Goal: Information Seeking & Learning: Understand process/instructions

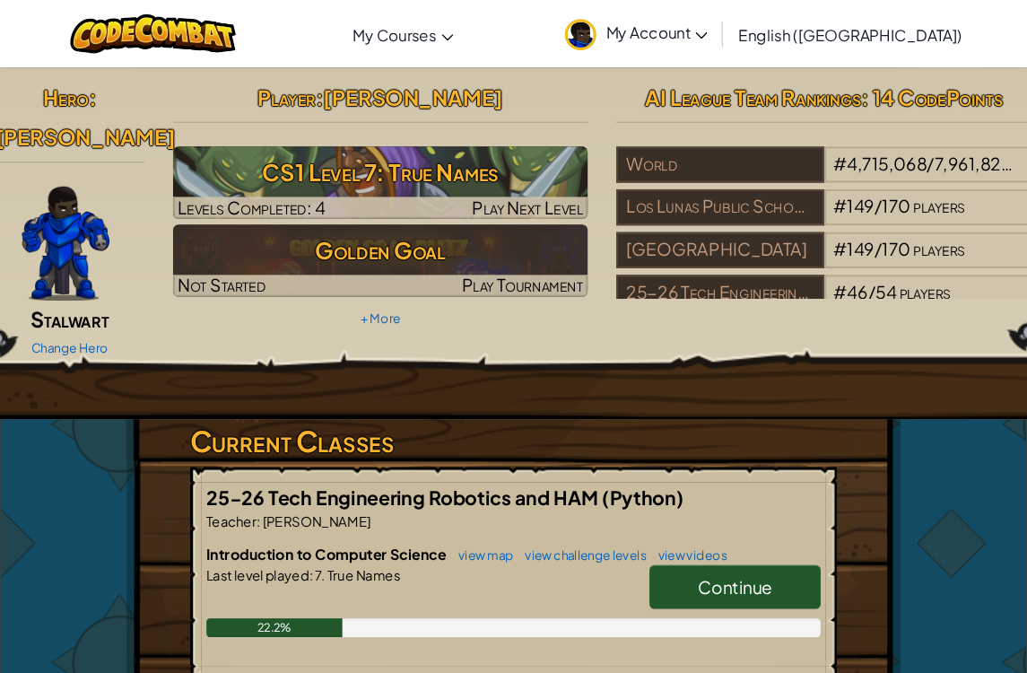
scroll to position [5, 0]
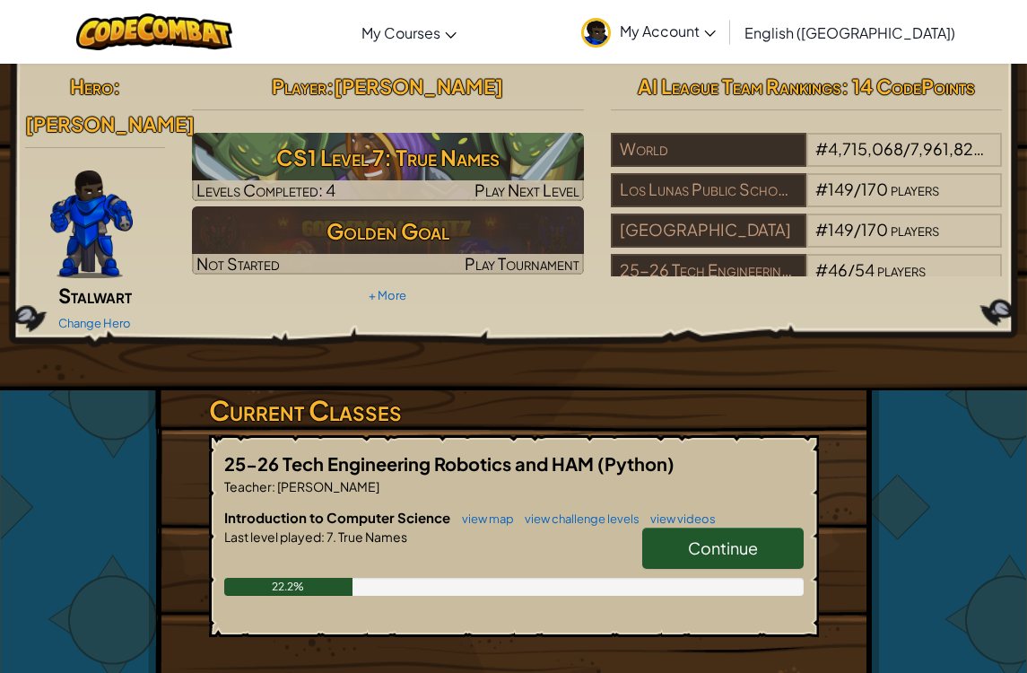
click at [746, 537] on span "Continue" at bounding box center [723, 547] width 70 height 21
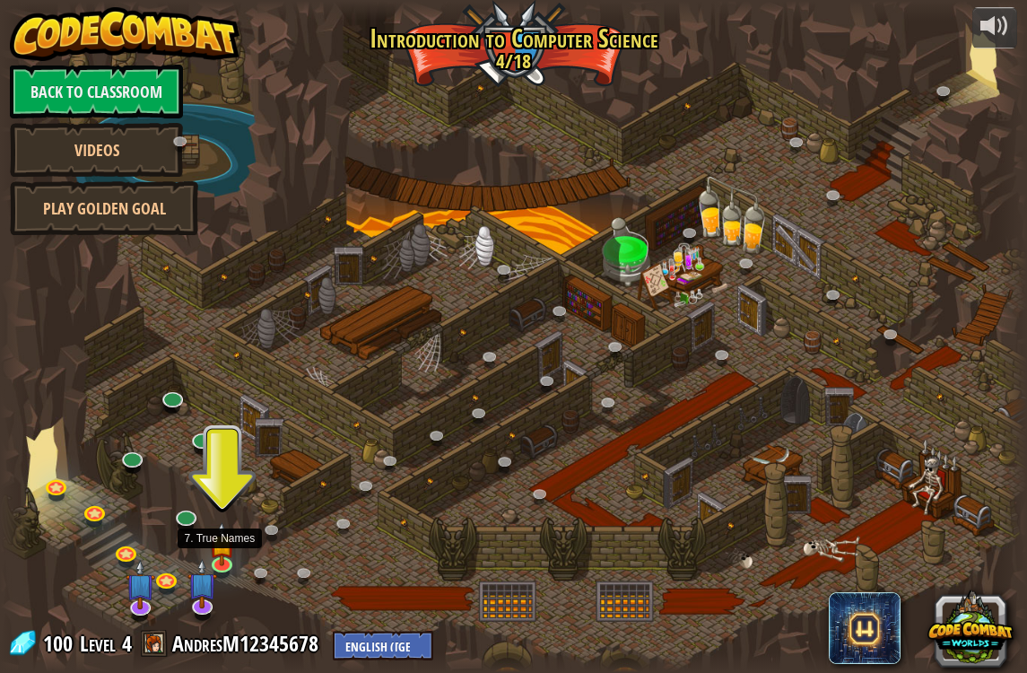
click at [226, 559] on img at bounding box center [222, 544] width 26 height 44
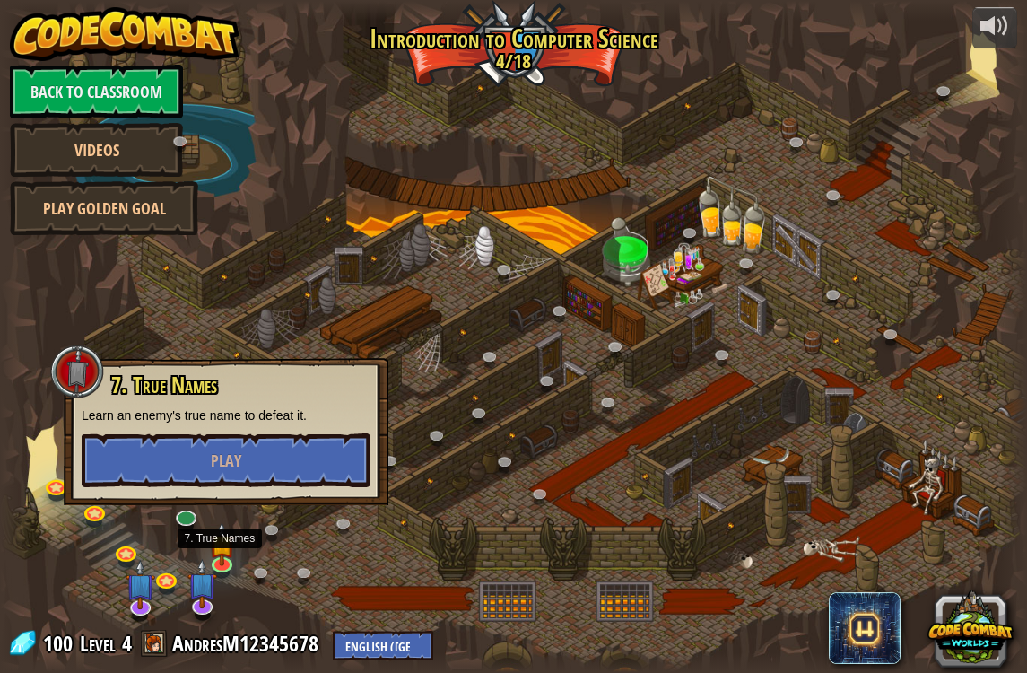
click at [316, 462] on button "Play" at bounding box center [226, 460] width 289 height 54
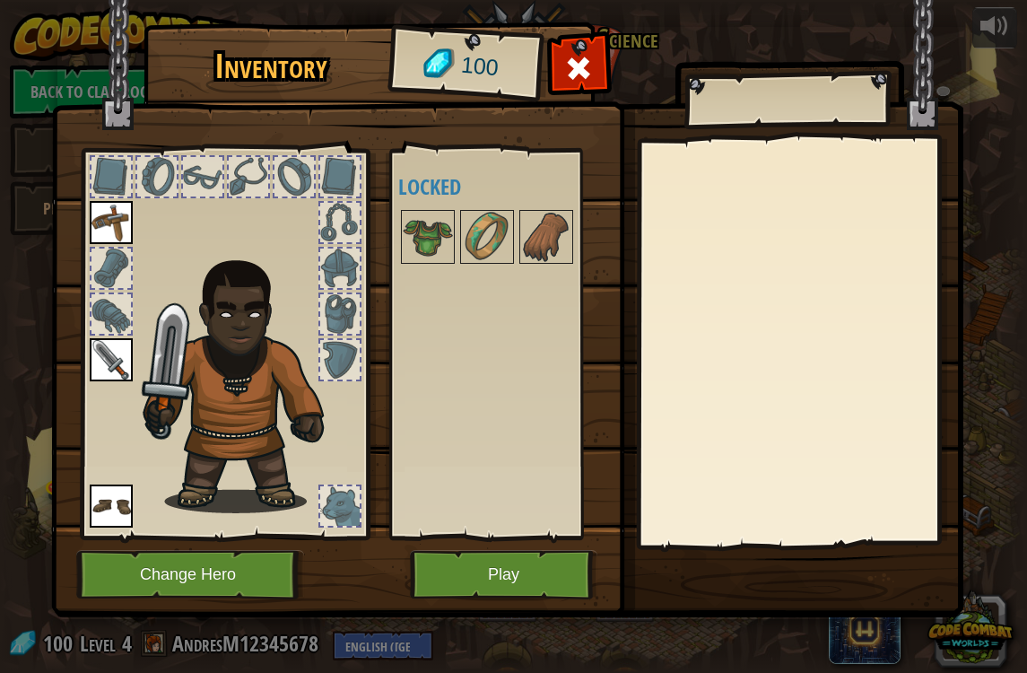
click at [481, 572] on button "Play" at bounding box center [504, 574] width 188 height 49
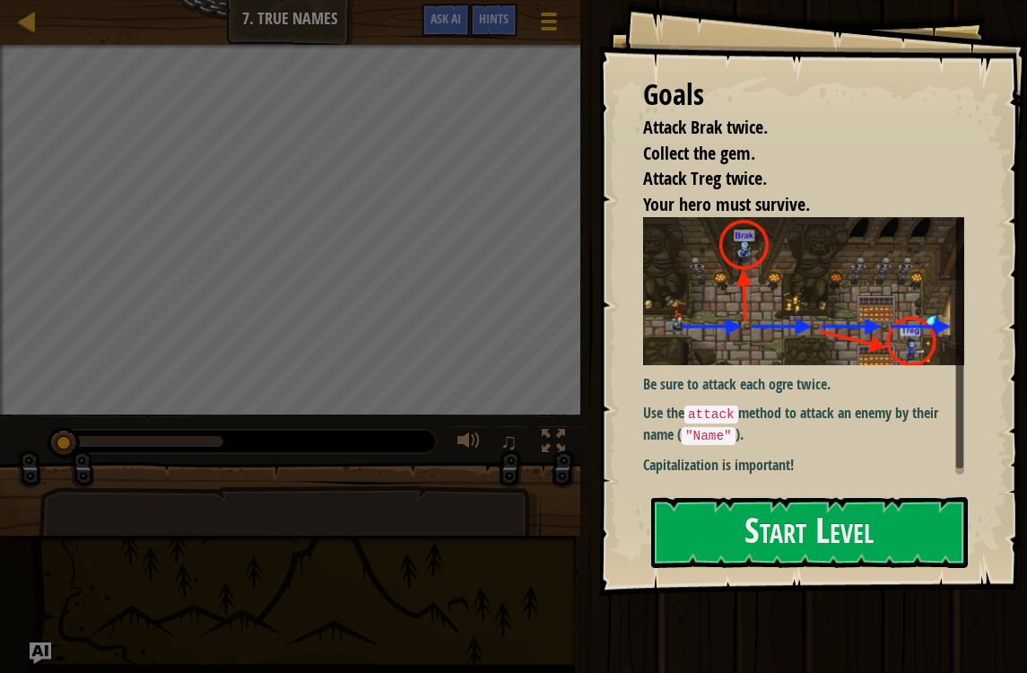
click at [884, 540] on button "Start Level" at bounding box center [809, 532] width 317 height 71
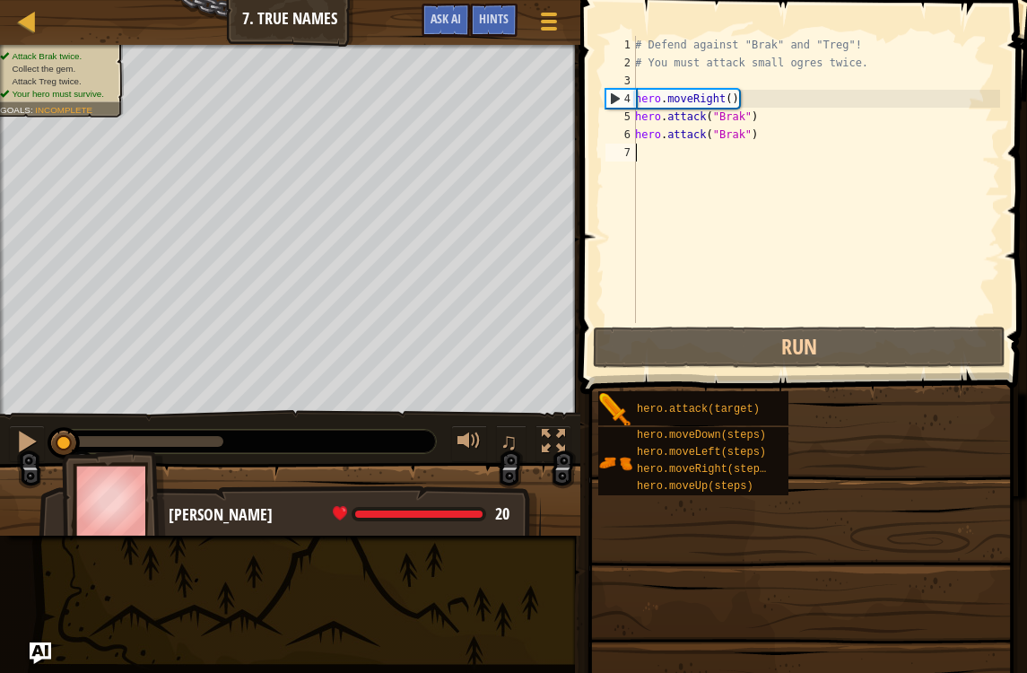
click at [891, 518] on span at bounding box center [801, 637] width 434 height 531
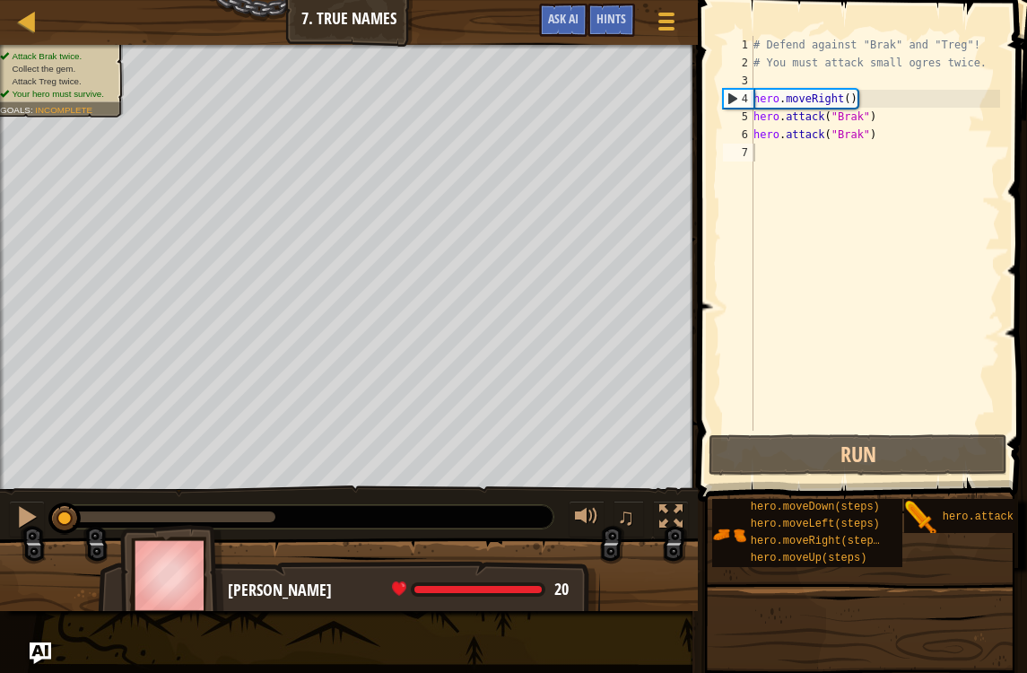
click at [949, 441] on button "Run" at bounding box center [858, 454] width 299 height 41
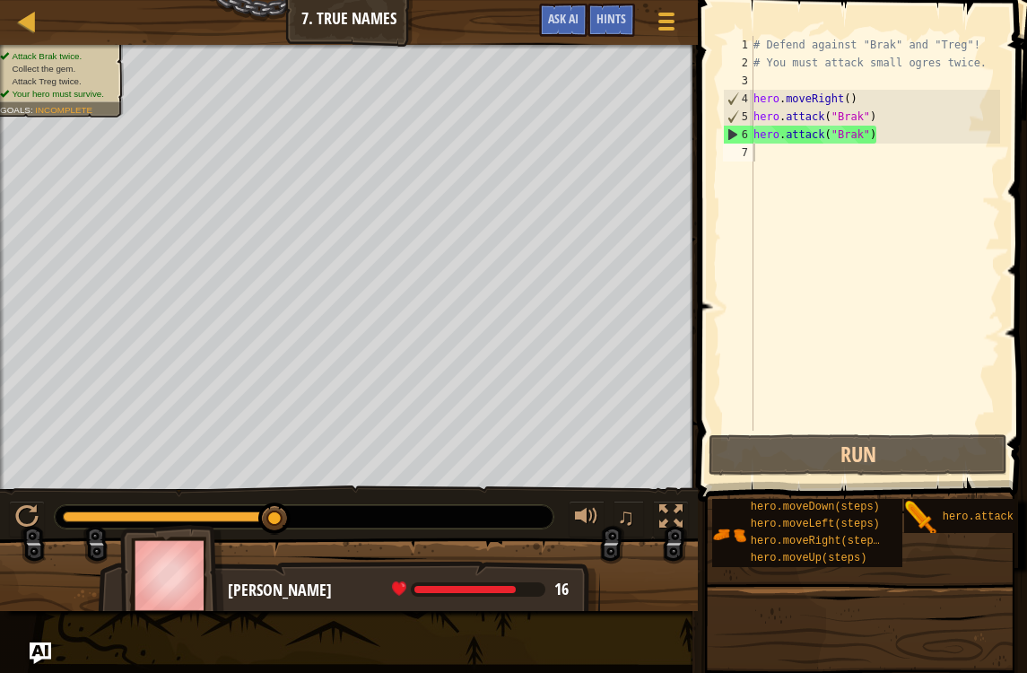
click at [822, 455] on button "Run" at bounding box center [858, 454] width 299 height 41
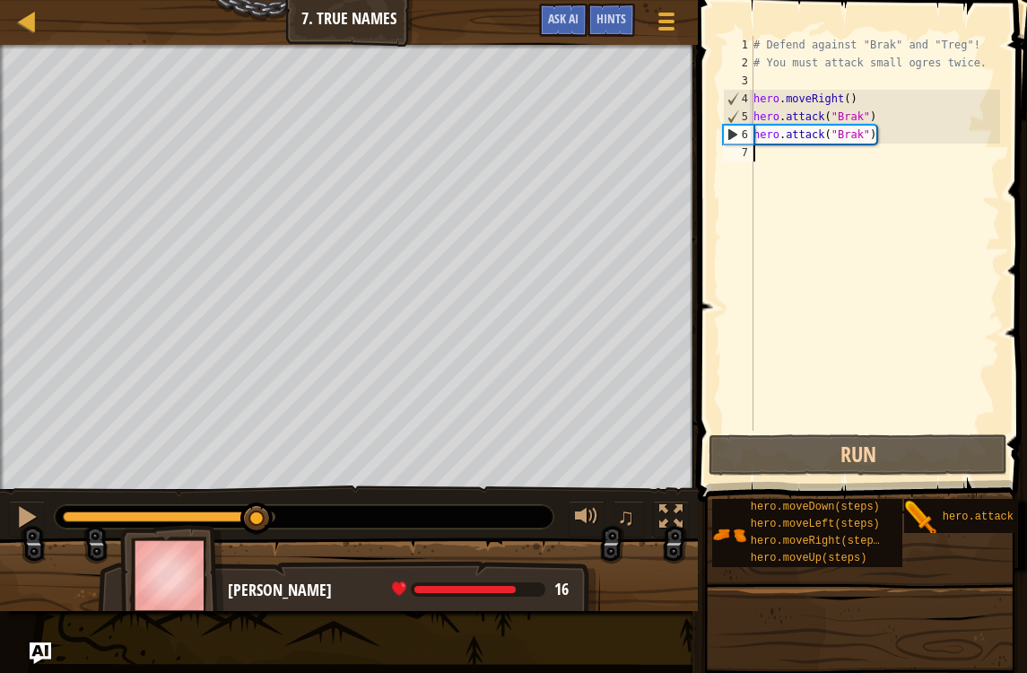
click at [438, 514] on div at bounding box center [304, 516] width 499 height 23
click at [831, 172] on div "# Defend against "Brak" and "Treg"! # You must attack small ogres twice. hero .…" at bounding box center [875, 251] width 250 height 431
type textarea "hero.attack("Brak")"
click at [850, 155] on div "# Defend against "Brak" and "Treg"! # You must attack small ogres twice. hero .…" at bounding box center [875, 251] width 250 height 431
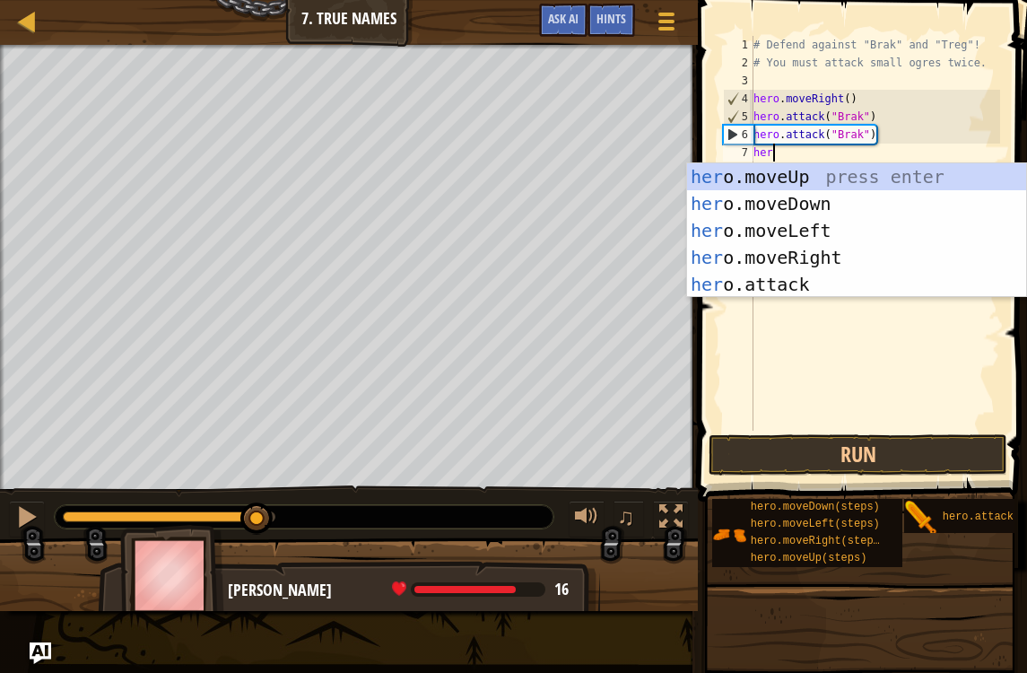
type textarea "hero"
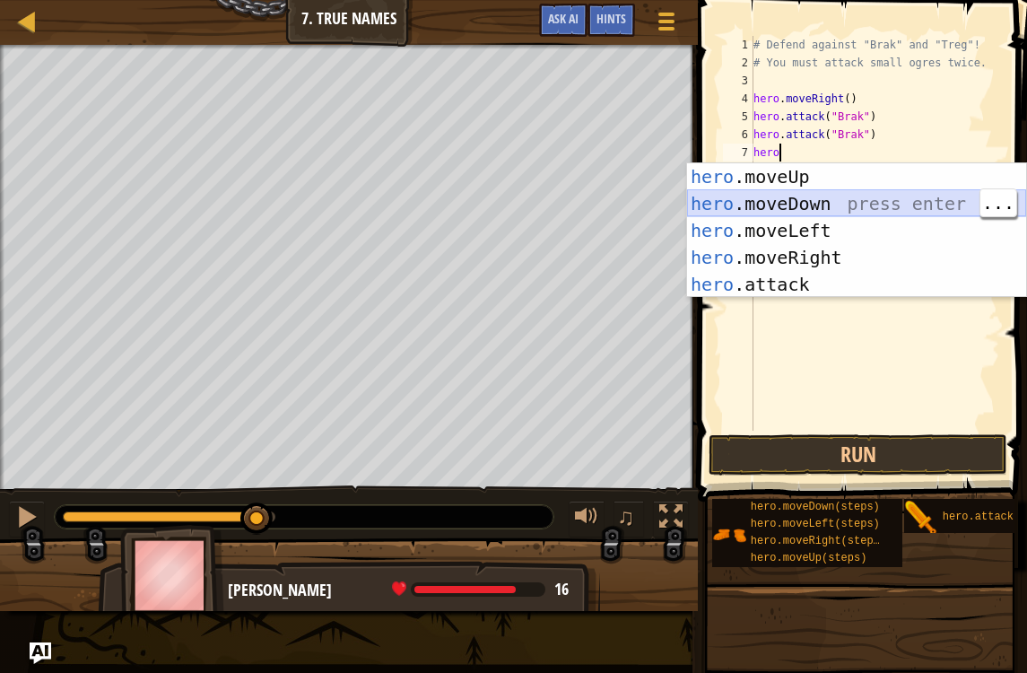
click at [799, 194] on div "hero .moveUp press enter hero .moveDown press enter hero .moveLeft press enter …" at bounding box center [856, 257] width 339 height 188
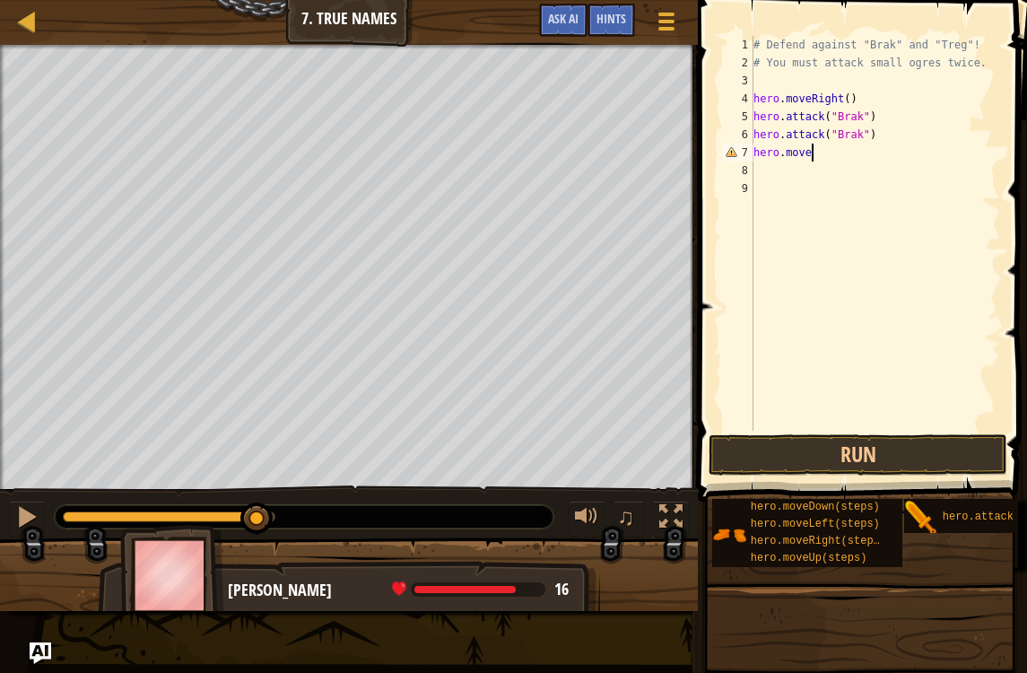
scroll to position [9, 4]
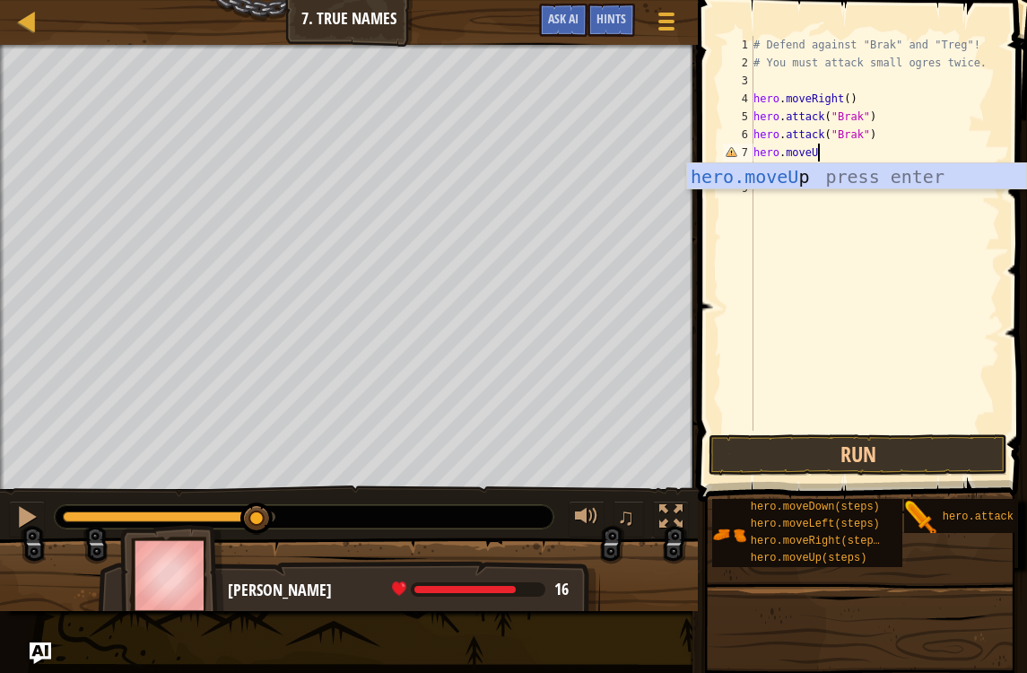
type textarea "hero.moveUp"
click at [801, 184] on div "hero.moveUp press enter" at bounding box center [856, 203] width 339 height 81
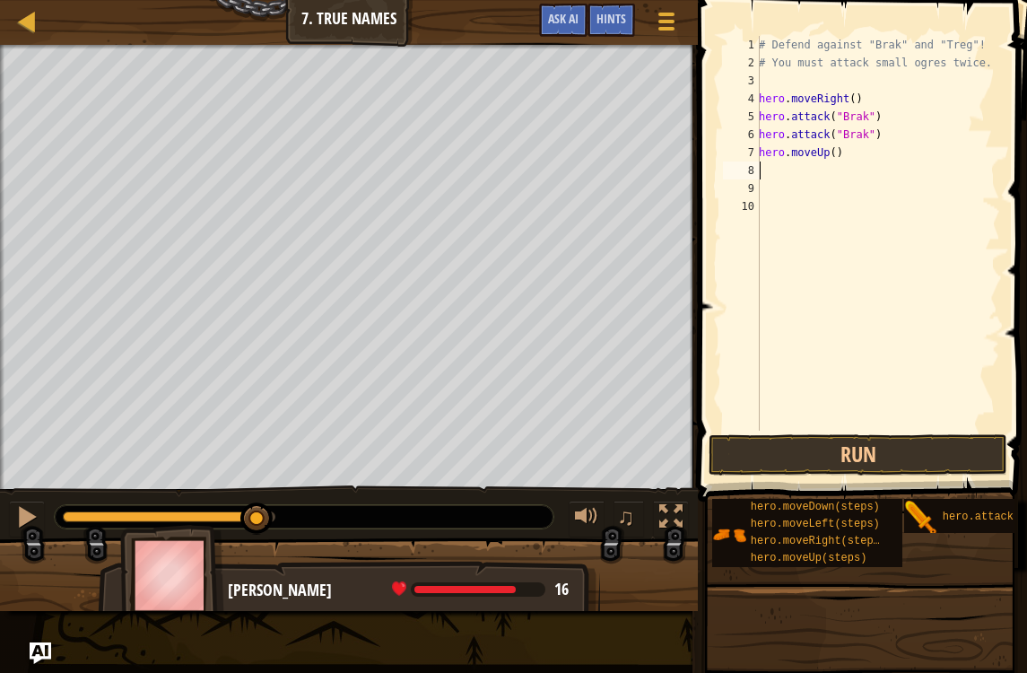
scroll to position [9, 0]
click at [873, 451] on button "Run" at bounding box center [858, 454] width 299 height 41
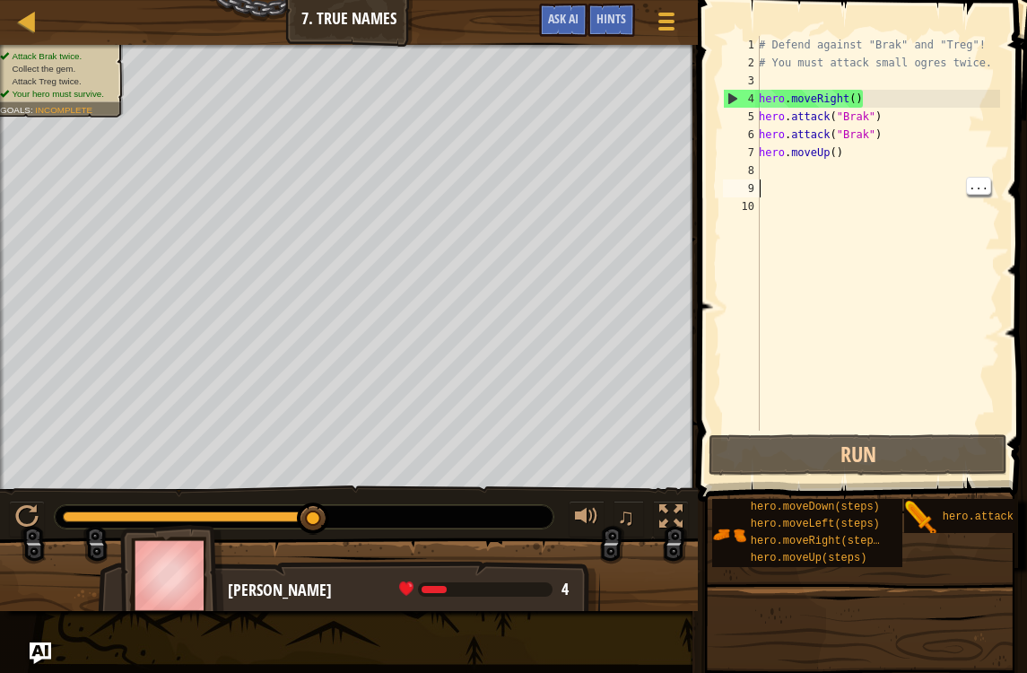
type textarea "hero.moveUp()"
click at [874, 239] on div "# Defend against "Brak" and "Treg"! # You must attack small ogres twice. hero .…" at bounding box center [878, 251] width 245 height 431
type textarea "hero.moveUp()"
click at [866, 161] on div "# Defend against "Brak" and "Treg"! # You must attack small ogres twice. hero .…" at bounding box center [878, 251] width 245 height 431
click at [841, 168] on div "# Defend against "Brak" and "Treg"! # You must attack small ogres twice. hero .…" at bounding box center [878, 251] width 245 height 431
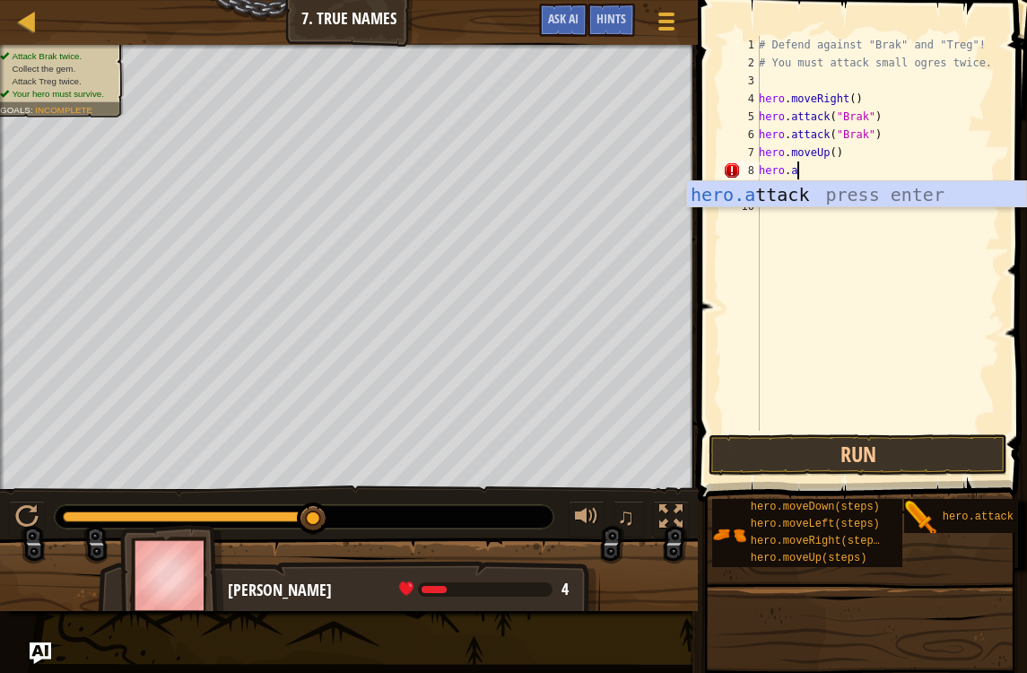
scroll to position [9, 3]
click at [791, 200] on div "[DOMAIN_NAME] tack press enter" at bounding box center [856, 221] width 339 height 81
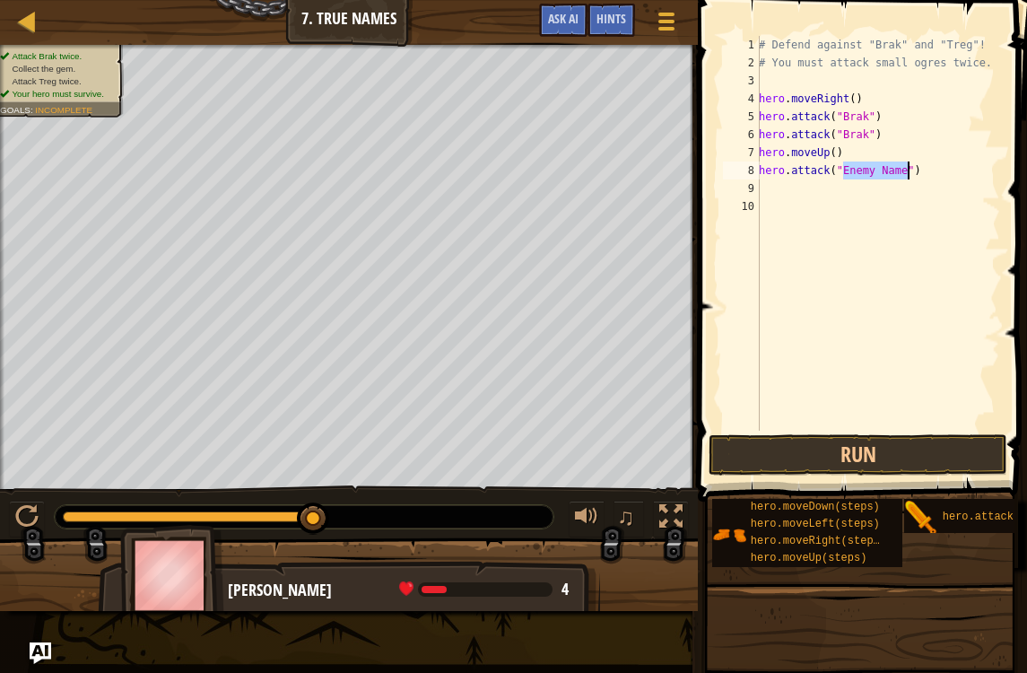
scroll to position [9, 8]
type textarea "hero.attack("Treg")"
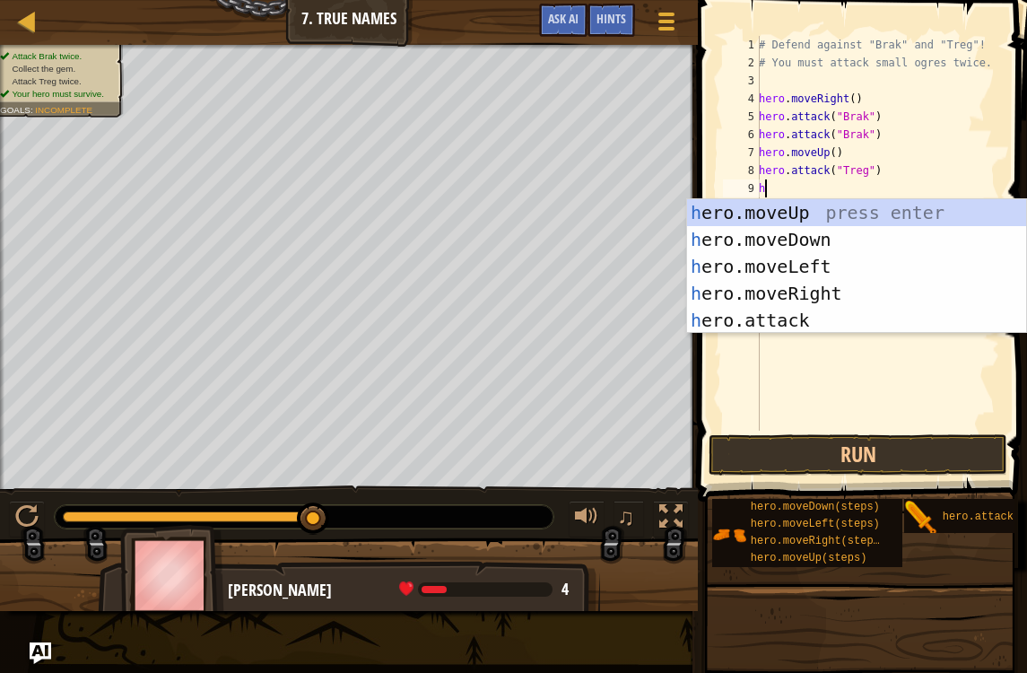
type textarea "her"
click at [875, 214] on div "her o.moveUp press enter her o.moveDown press enter her o.moveLeft press enter …" at bounding box center [856, 293] width 339 height 188
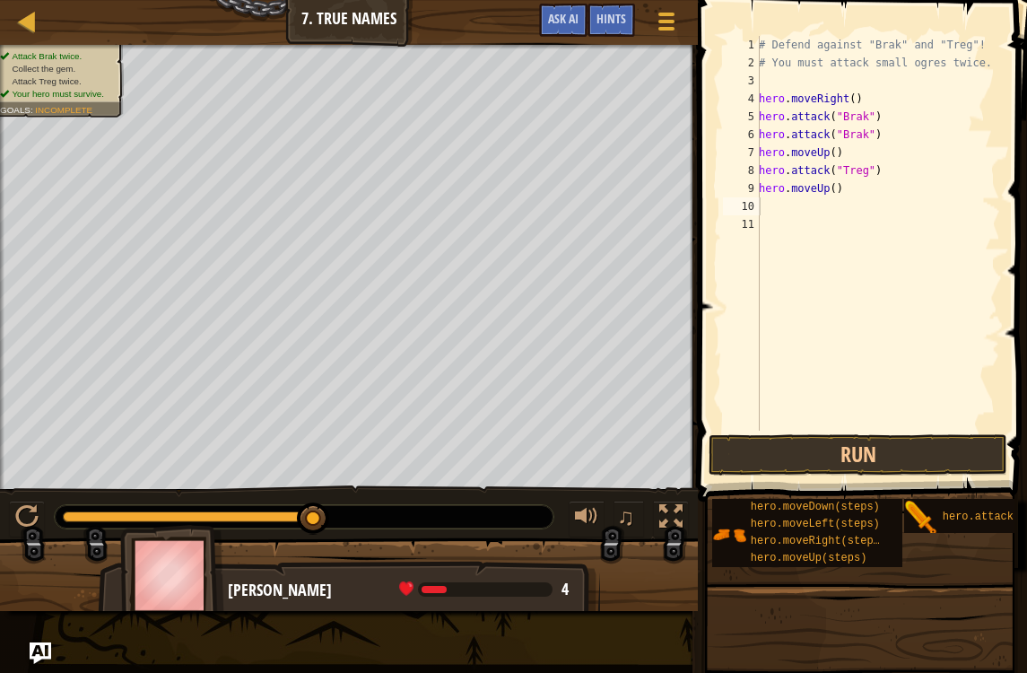
click at [860, 454] on button "Run" at bounding box center [858, 454] width 299 height 41
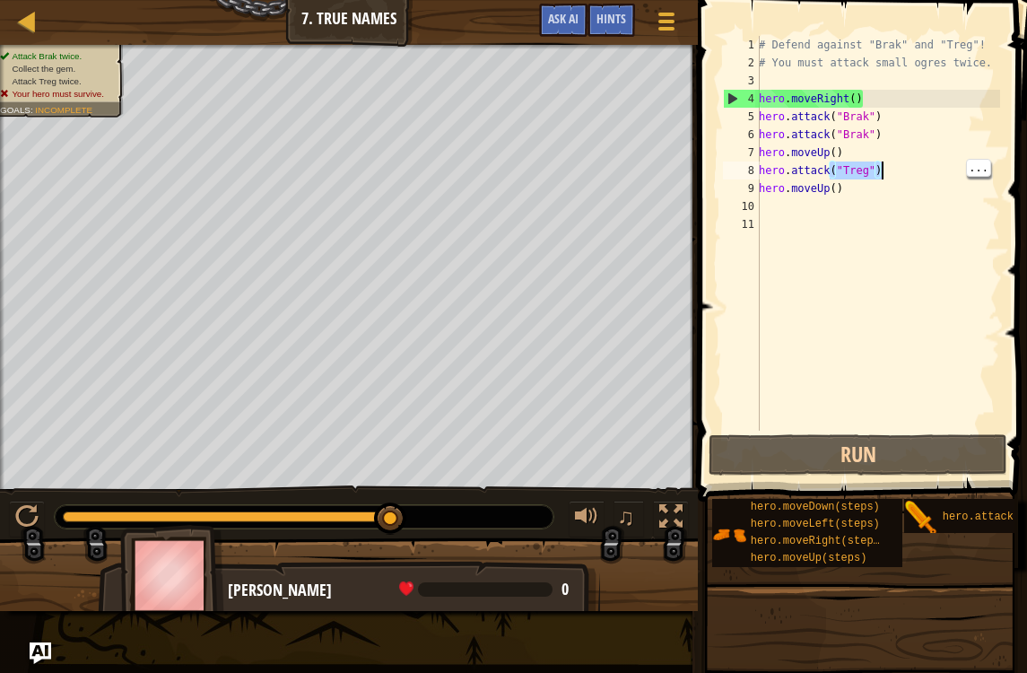
type textarea "hero.attack("Treg") hero.moveUp()"
type textarea "hero.moveUp()"
click at [824, 198] on div "# Defend against "Brak" and "Treg"! # You must attack small ogres twice. hero .…" at bounding box center [878, 251] width 245 height 431
click at [879, 152] on div "# Defend against "Brak" and "Treg"! # You must attack small ogres twice. hero .…" at bounding box center [878, 251] width 245 height 431
type textarea "hero.attack("Treg")"
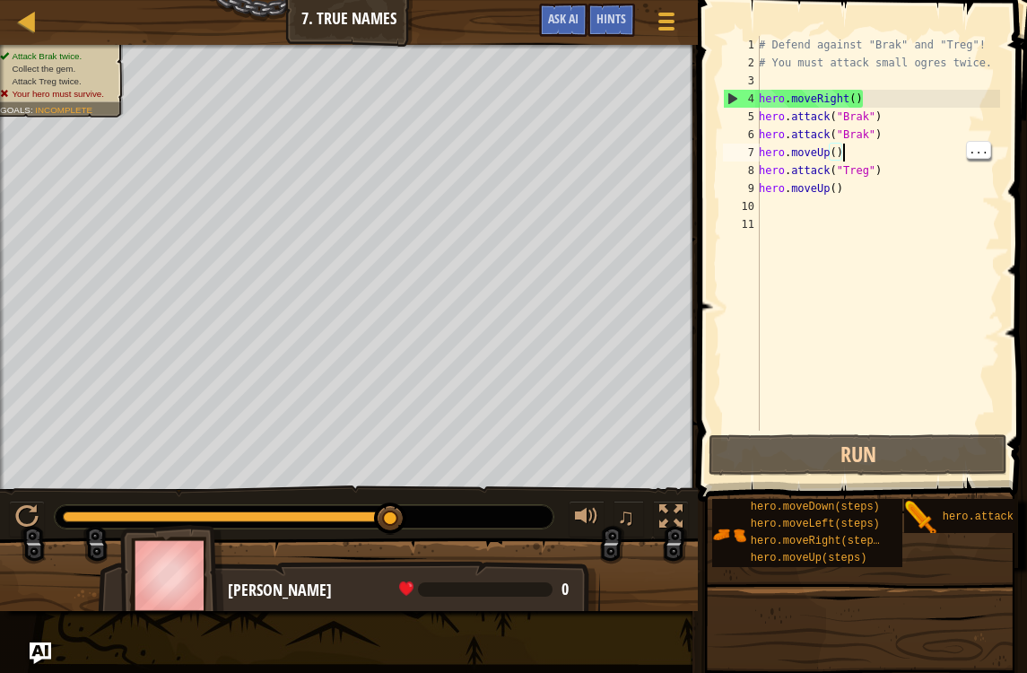
click at [906, 170] on div "# Defend against "Brak" and "Treg"! # You must attack small ogres twice. hero .…" at bounding box center [878, 251] width 245 height 431
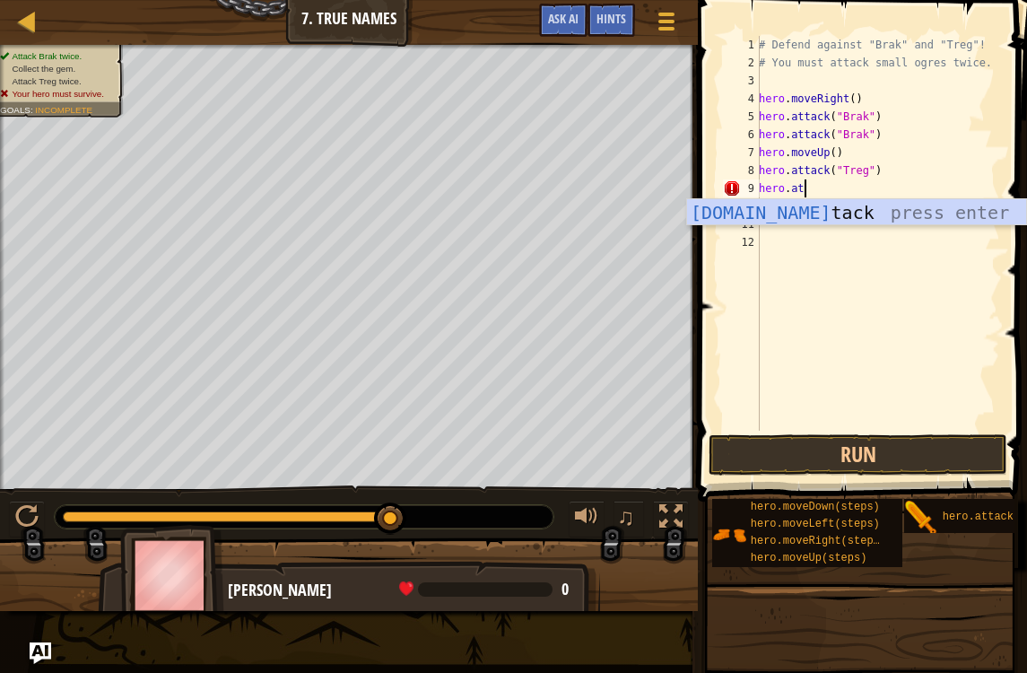
scroll to position [9, 3]
click at [801, 215] on div "hero.att ack press enter" at bounding box center [856, 239] width 339 height 81
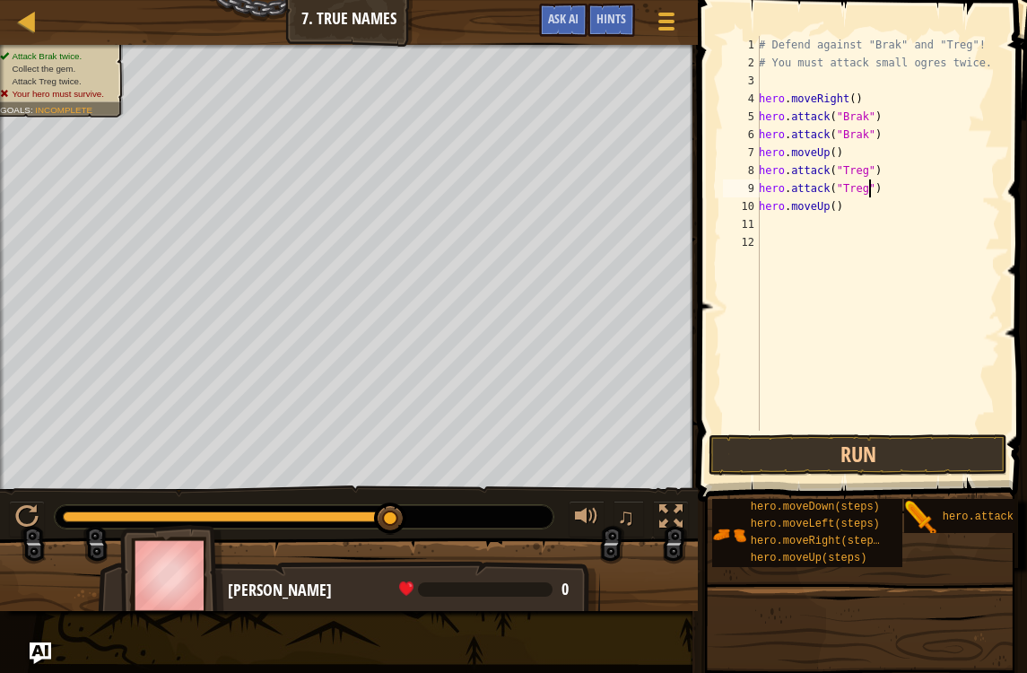
scroll to position [9, 9]
type textarea "hero.attack("Treg")"
click at [916, 447] on button "Run" at bounding box center [858, 454] width 299 height 41
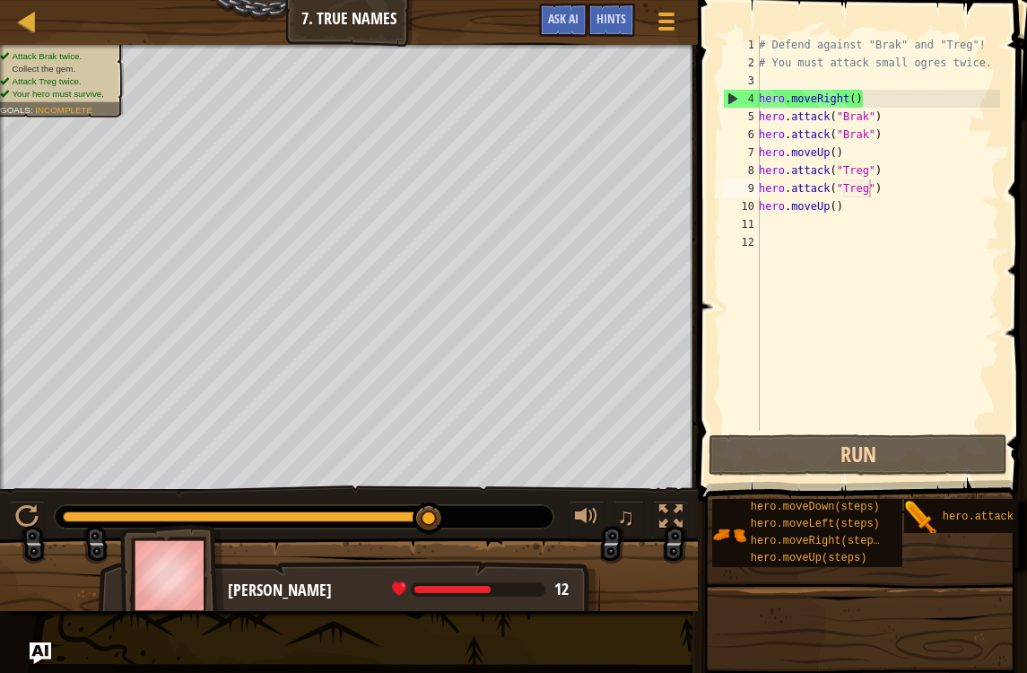
scroll to position [9, 0]
type textarea "hero.moveUp()"
click at [911, 209] on div "# Defend against "Brak" and "Treg"! # You must attack small ogres twice. hero .…" at bounding box center [878, 251] width 245 height 431
click at [892, 236] on div "# Defend against "Brak" and "Treg"! # You must attack small ogres twice. hero .…" at bounding box center [878, 251] width 245 height 431
click at [881, 221] on div "# Defend against "Brak" and "Treg"! # You must attack small ogres twice. hero .…" at bounding box center [878, 251] width 245 height 431
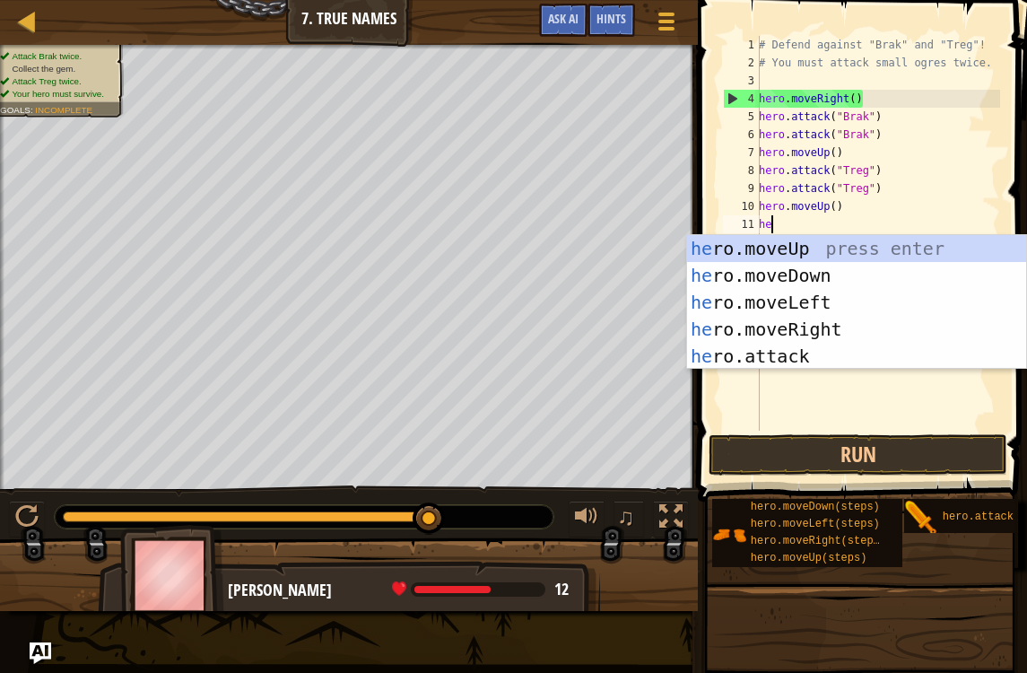
type textarea "her"
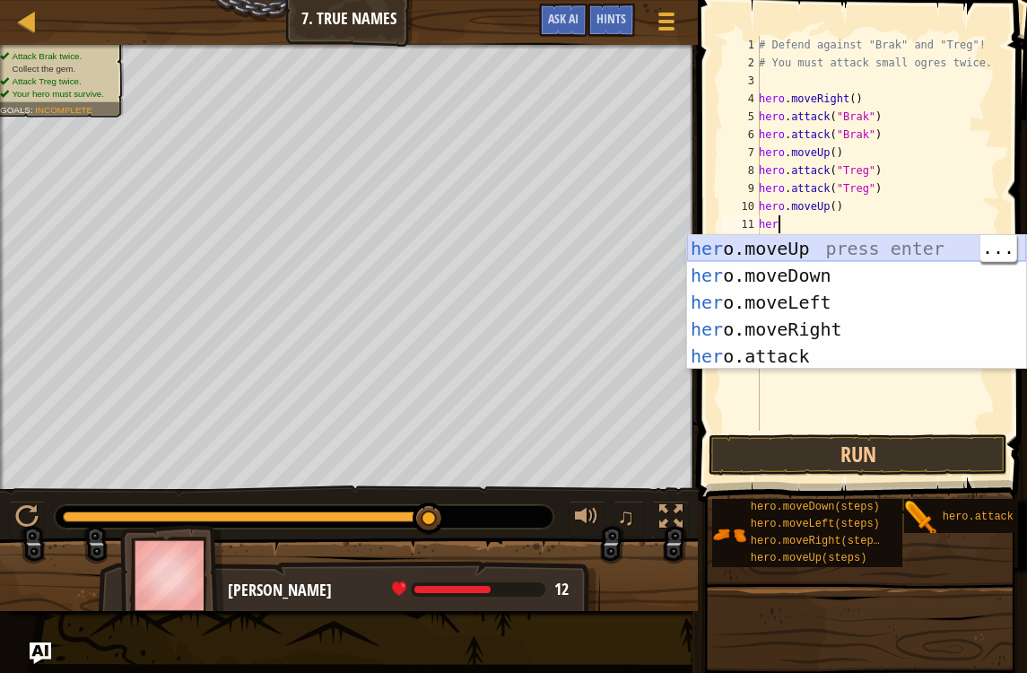
click at [926, 238] on div "her o.moveUp press enter her o.moveDown press enter her o.moveLeft press enter …" at bounding box center [856, 329] width 339 height 188
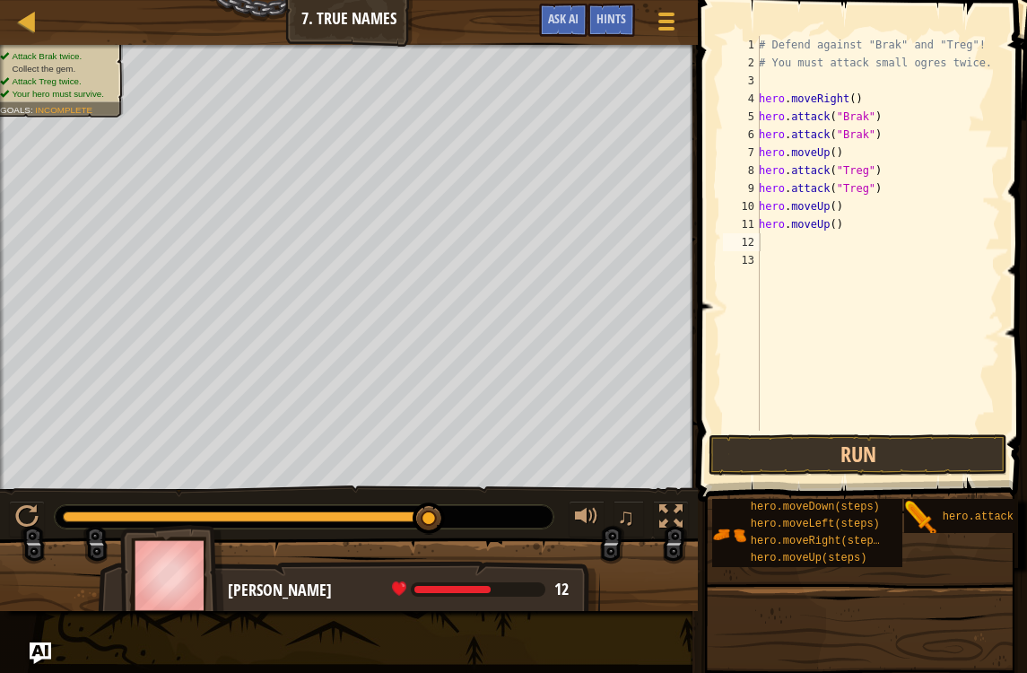
click at [904, 448] on button "Run" at bounding box center [858, 454] width 299 height 41
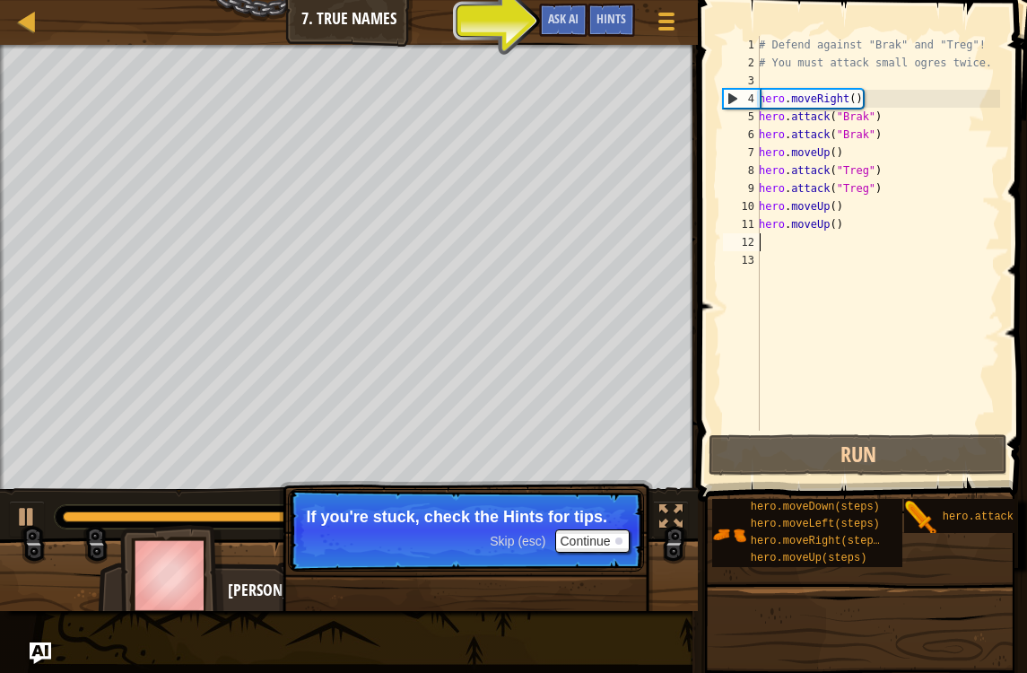
click at [607, 27] on span "Hints" at bounding box center [612, 18] width 30 height 17
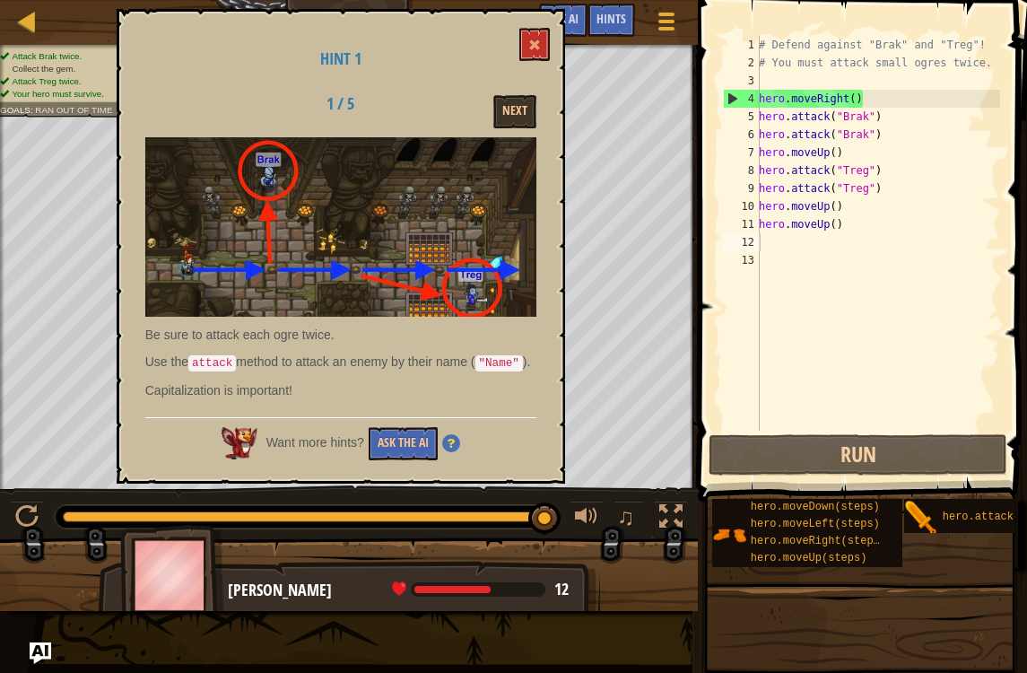
click at [544, 50] on button at bounding box center [535, 44] width 31 height 33
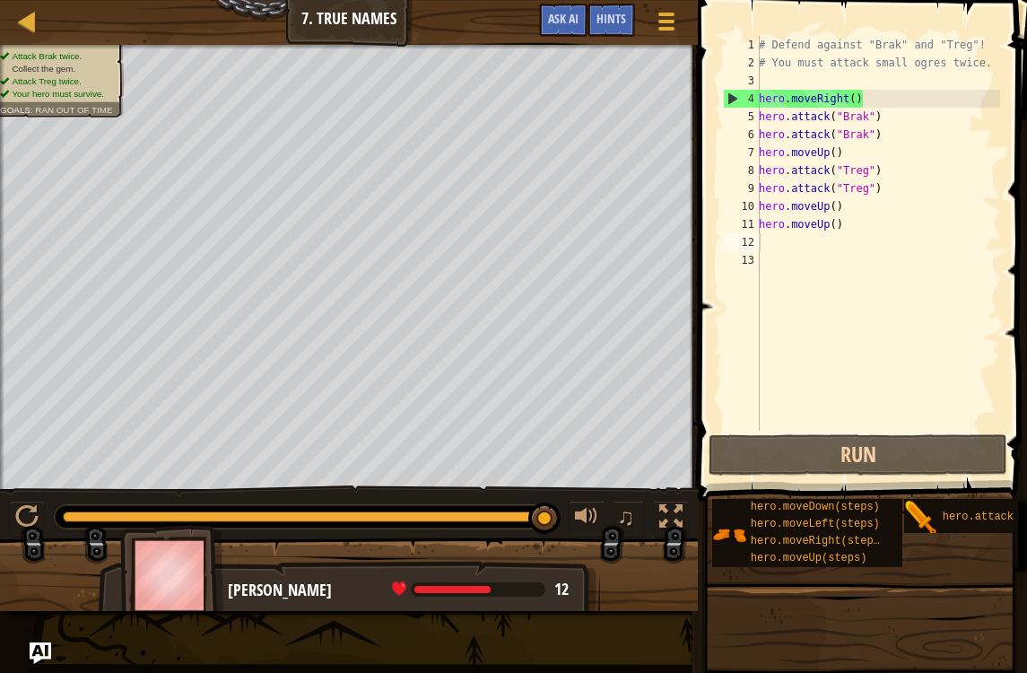
click at [572, 24] on span "Ask AI" at bounding box center [563, 18] width 31 height 17
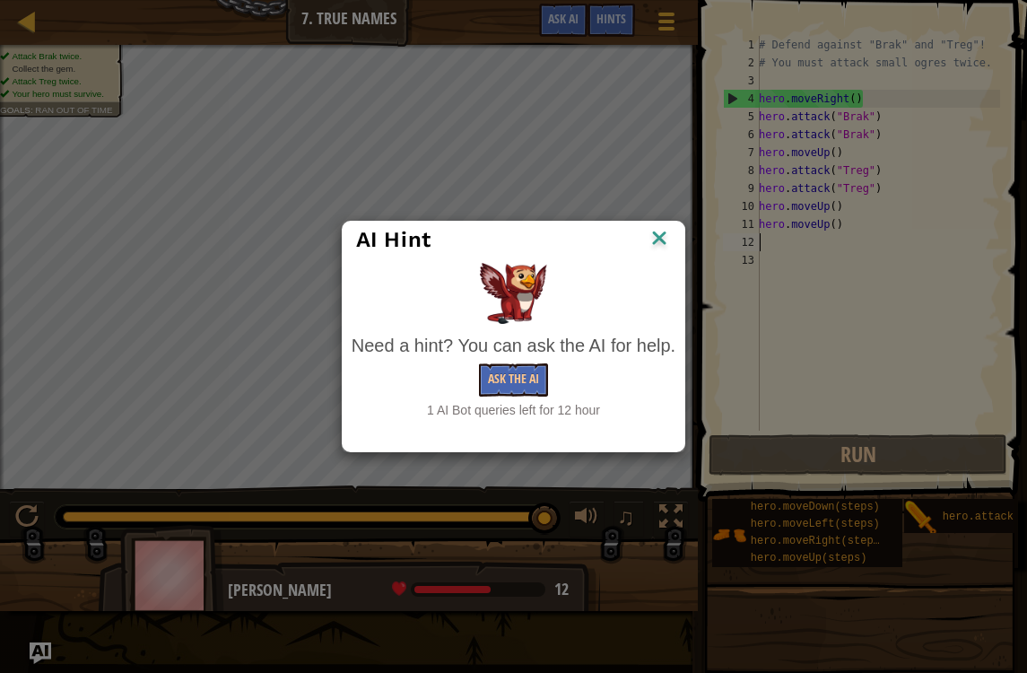
click at [661, 234] on img at bounding box center [659, 239] width 23 height 27
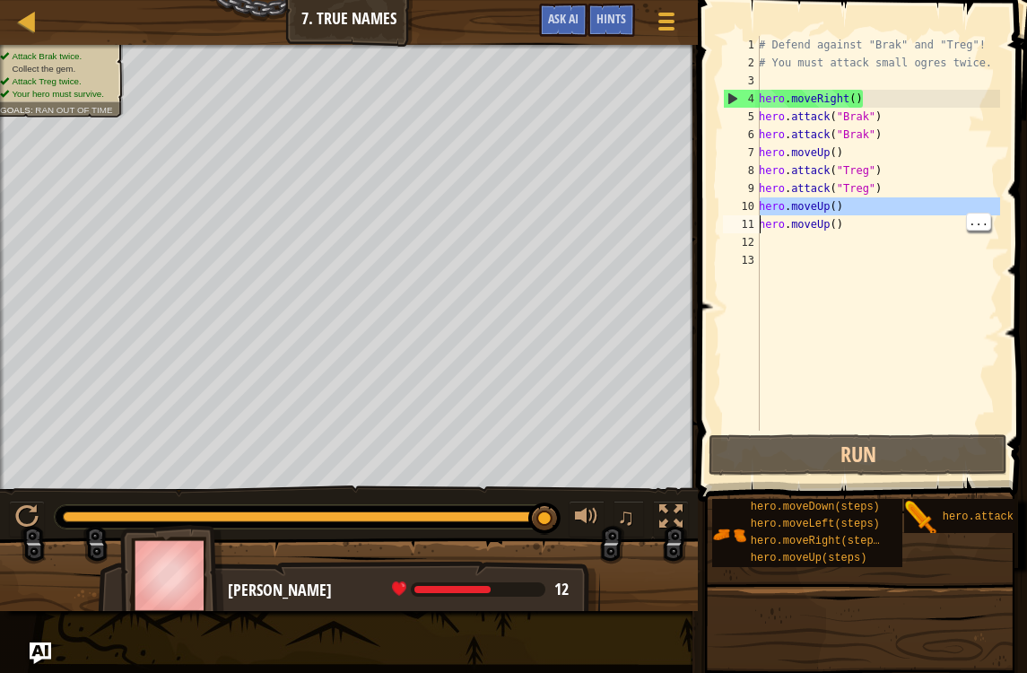
type textarea "hero.moveUp()"
click at [903, 203] on div "# Defend against "Brak" and "Treg"! # You must attack small ogres twice. hero .…" at bounding box center [878, 251] width 245 height 431
click at [855, 240] on div "# Defend against "Brak" and "Treg"! # You must attack small ogres twice. hero .…" at bounding box center [878, 251] width 245 height 431
click at [865, 212] on div "# Defend against "Brak" and "Treg"! # You must attack small ogres twice. hero .…" at bounding box center [878, 251] width 245 height 431
click at [824, 209] on div "# Defend against "Brak" and "Treg"! # You must attack small ogres twice. hero .…" at bounding box center [878, 251] width 245 height 431
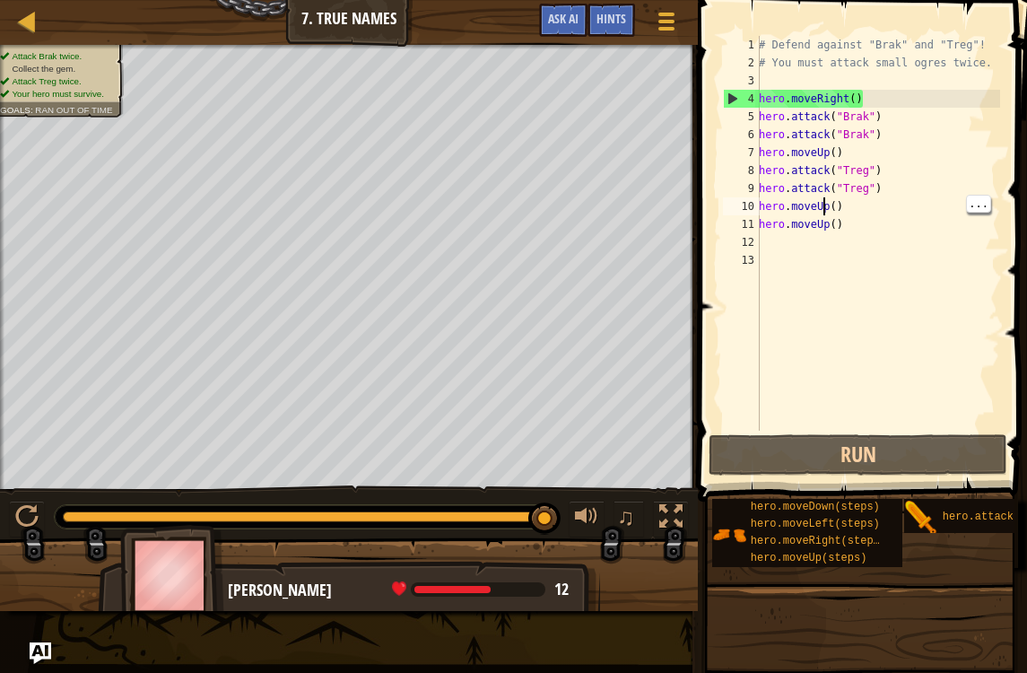
click at [833, 207] on div "# Defend against "Brak" and "Treg"! # You must attack small ogres twice. hero .…" at bounding box center [878, 251] width 245 height 431
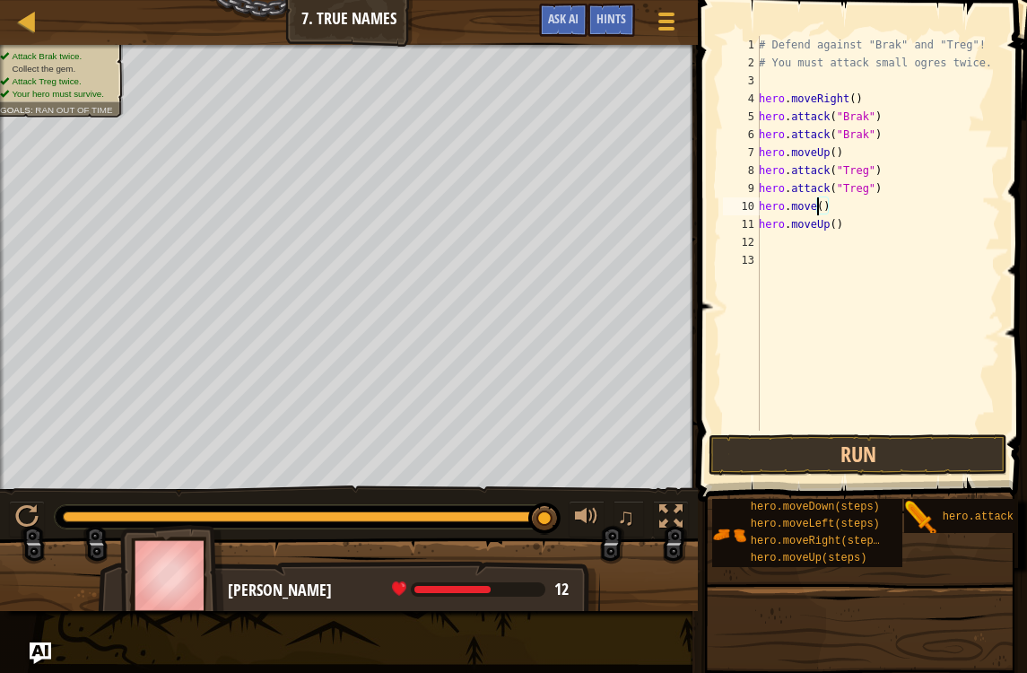
scroll to position [9, 5]
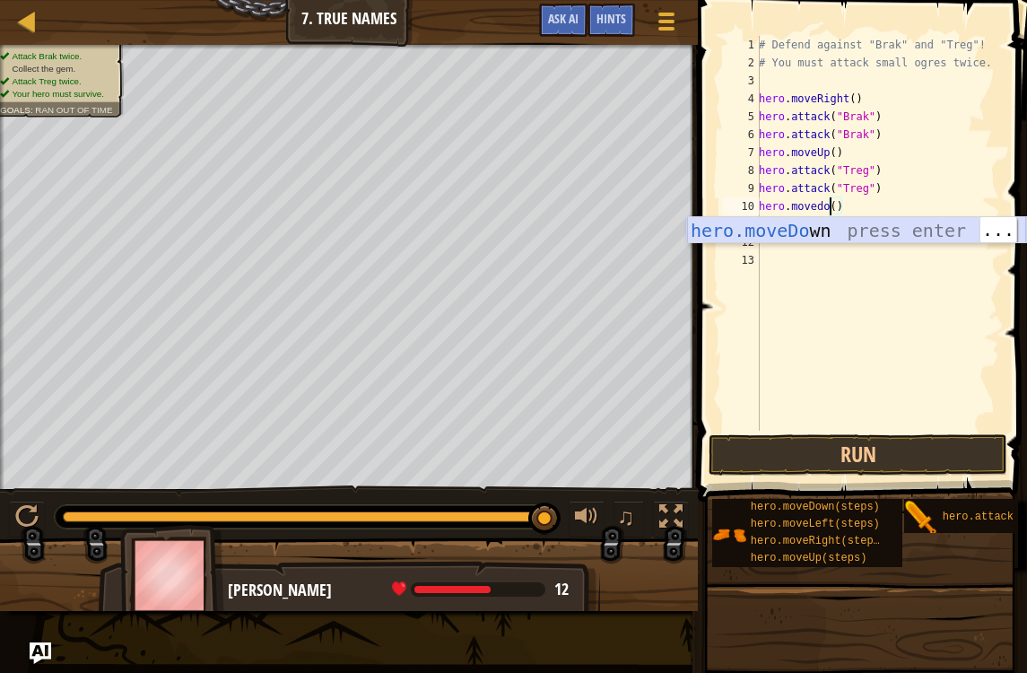
click at [813, 233] on div "hero.moveDo wn press enter" at bounding box center [856, 257] width 339 height 81
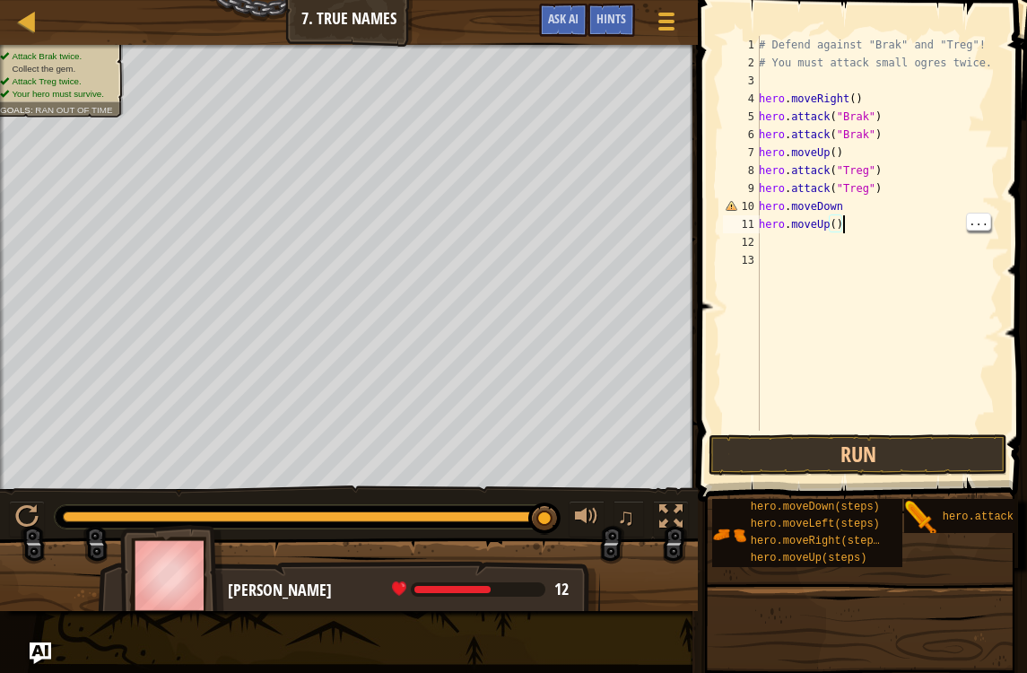
click at [883, 198] on div "# Defend against "Brak" and "Treg"! # You must attack small ogres twice. hero .…" at bounding box center [878, 251] width 245 height 431
click at [881, 228] on div "# Defend against "Brak" and "Treg"! # You must attack small ogres twice. hero .…" at bounding box center [878, 251] width 245 height 431
type textarea "h"
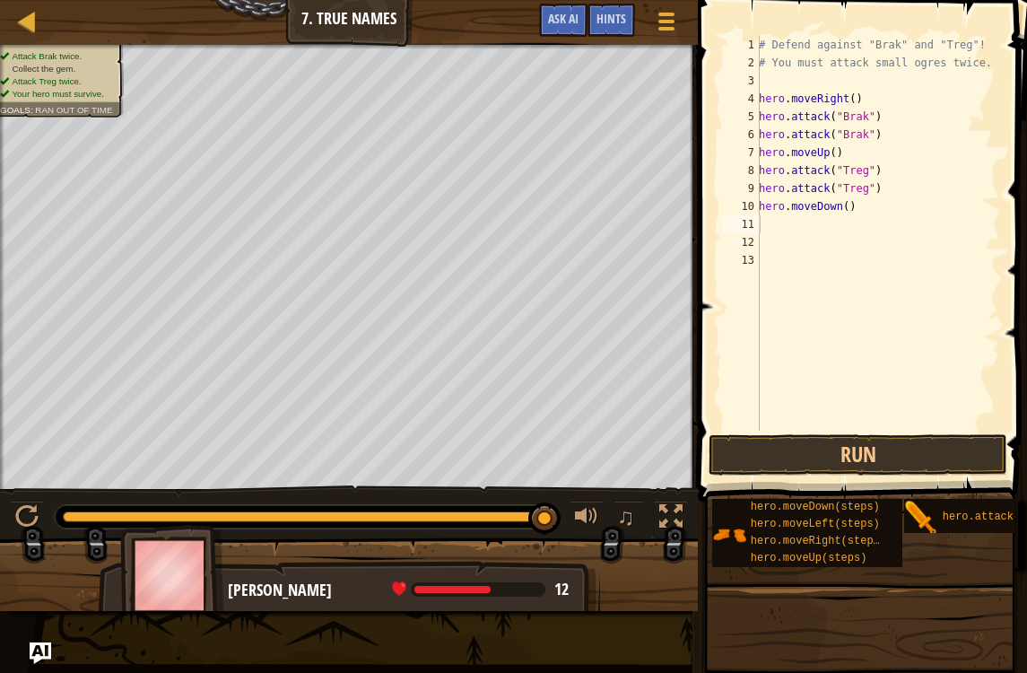
click at [937, 456] on button "Run" at bounding box center [858, 454] width 299 height 41
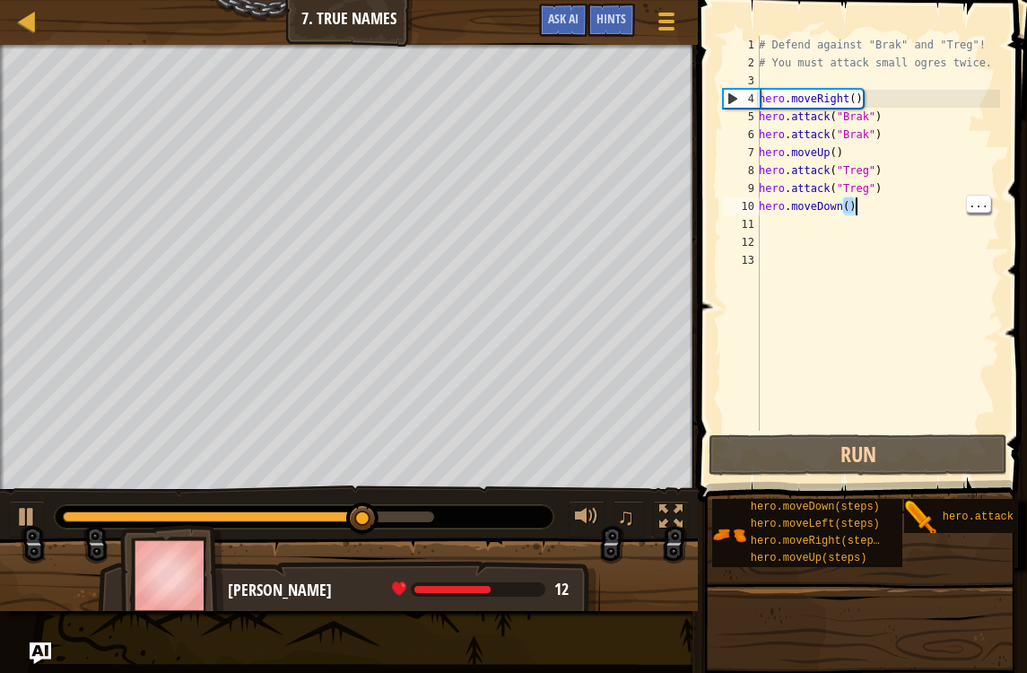
type textarea "hero.moveDown()"
click at [918, 212] on div "# Defend against "Brak" and "Treg"! # You must attack small ogres twice. hero .…" at bounding box center [878, 251] width 245 height 431
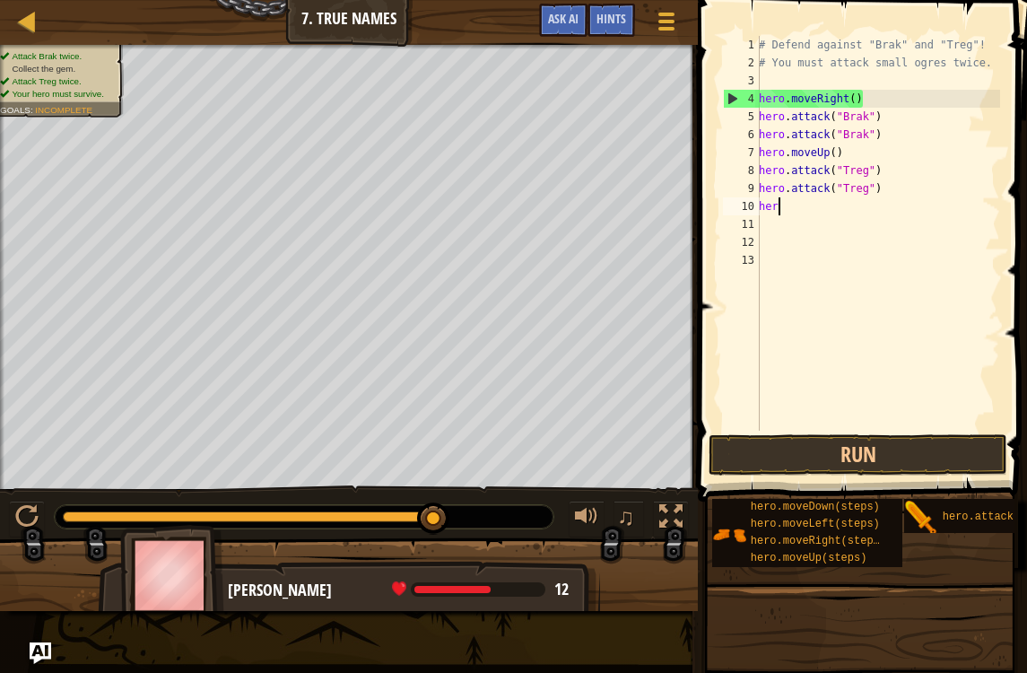
type textarea "h"
click at [935, 452] on button "Run" at bounding box center [858, 454] width 299 height 41
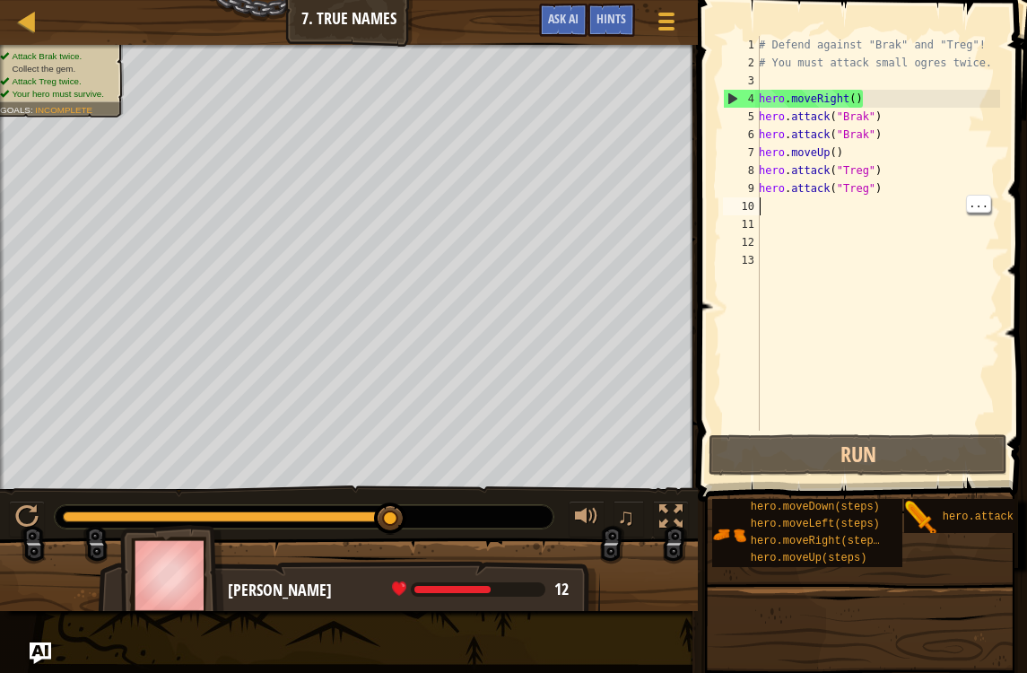
click at [880, 217] on div "# Defend against "Brak" and "Treg"! # You must attack small ogres twice. hero .…" at bounding box center [878, 251] width 245 height 431
click at [888, 198] on div "# Defend against "Brak" and "Treg"! # You must attack small ogres twice. hero .…" at bounding box center [878, 251] width 245 height 431
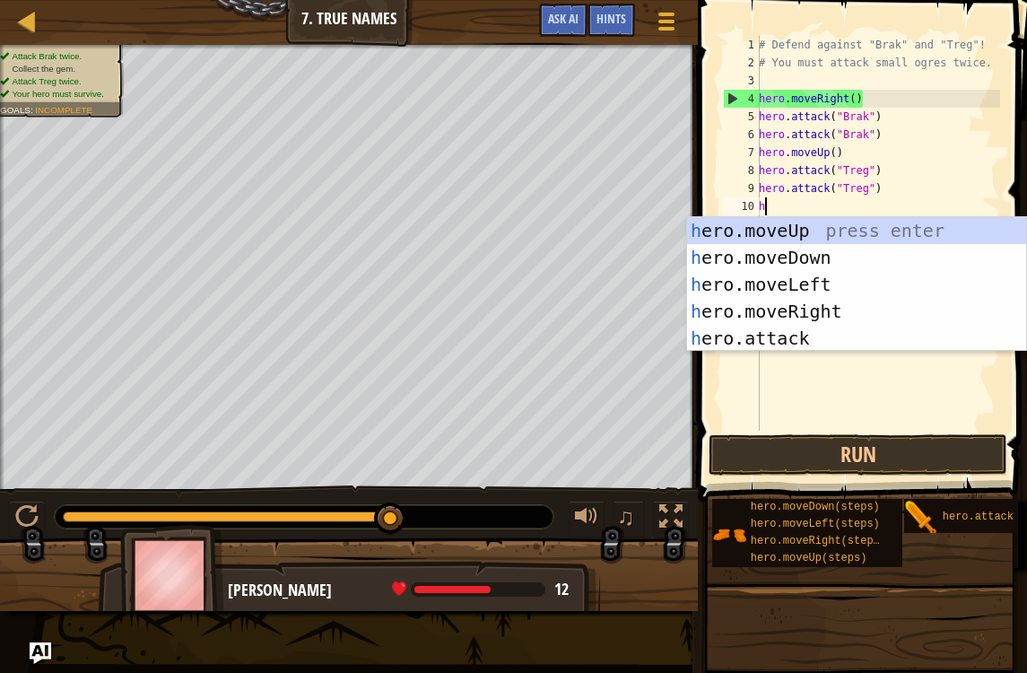
type textarea "her"
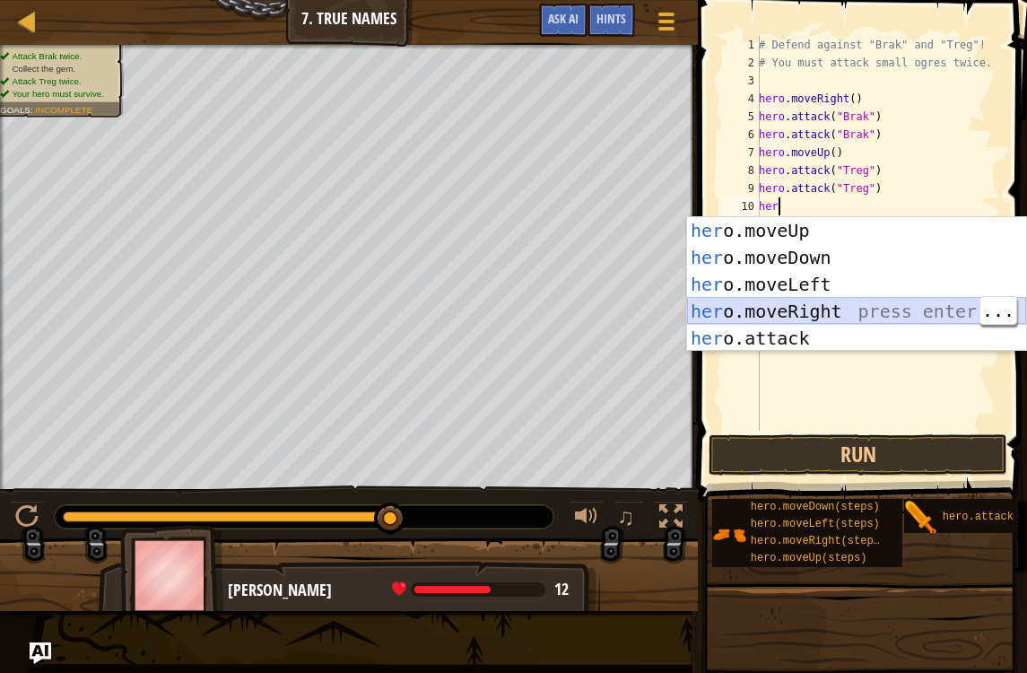
click at [819, 311] on div "her o.moveUp press enter her o.moveDown press enter her o.moveLeft press enter …" at bounding box center [856, 311] width 339 height 188
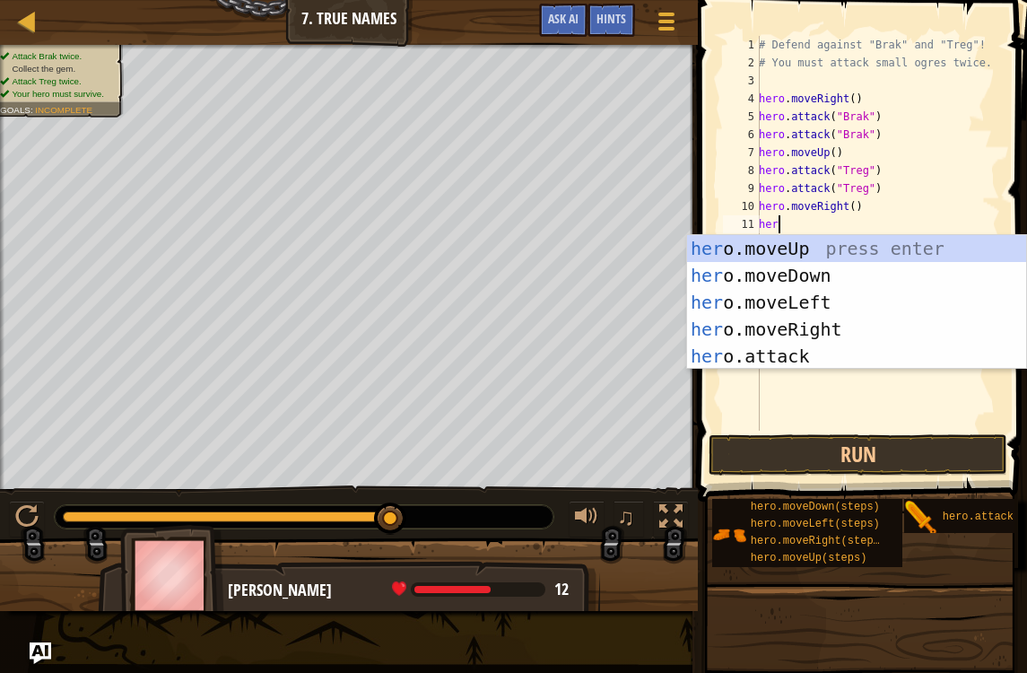
type textarea "hero"
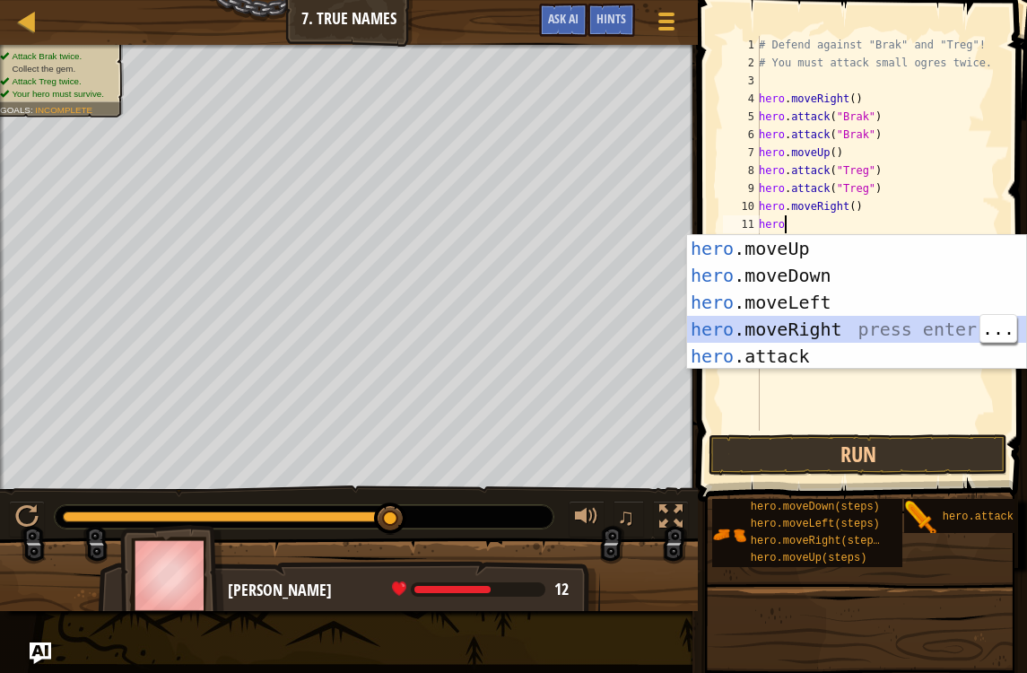
click at [906, 325] on div "hero .moveUp press enter hero .moveDown press enter hero .moveLeft press enter …" at bounding box center [856, 329] width 339 height 188
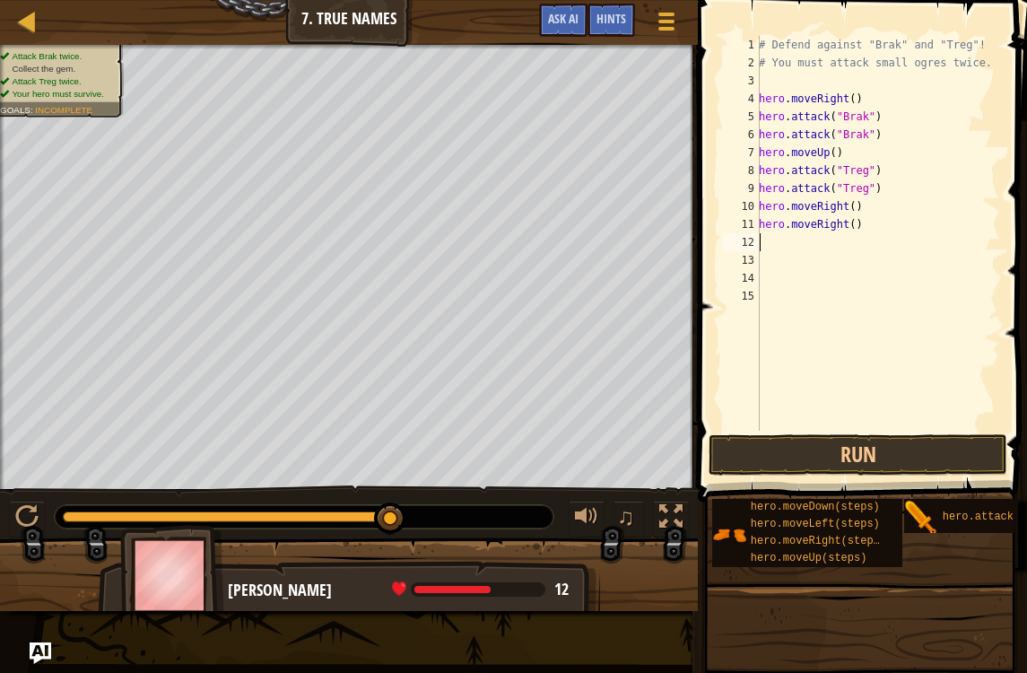
scroll to position [9, 0]
click at [947, 449] on button "Run" at bounding box center [858, 454] width 299 height 41
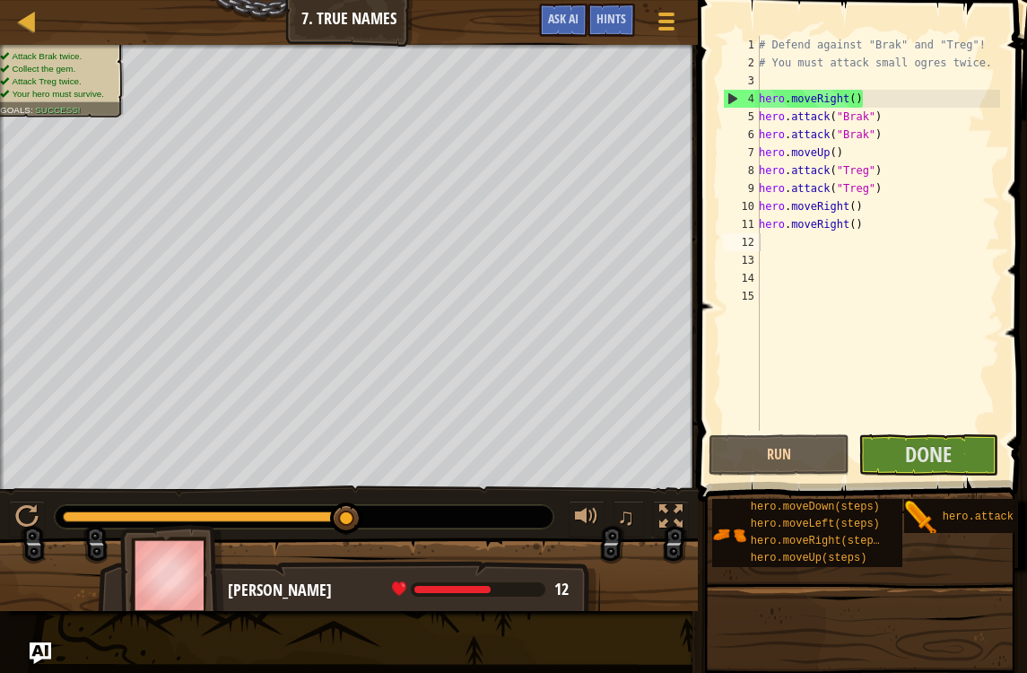
click at [945, 447] on span "Done" at bounding box center [928, 454] width 47 height 29
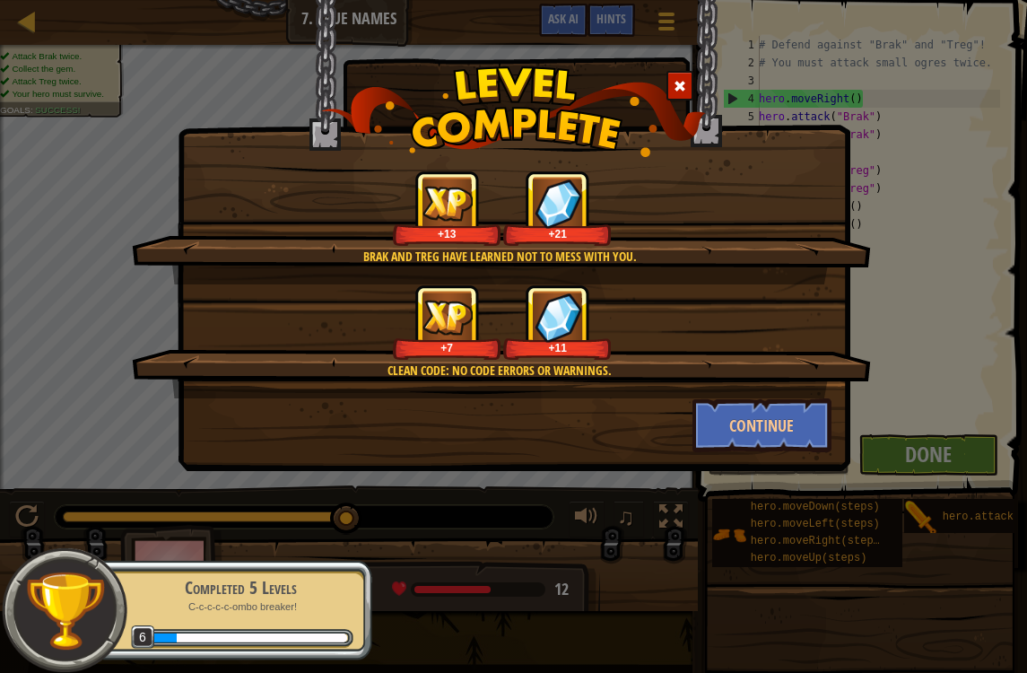
click at [783, 424] on button "Continue" at bounding box center [762, 425] width 139 height 54
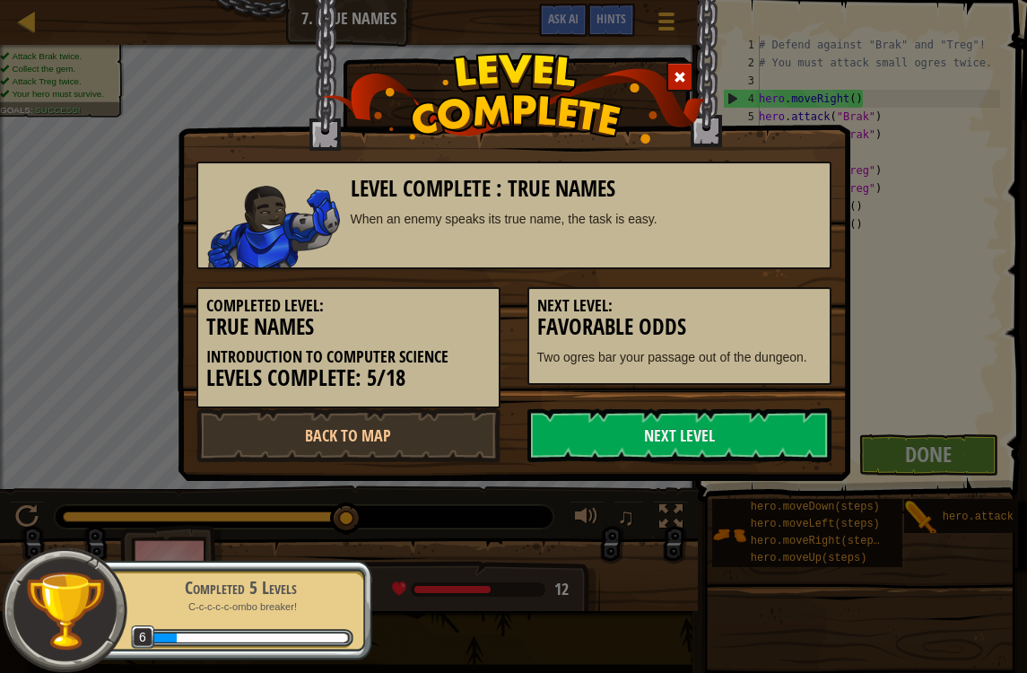
click at [745, 434] on link "Next Level" at bounding box center [680, 435] width 304 height 54
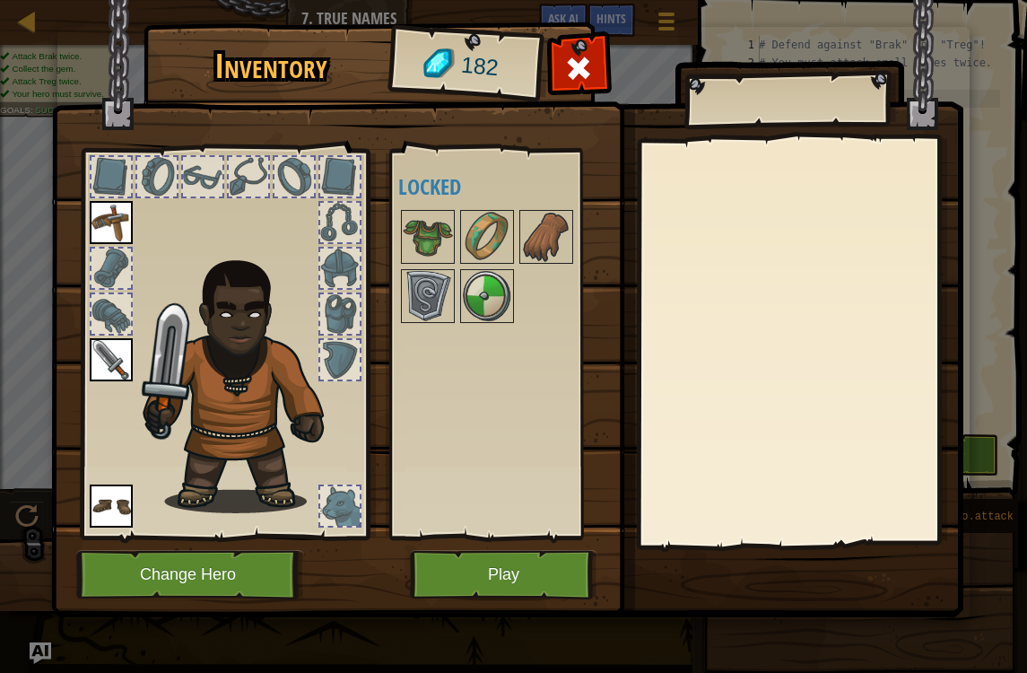
click at [422, 225] on img at bounding box center [428, 237] width 50 height 50
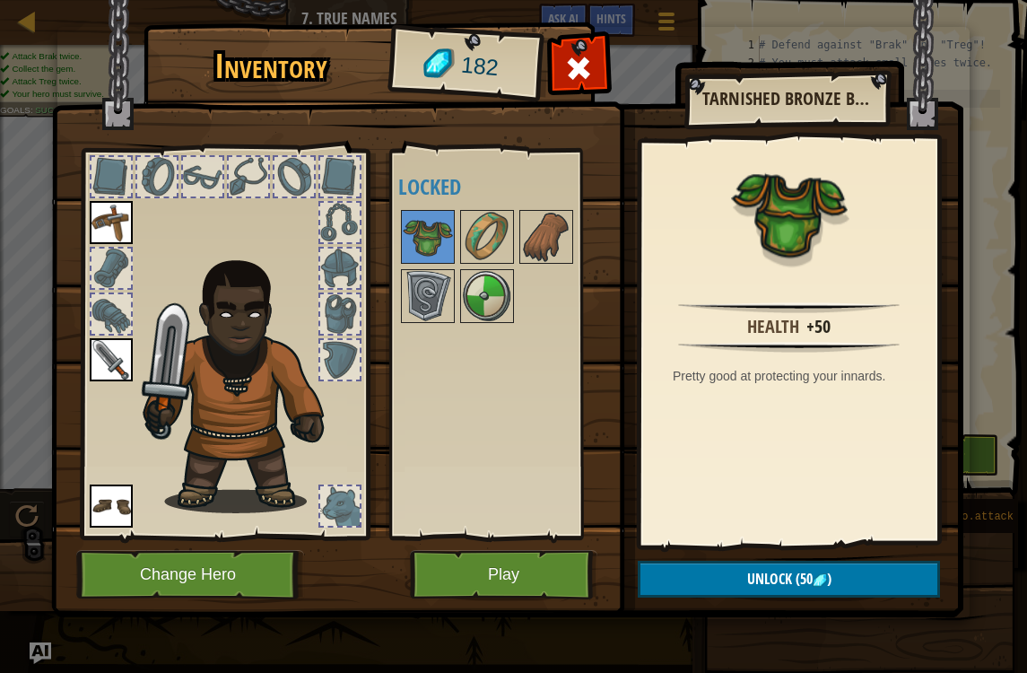
click at [773, 579] on span "Unlock" at bounding box center [769, 579] width 45 height 20
click at [490, 243] on img at bounding box center [487, 237] width 50 height 50
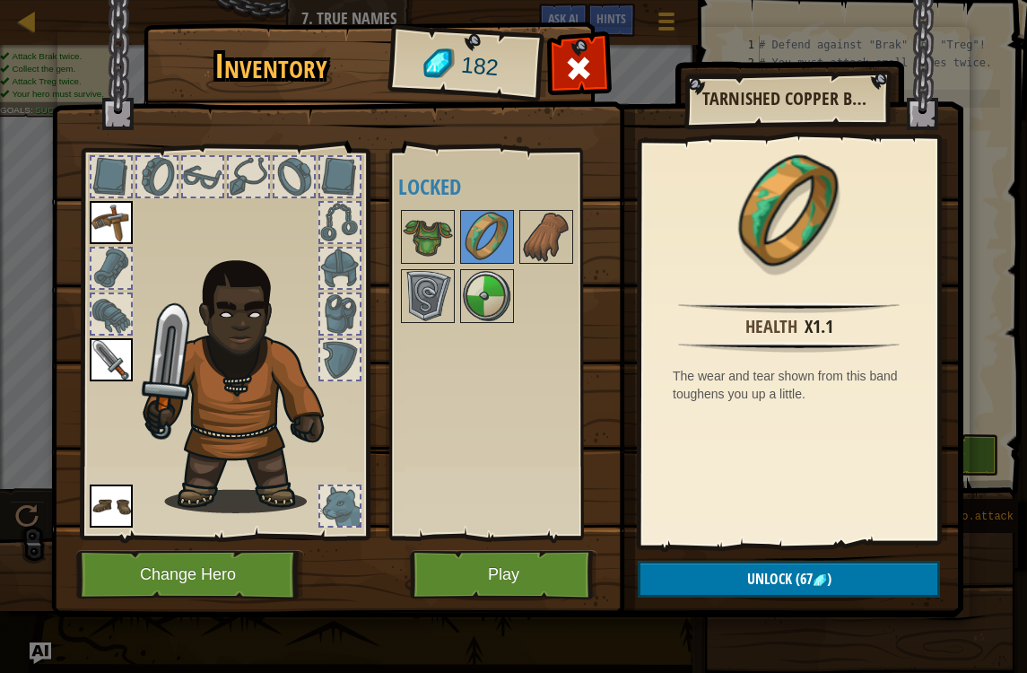
click at [744, 574] on button "Unlock (67 )" at bounding box center [789, 579] width 302 height 37
click at [545, 249] on img at bounding box center [546, 237] width 50 height 50
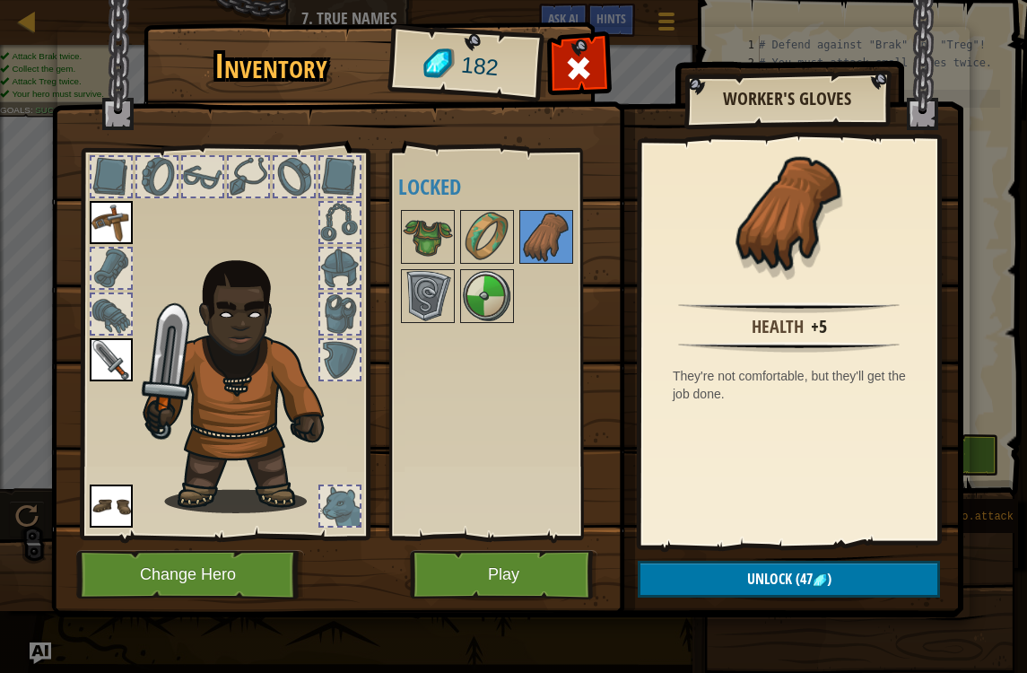
click at [707, 580] on button "Unlock (47 )" at bounding box center [789, 579] width 302 height 37
click at [477, 313] on img at bounding box center [487, 296] width 50 height 50
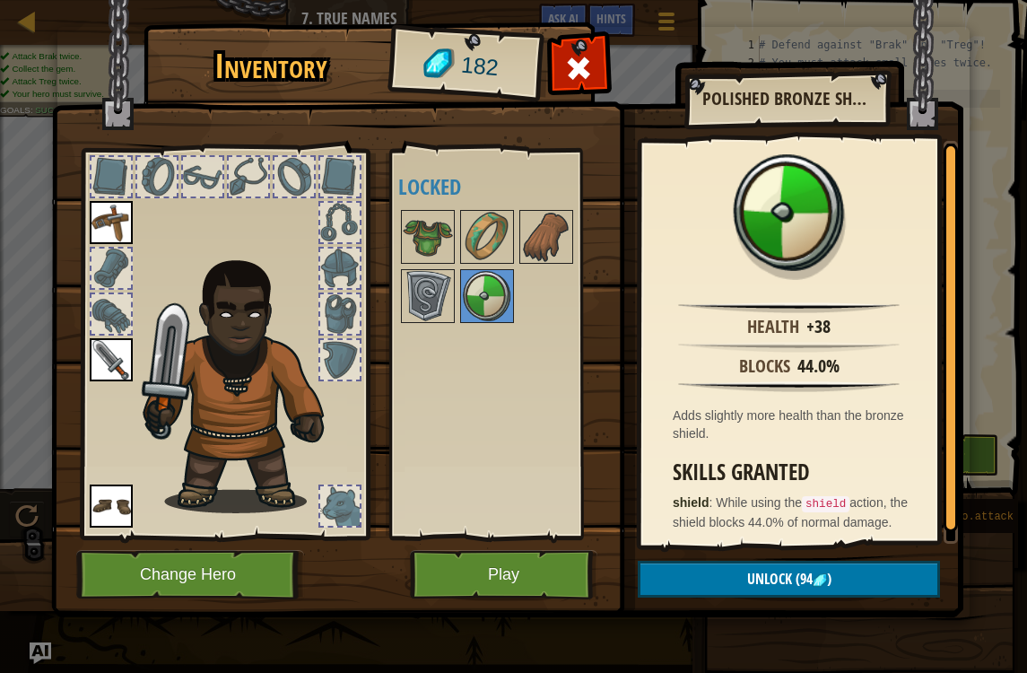
click at [450, 291] on img at bounding box center [428, 296] width 50 height 50
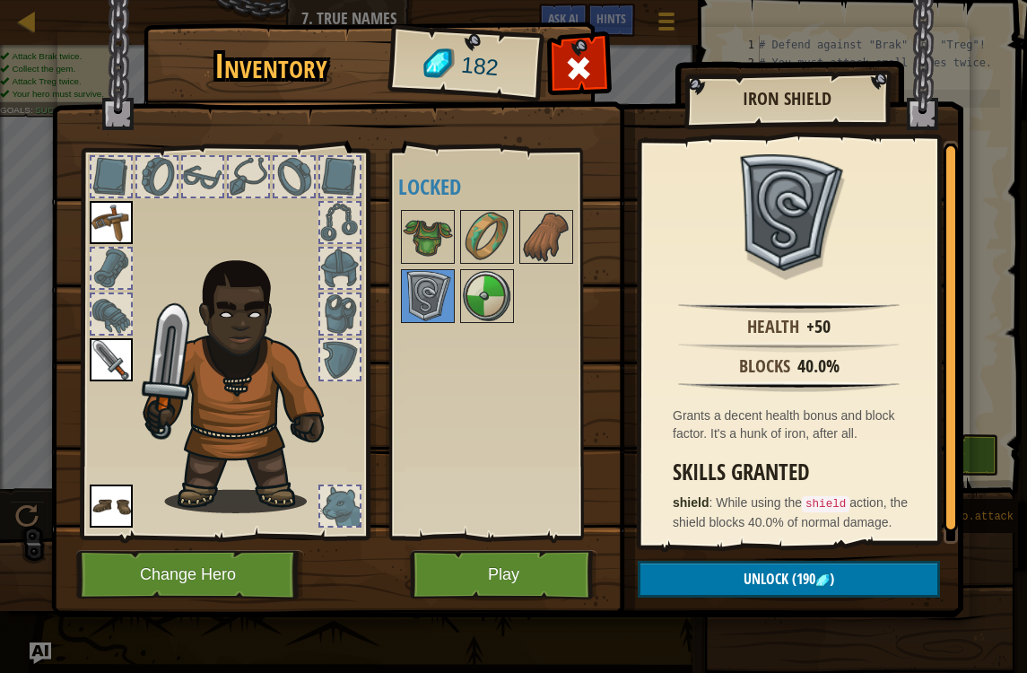
click at [427, 236] on img at bounding box center [428, 237] width 50 height 50
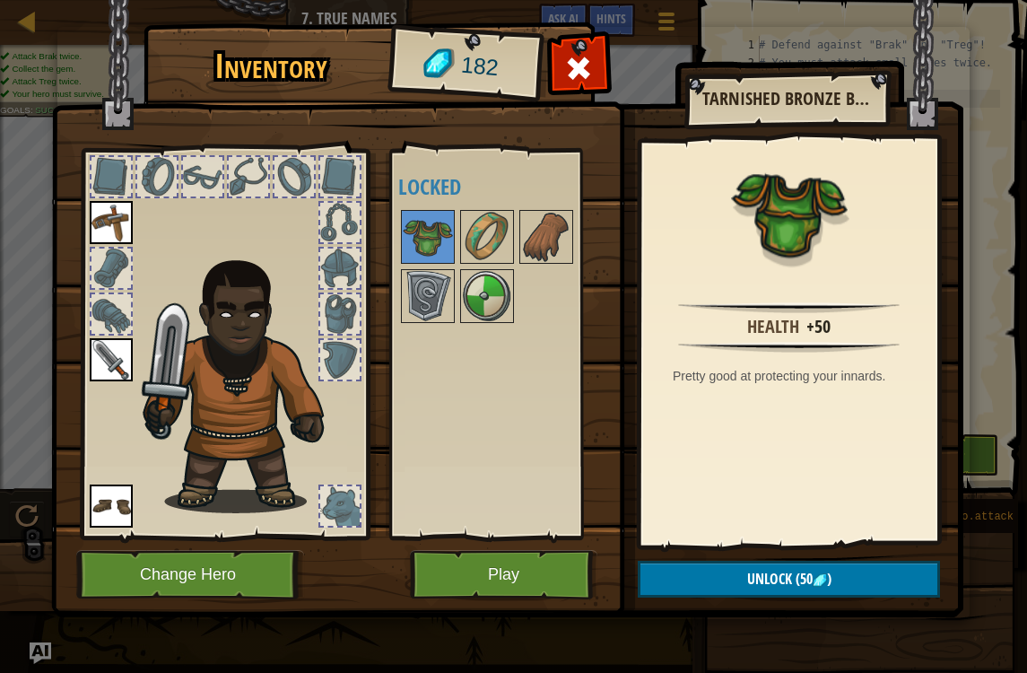
click at [428, 240] on img at bounding box center [428, 237] width 50 height 50
click at [808, 592] on button "Unlock (50 )" at bounding box center [789, 579] width 302 height 37
click at [780, 581] on button "Confirm" at bounding box center [789, 579] width 302 height 37
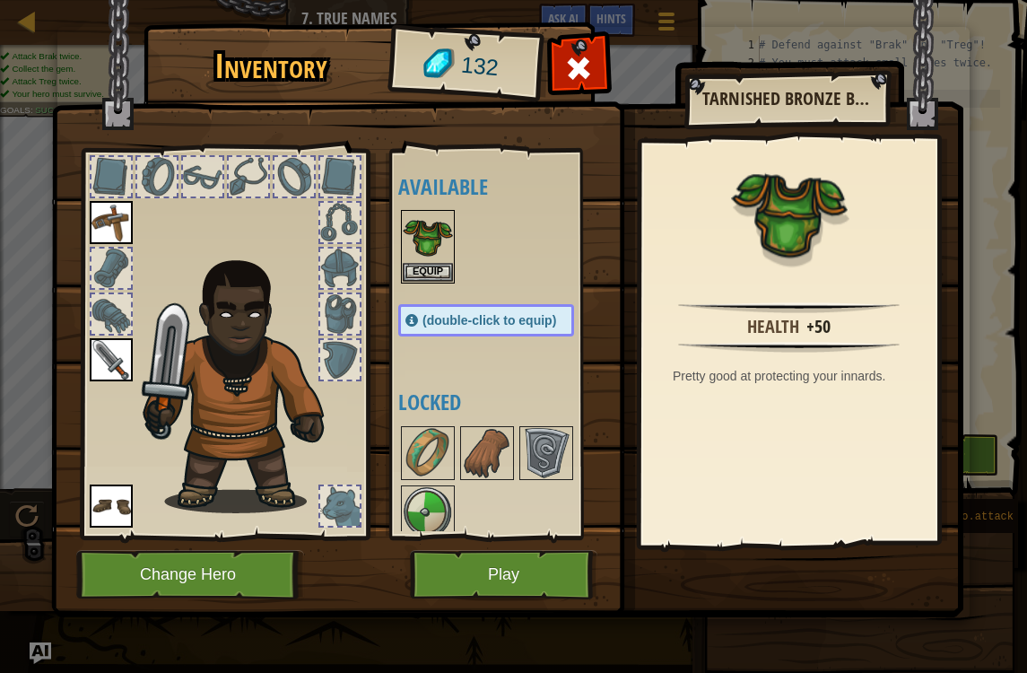
click at [427, 280] on button "Equip" at bounding box center [428, 272] width 50 height 19
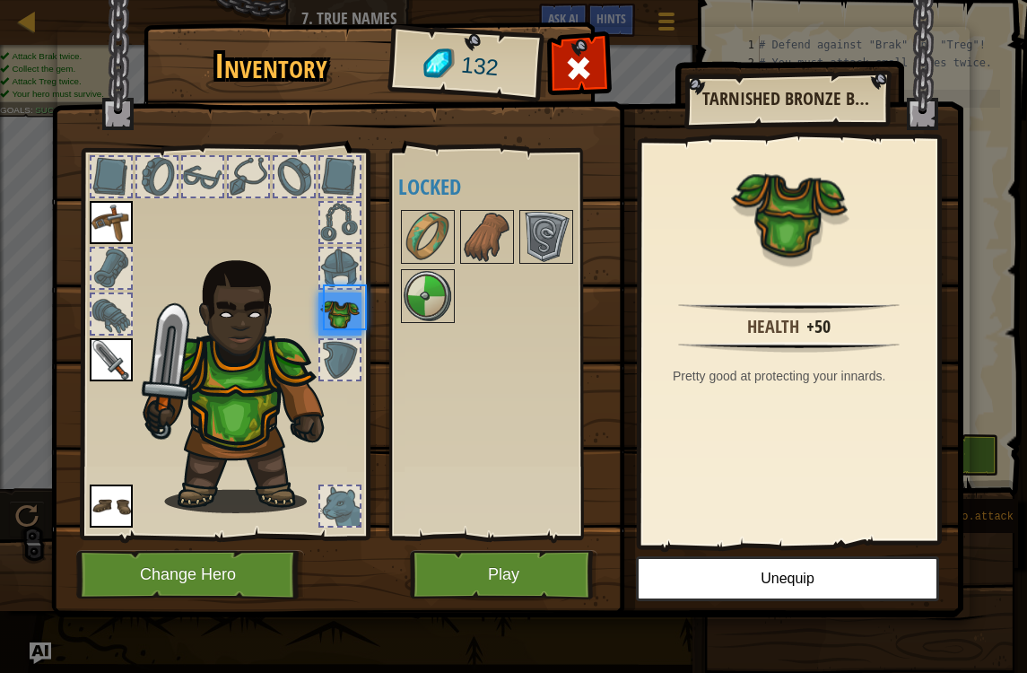
click at [416, 260] on img at bounding box center [428, 237] width 50 height 50
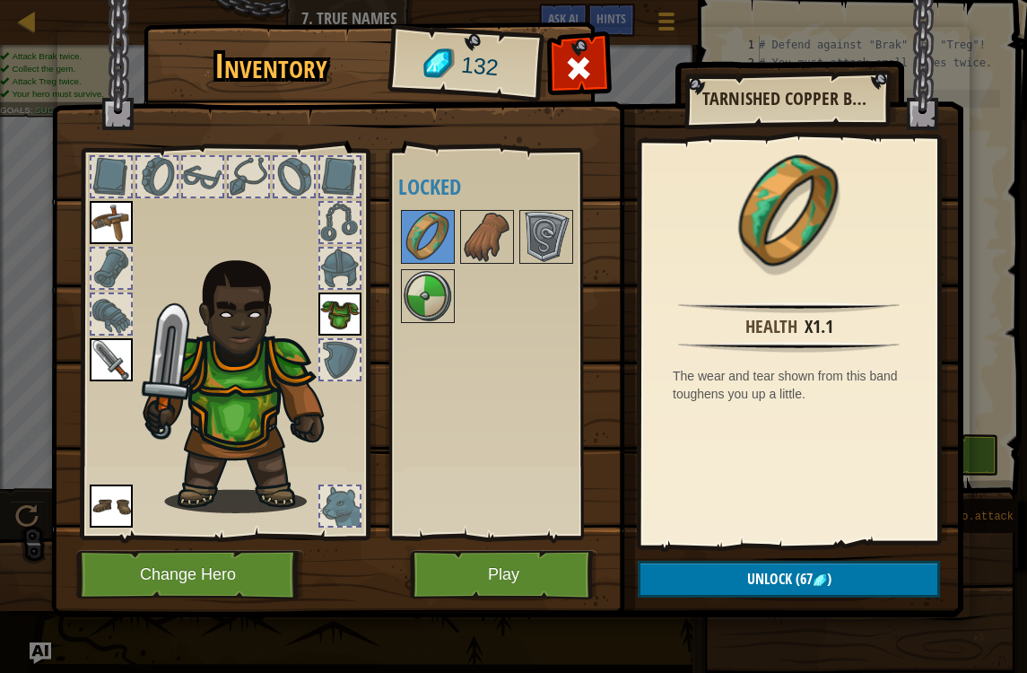
click at [763, 570] on span "Unlock" at bounding box center [769, 579] width 45 height 20
click at [757, 576] on button "Confirm" at bounding box center [789, 579] width 302 height 37
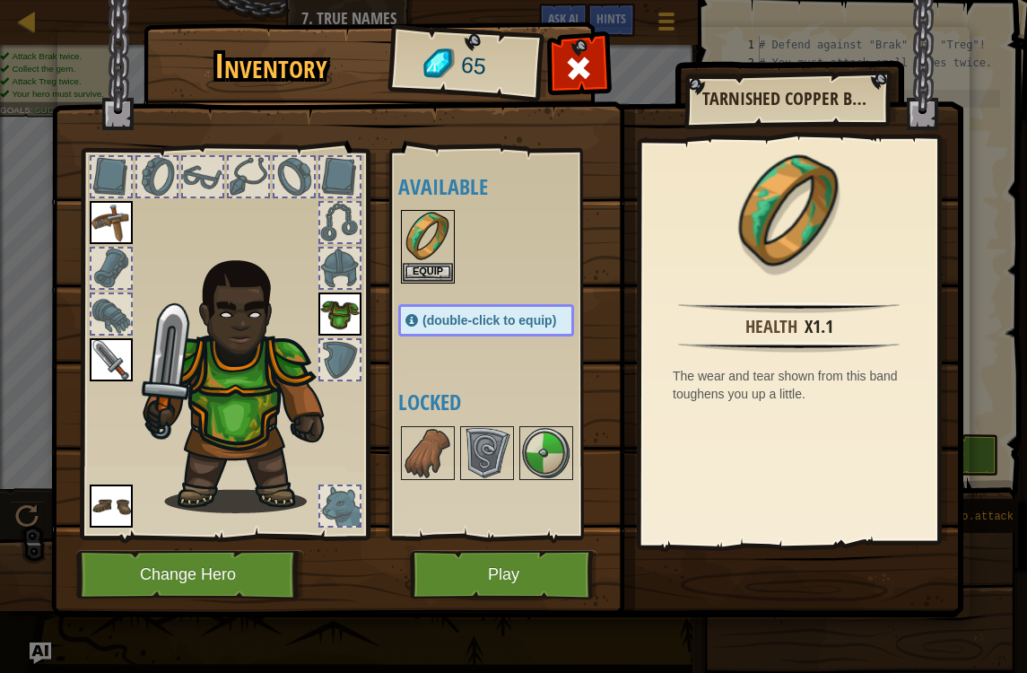
click at [418, 271] on button "Equip" at bounding box center [428, 272] width 50 height 19
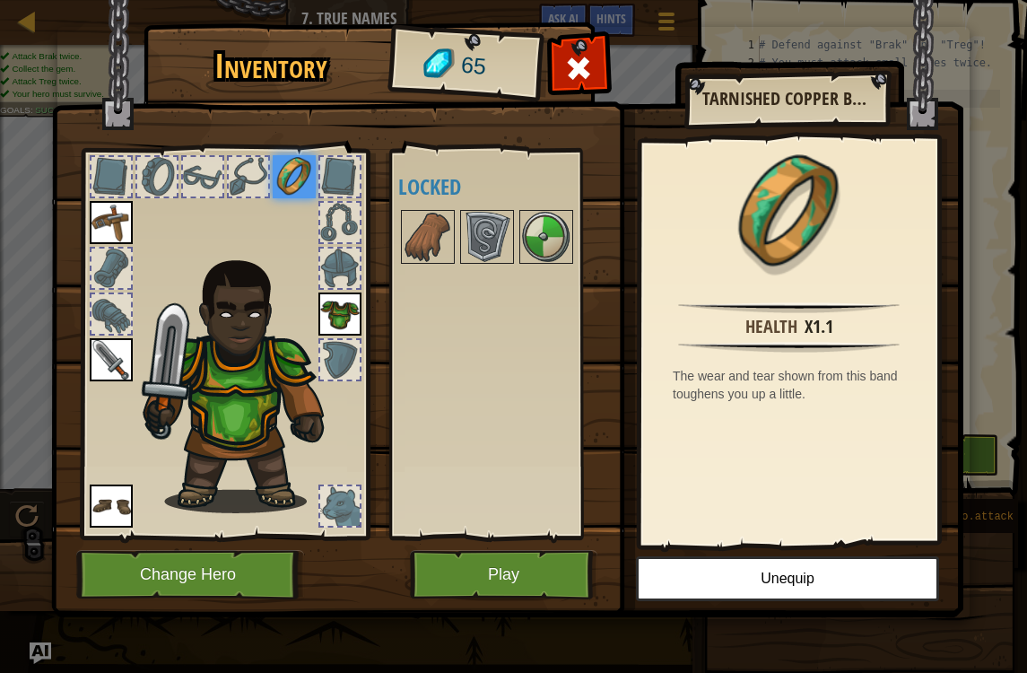
click at [531, 243] on img at bounding box center [546, 237] width 50 height 50
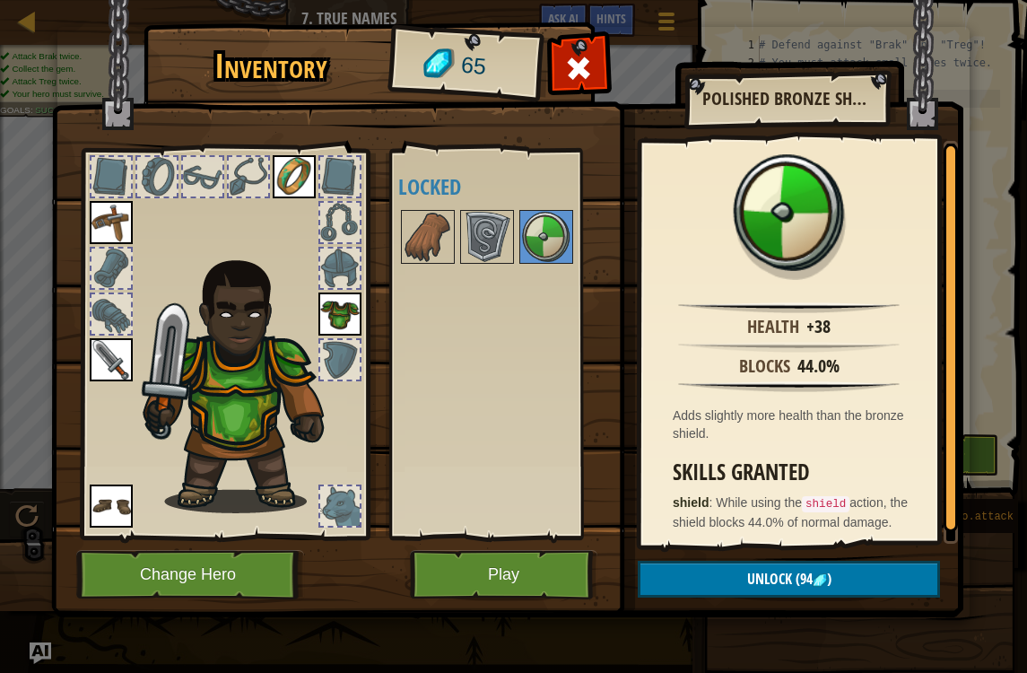
click at [423, 237] on img at bounding box center [428, 237] width 50 height 50
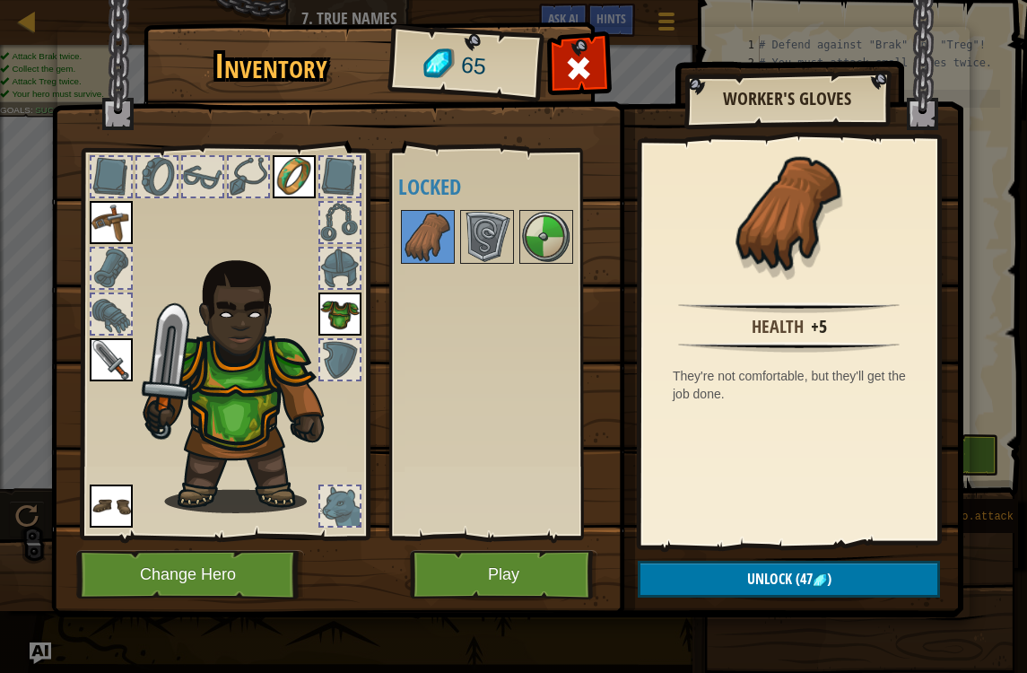
click at [489, 247] on img at bounding box center [487, 237] width 50 height 50
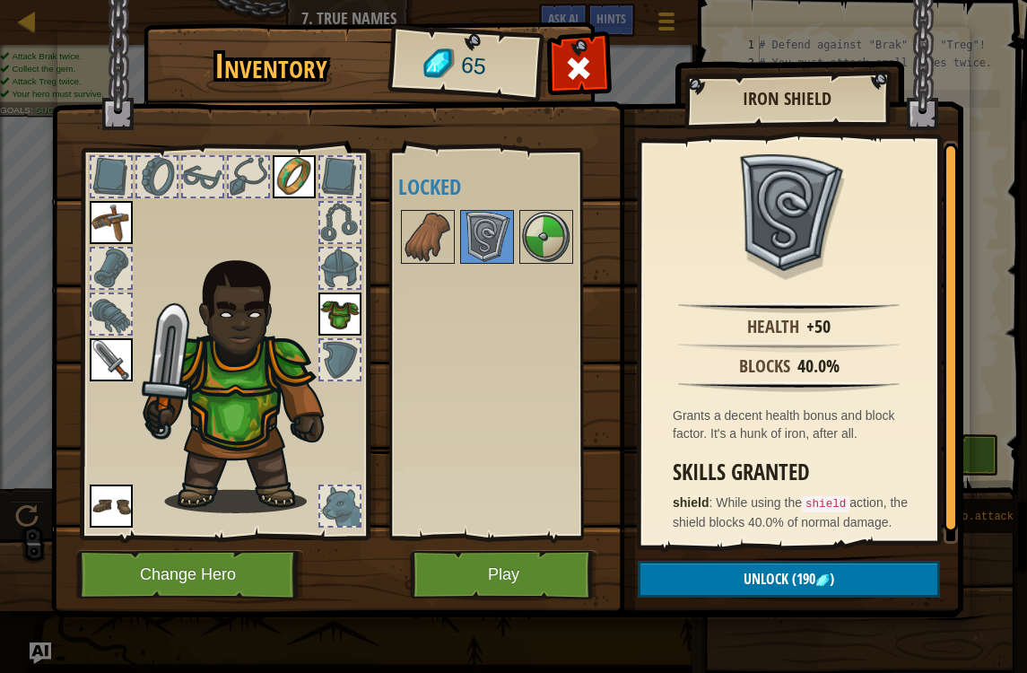
click at [423, 231] on img at bounding box center [428, 237] width 50 height 50
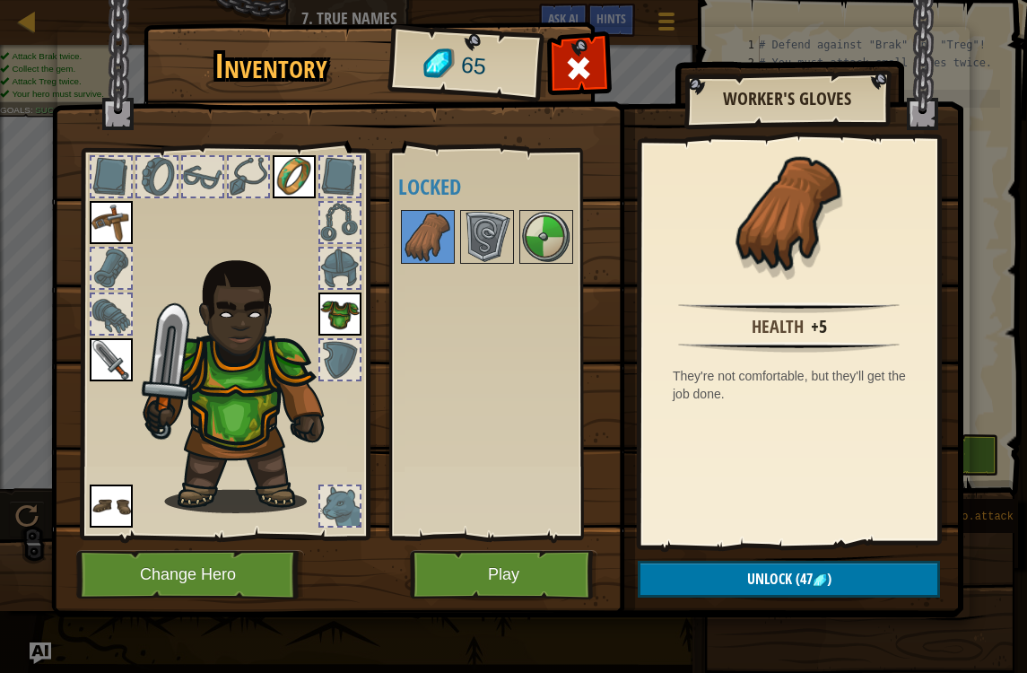
click at [706, 581] on button "Unlock (47 )" at bounding box center [789, 579] width 302 height 37
click at [747, 571] on button "Confirm" at bounding box center [789, 579] width 302 height 37
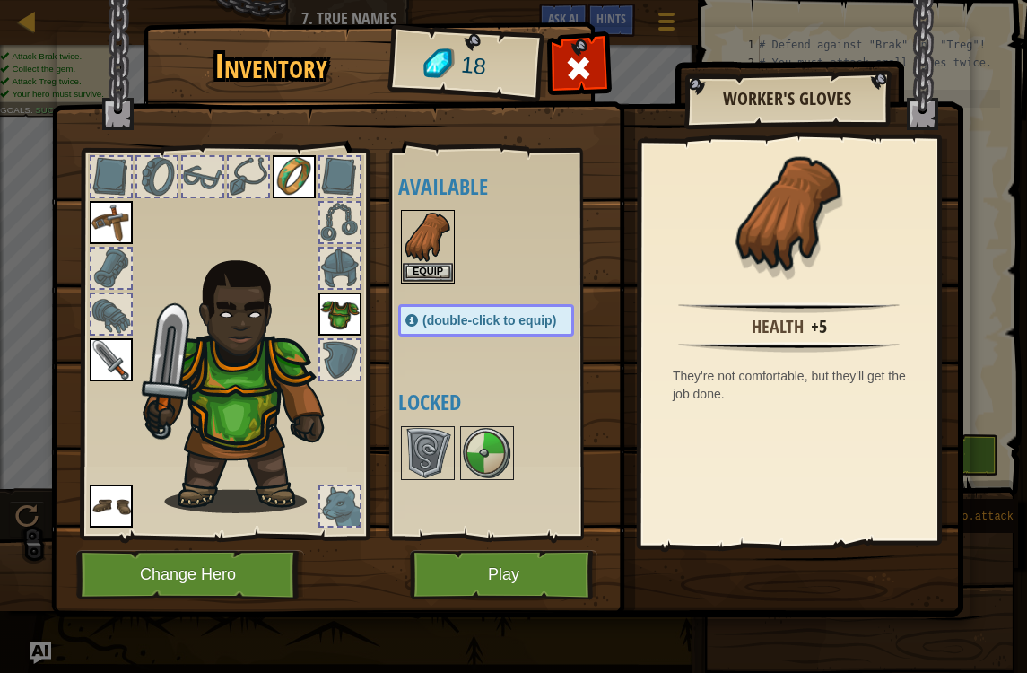
click at [407, 249] on img at bounding box center [428, 237] width 50 height 50
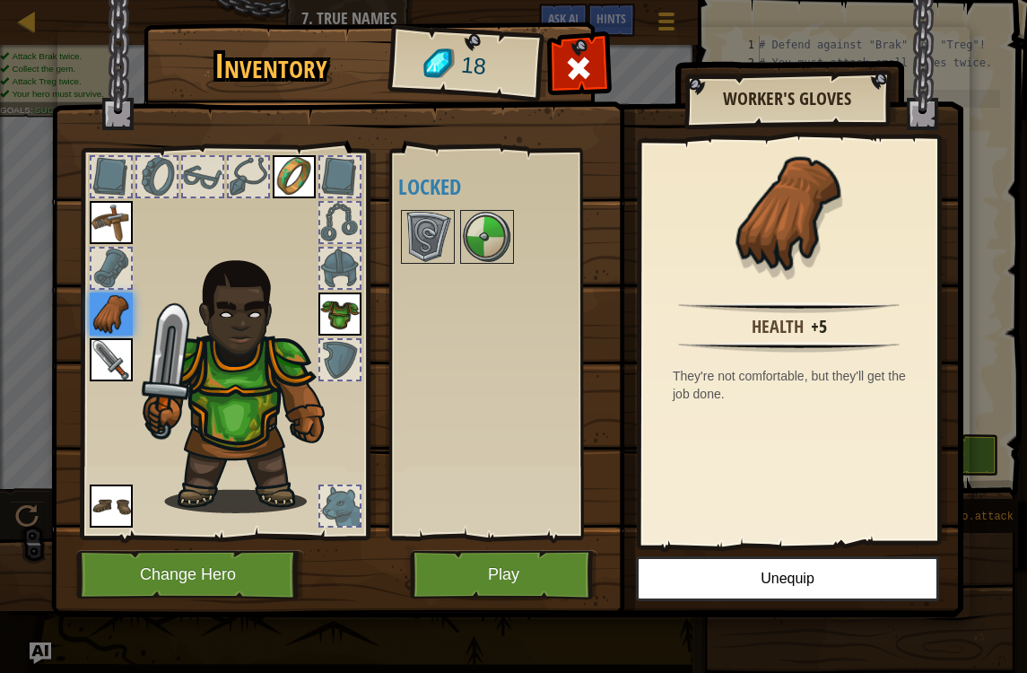
click at [526, 581] on button "Play" at bounding box center [504, 574] width 188 height 49
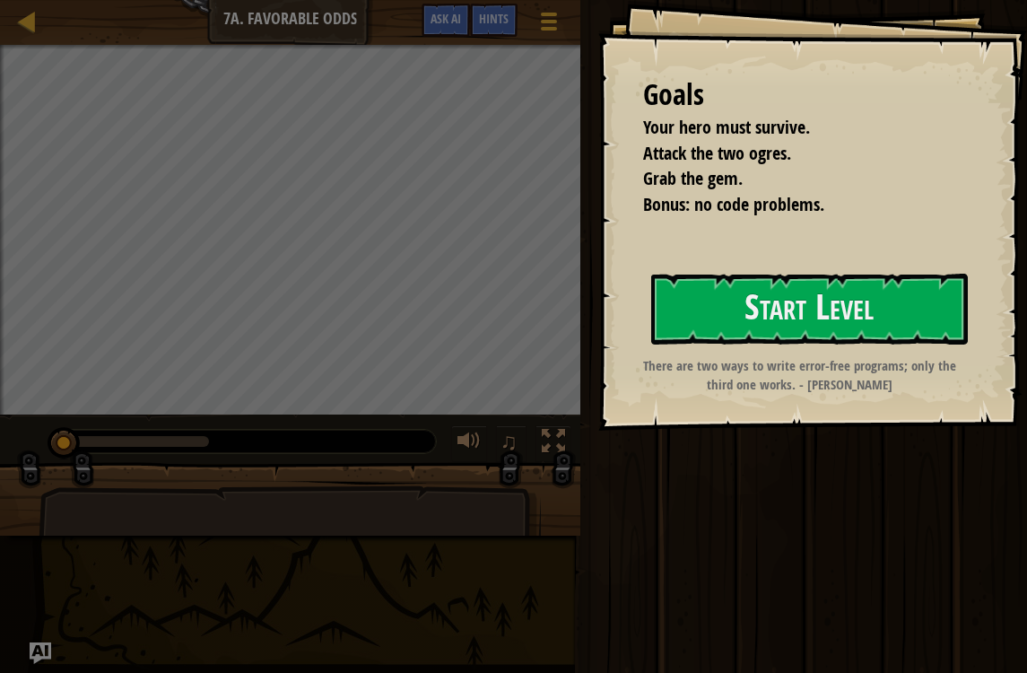
click at [686, 286] on button "Start Level" at bounding box center [809, 309] width 317 height 71
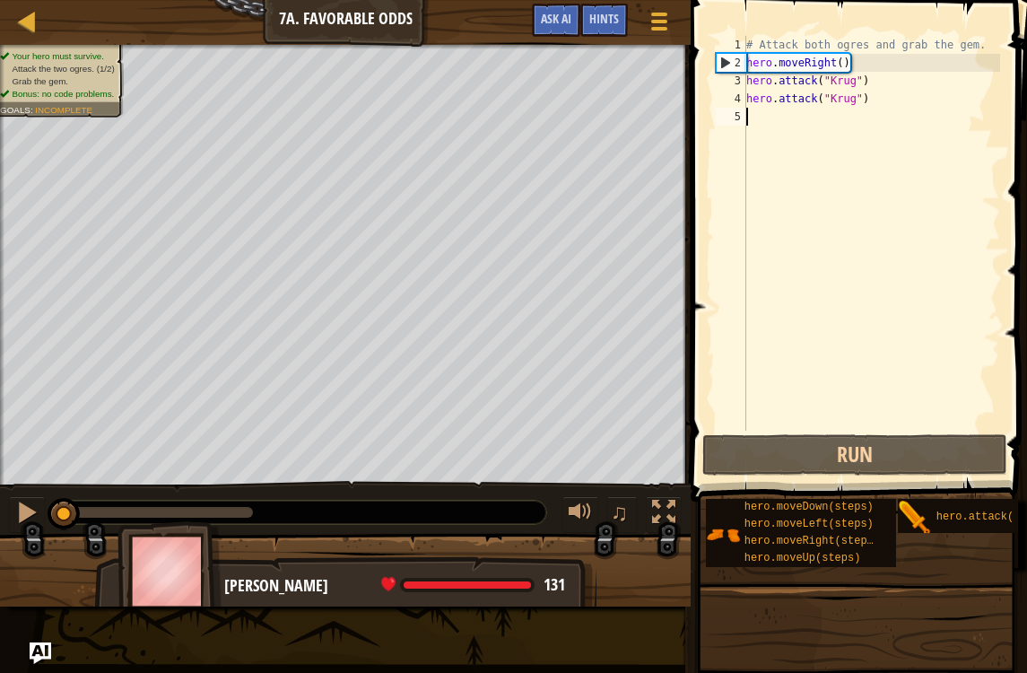
click at [19, 30] on div at bounding box center [27, 21] width 22 height 22
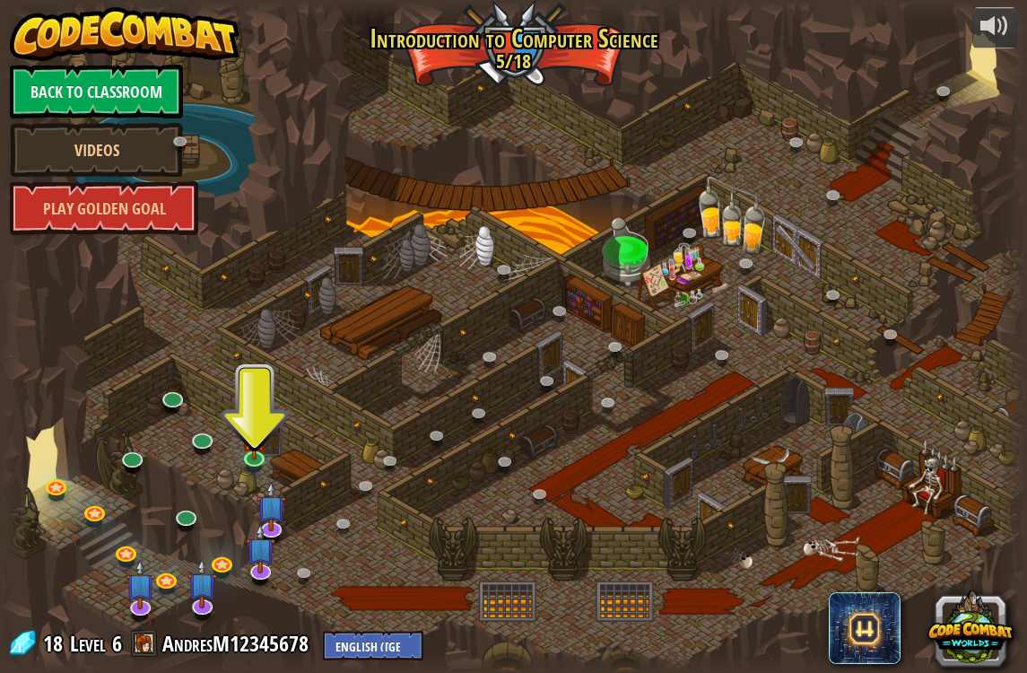
click at [214, 556] on link at bounding box center [223, 566] width 36 height 27
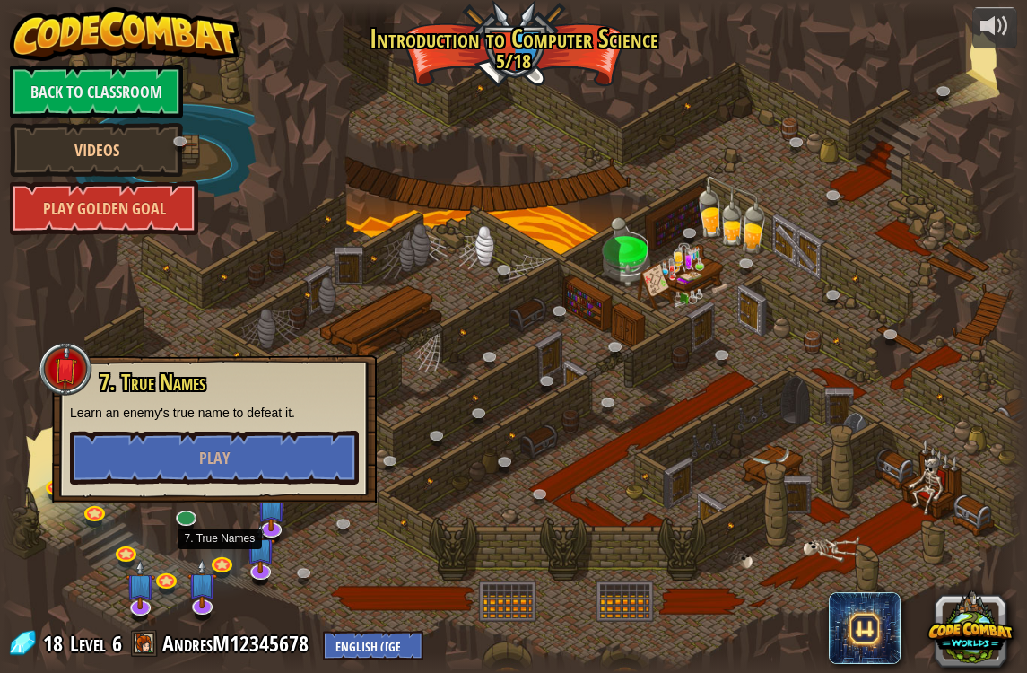
click at [166, 461] on button "Play" at bounding box center [214, 458] width 289 height 54
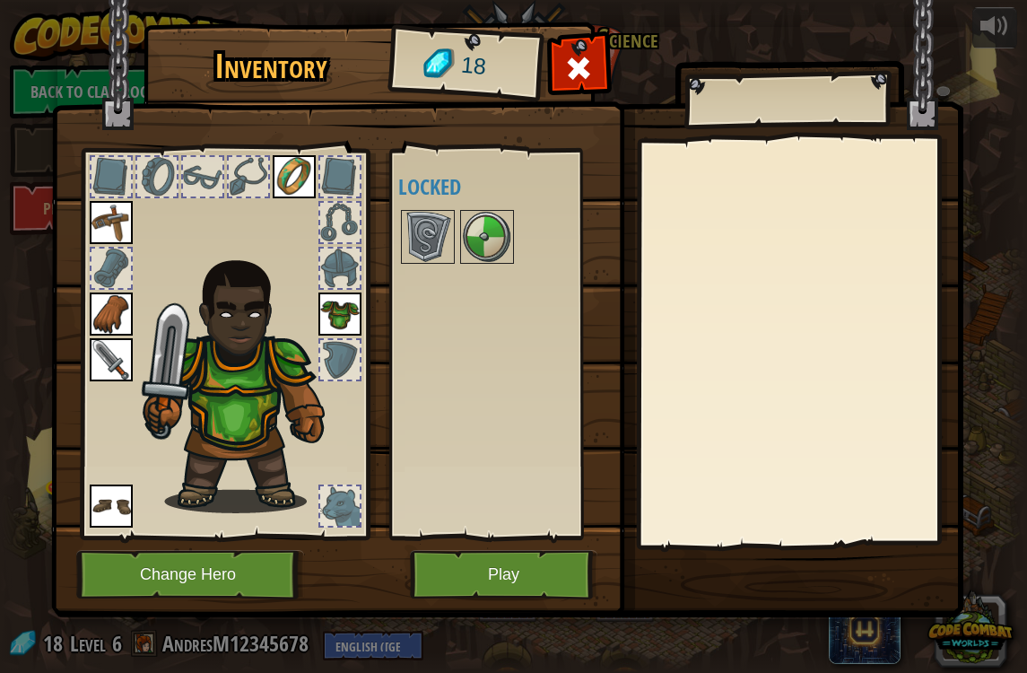
click at [449, 563] on button "Play" at bounding box center [504, 574] width 188 height 49
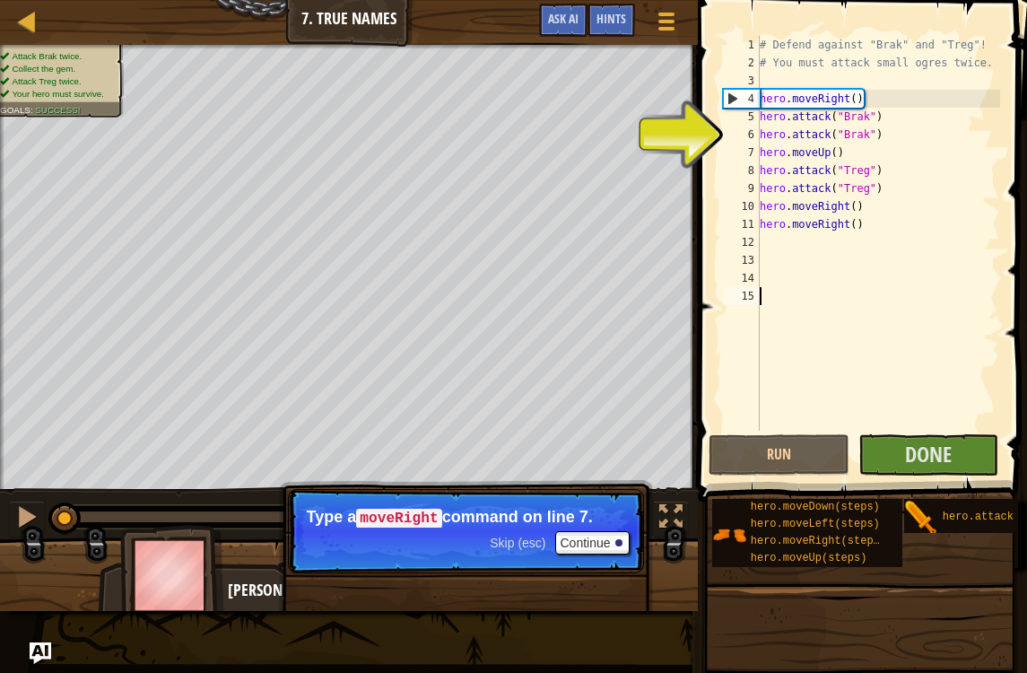
click at [43, 28] on link "Map" at bounding box center [40, 22] width 9 height 24
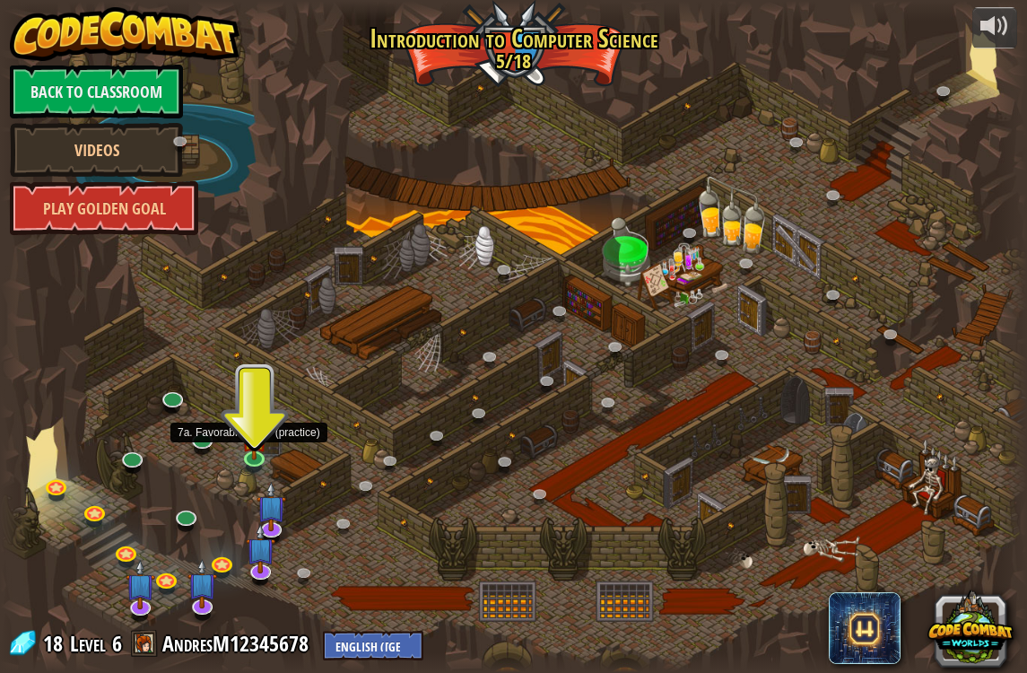
click at [258, 455] on img at bounding box center [254, 438] width 26 height 44
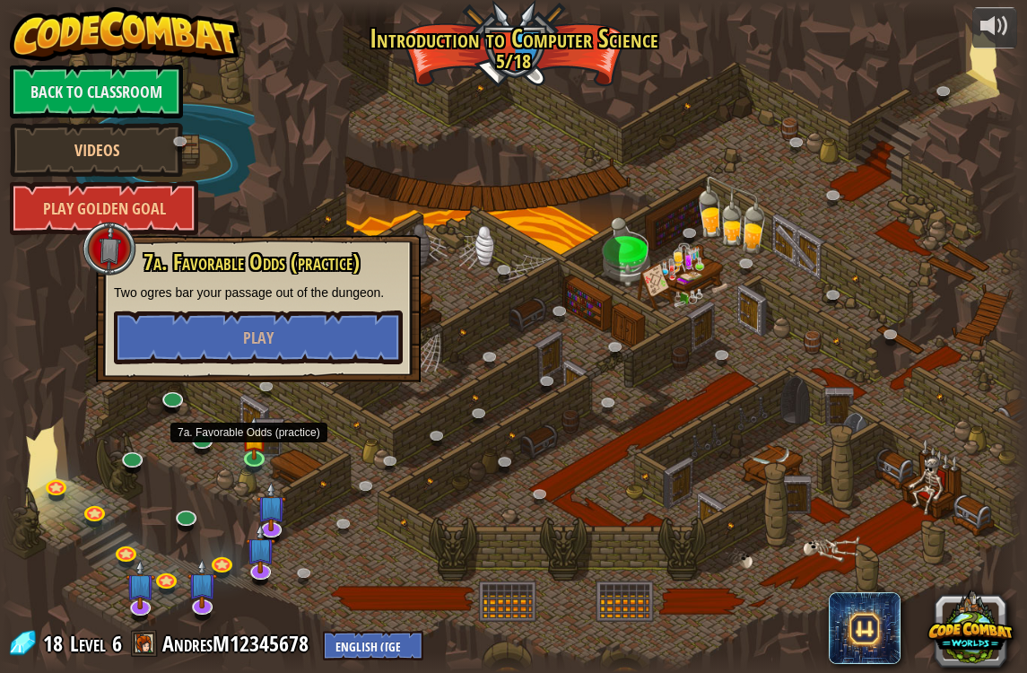
click at [361, 346] on button "Play" at bounding box center [258, 337] width 289 height 54
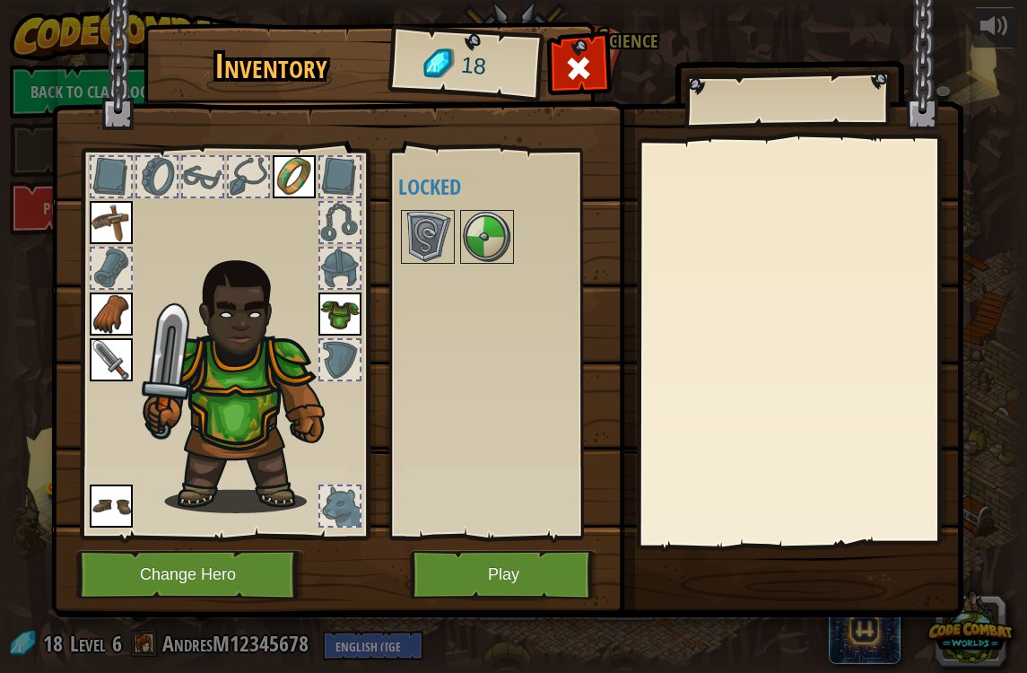
click at [615, 70] on img at bounding box center [507, 291] width 913 height 651
click at [581, 66] on span at bounding box center [579, 68] width 29 height 29
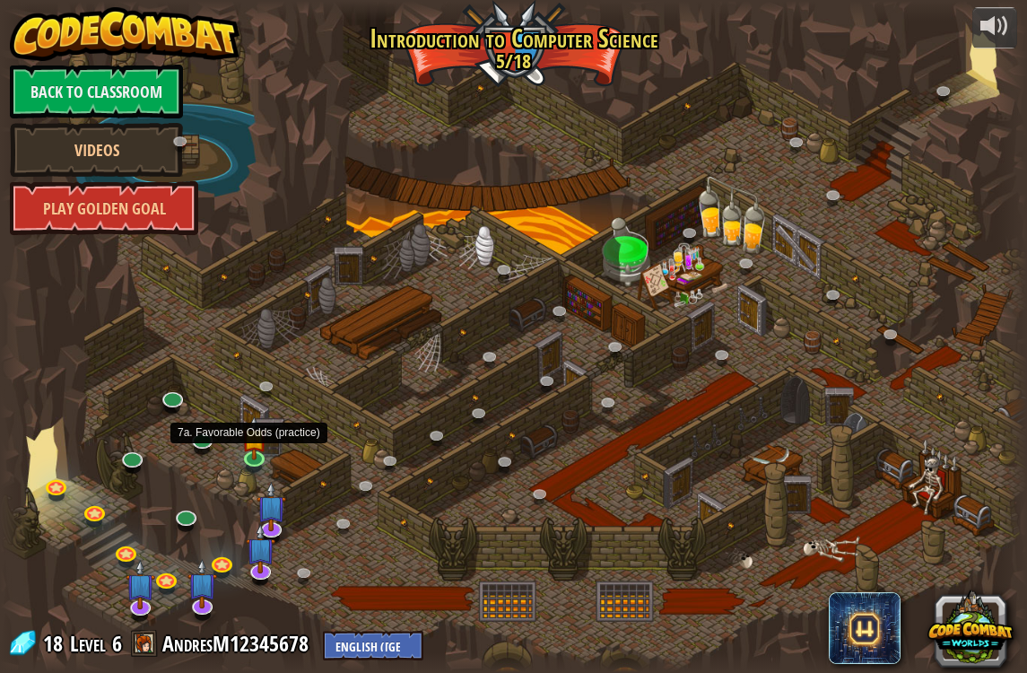
click at [254, 456] on img at bounding box center [254, 438] width 26 height 44
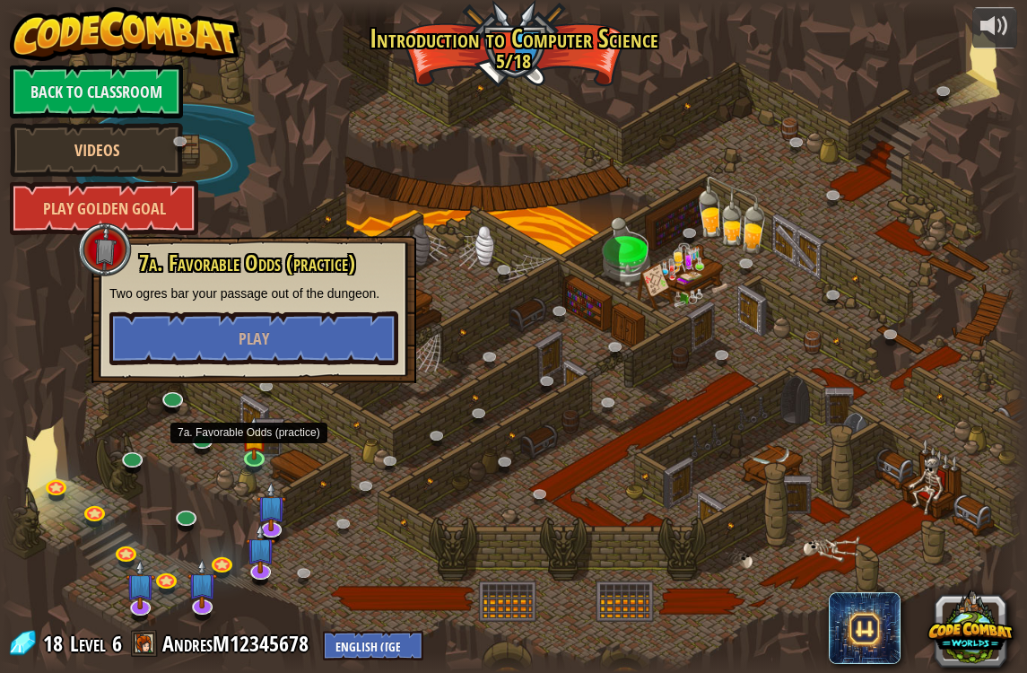
click at [330, 365] on button "Play" at bounding box center [253, 338] width 289 height 54
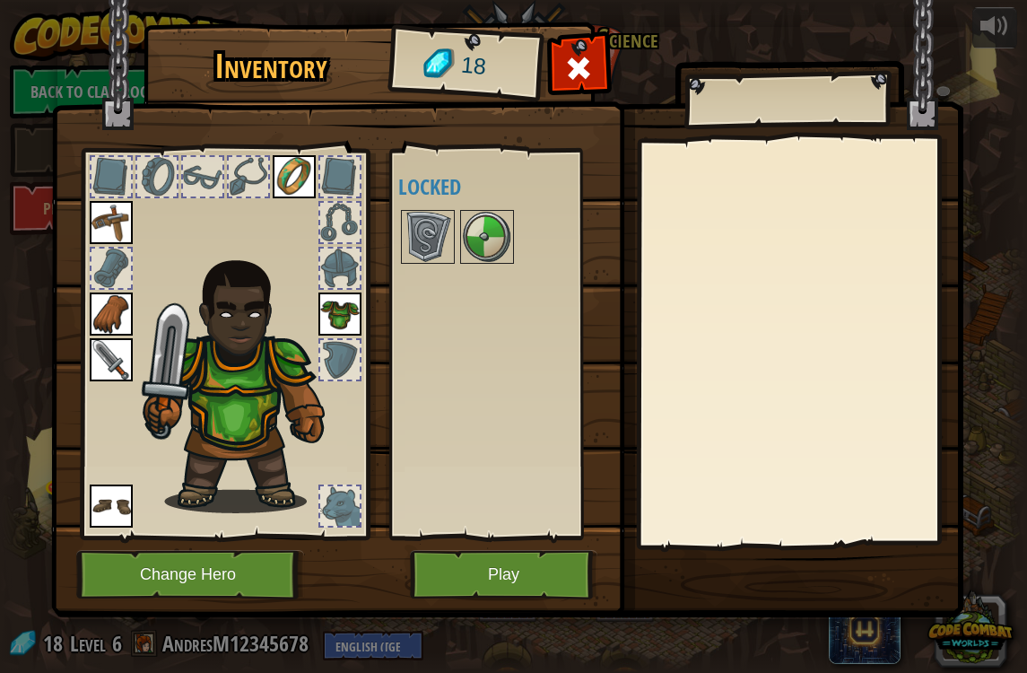
click at [481, 573] on button "Play" at bounding box center [504, 574] width 188 height 49
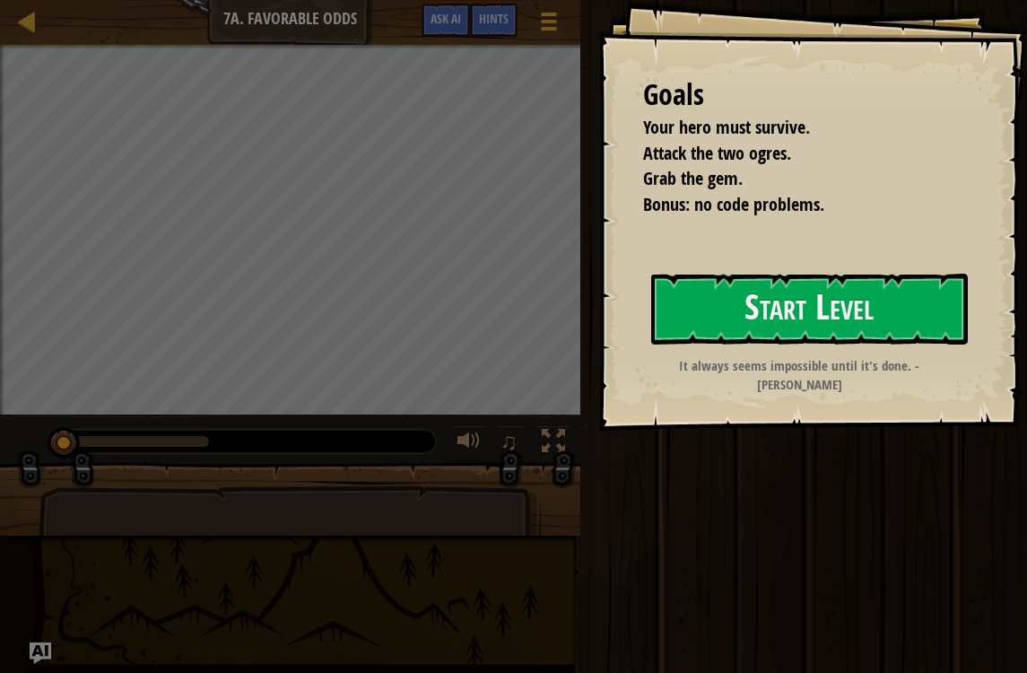
click at [937, 312] on button "Start Level" at bounding box center [809, 309] width 317 height 71
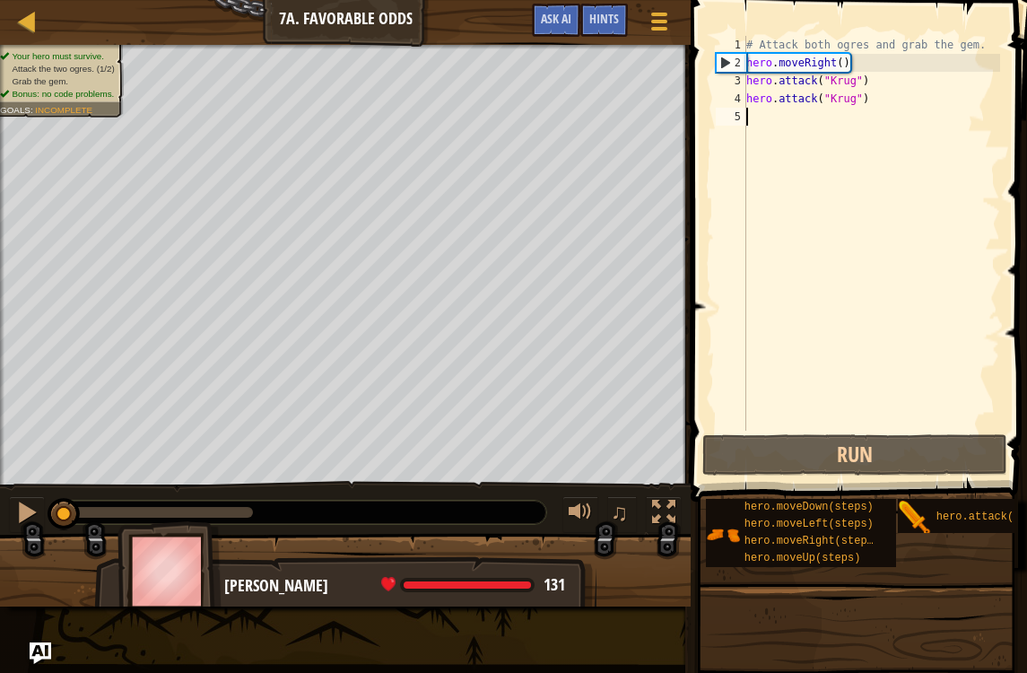
click at [804, 470] on button "Run" at bounding box center [855, 454] width 305 height 41
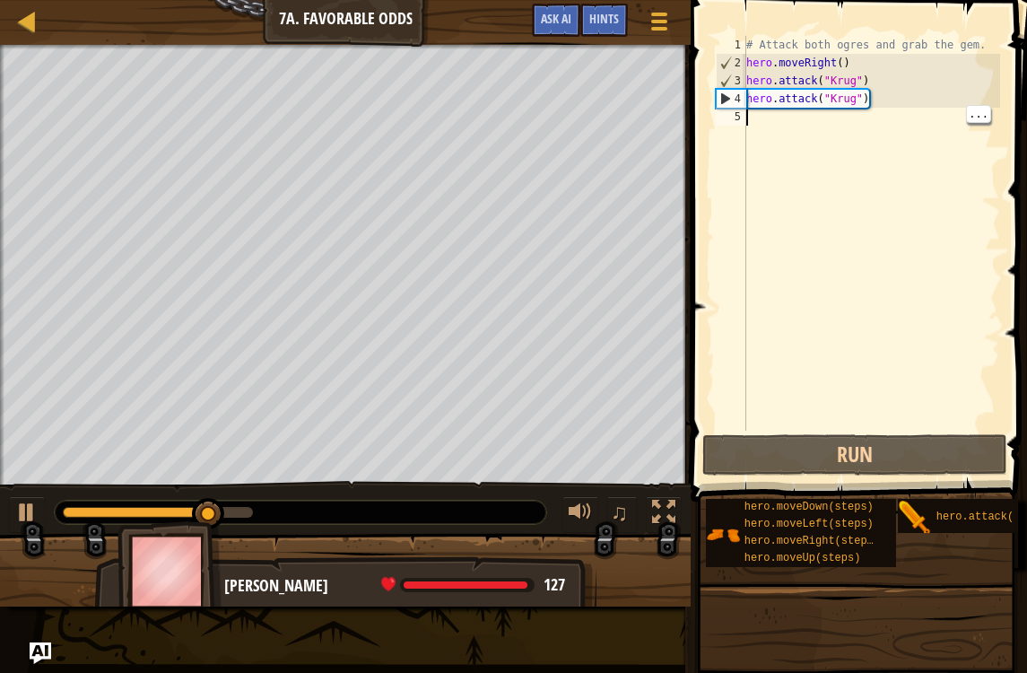
click at [875, 126] on div "# Attack both ogres and grab the gem. hero . moveRight ( ) hero . attack ( "[PE…" at bounding box center [872, 251] width 258 height 431
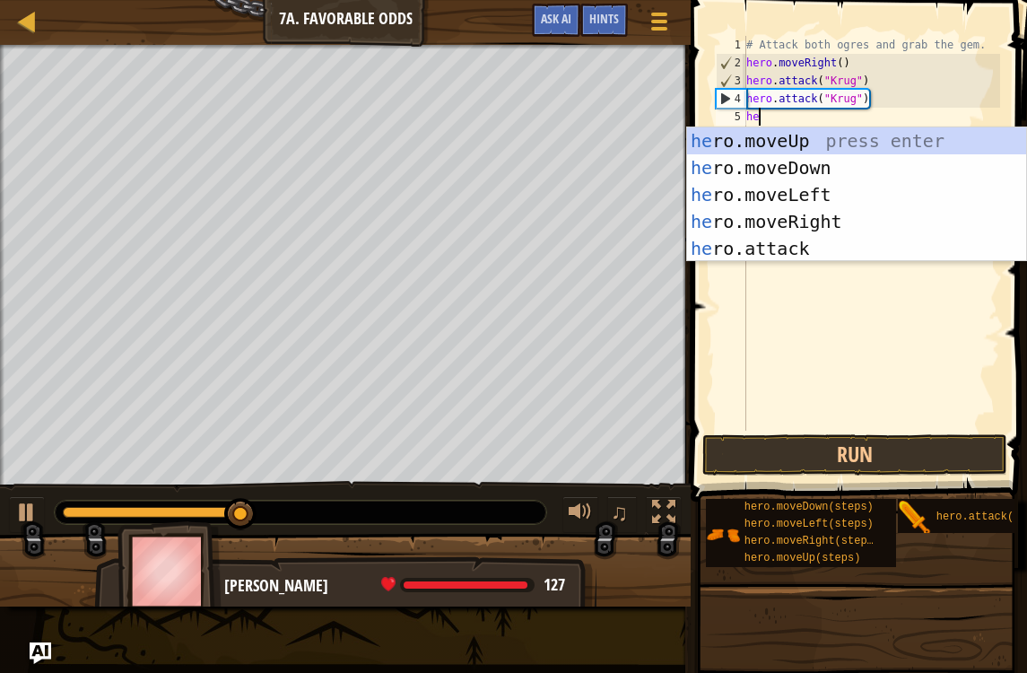
type textarea "her"
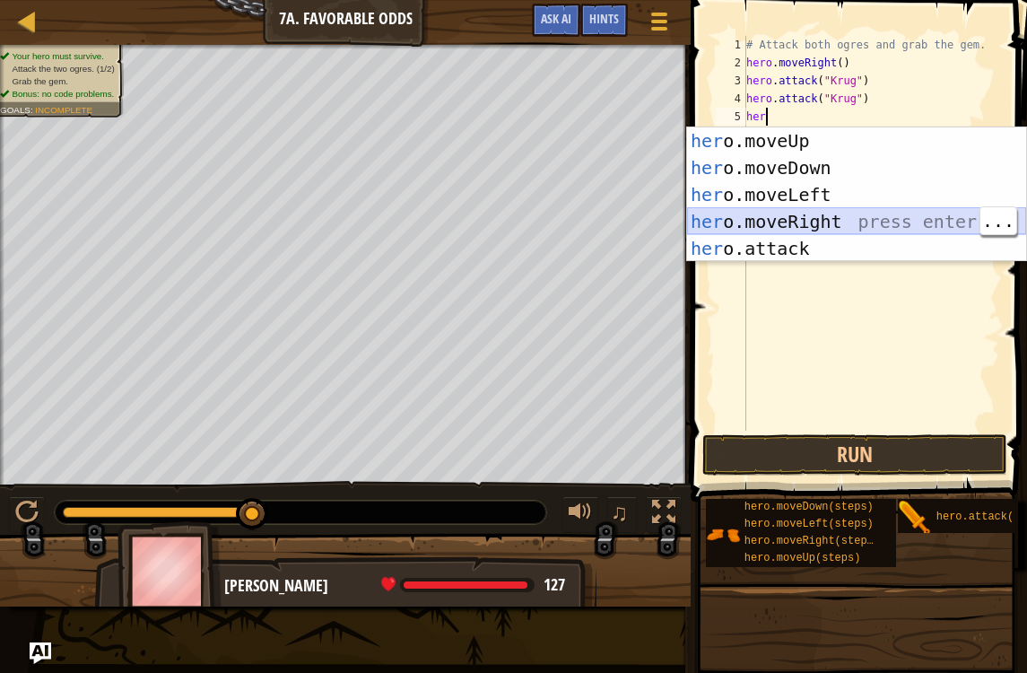
click at [873, 223] on div "her o.moveUp press enter her o.moveDown press enter her o.moveLeft press enter …" at bounding box center [856, 221] width 339 height 188
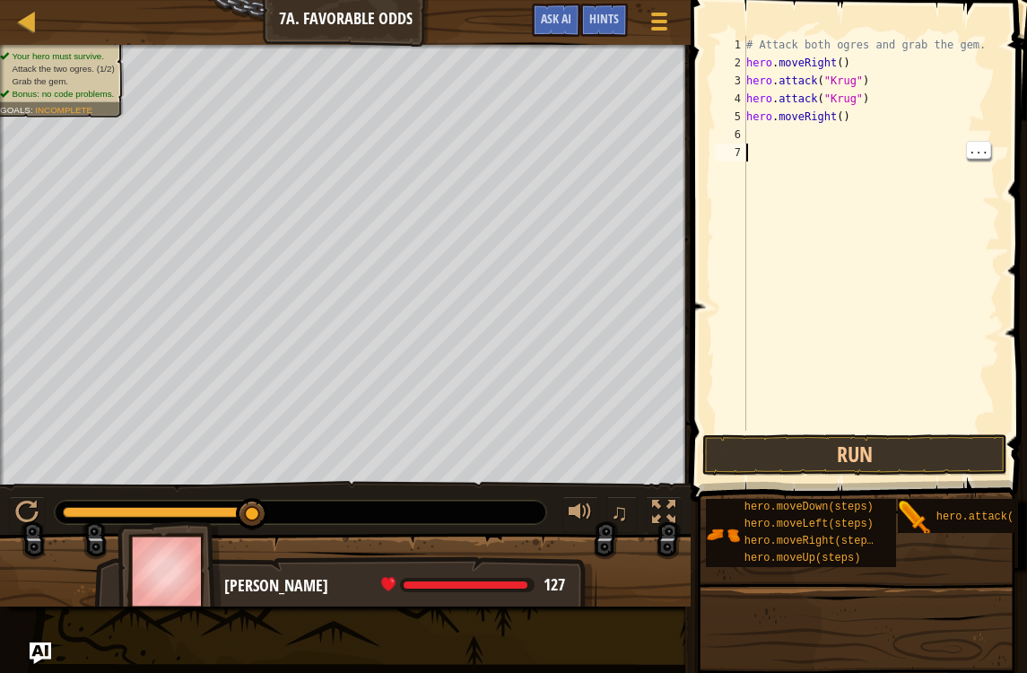
click at [831, 132] on div "# Attack both ogres and grab the gem. hero . moveRight ( ) hero . attack ( "[PE…" at bounding box center [872, 251] width 258 height 431
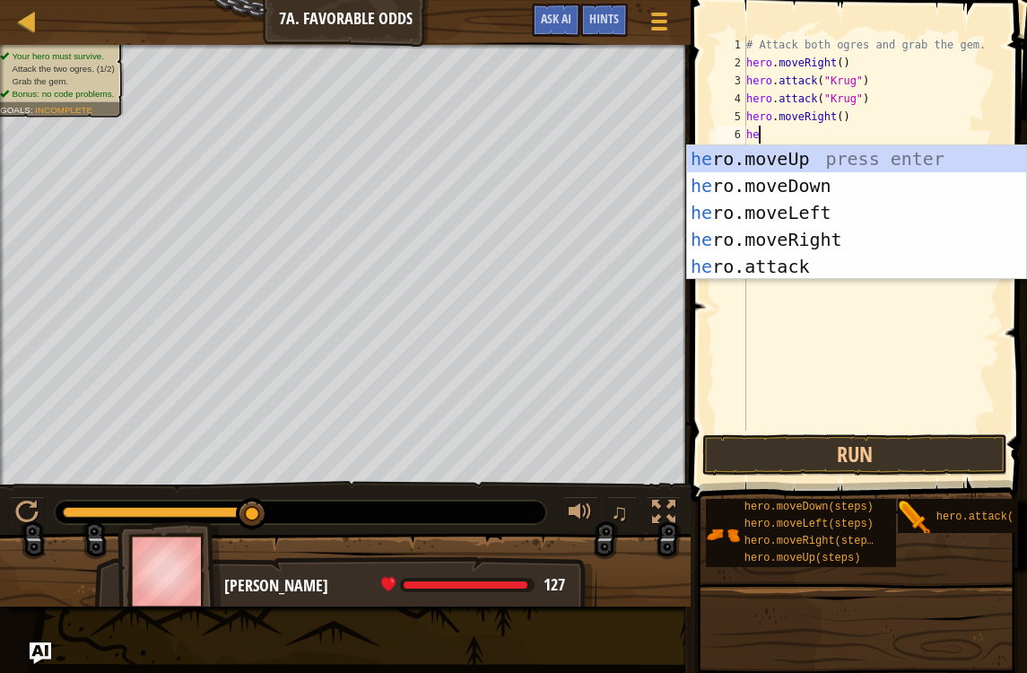
type textarea "her"
click at [913, 156] on div "her o.moveUp press enter her o.moveDown press enter her o.moveLeft press enter …" at bounding box center [856, 239] width 339 height 188
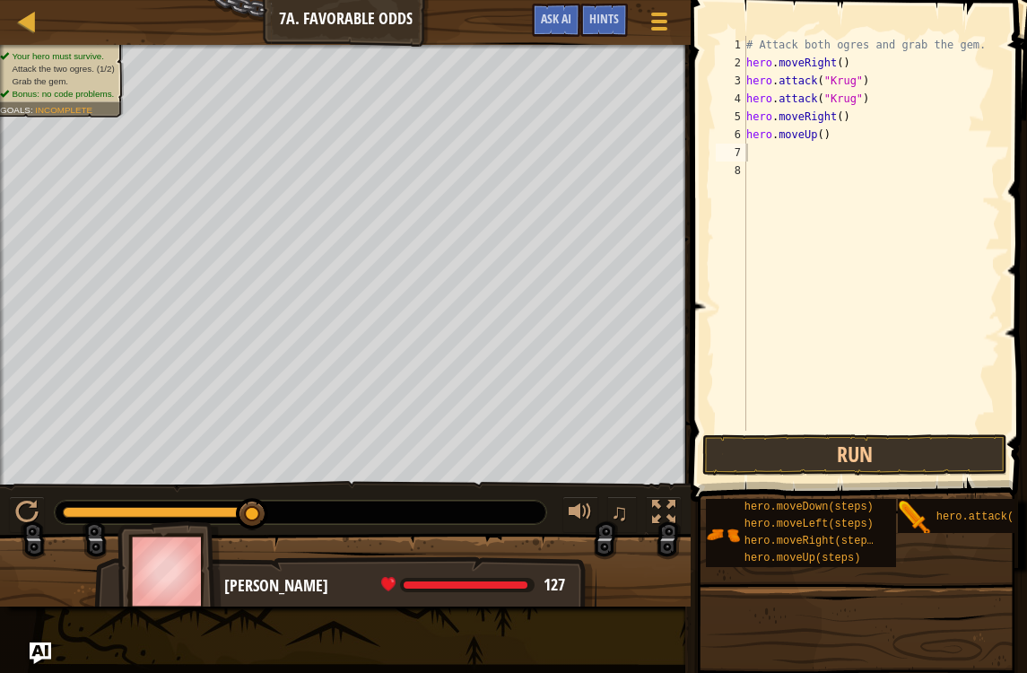
click at [930, 444] on button "Run" at bounding box center [855, 454] width 305 height 41
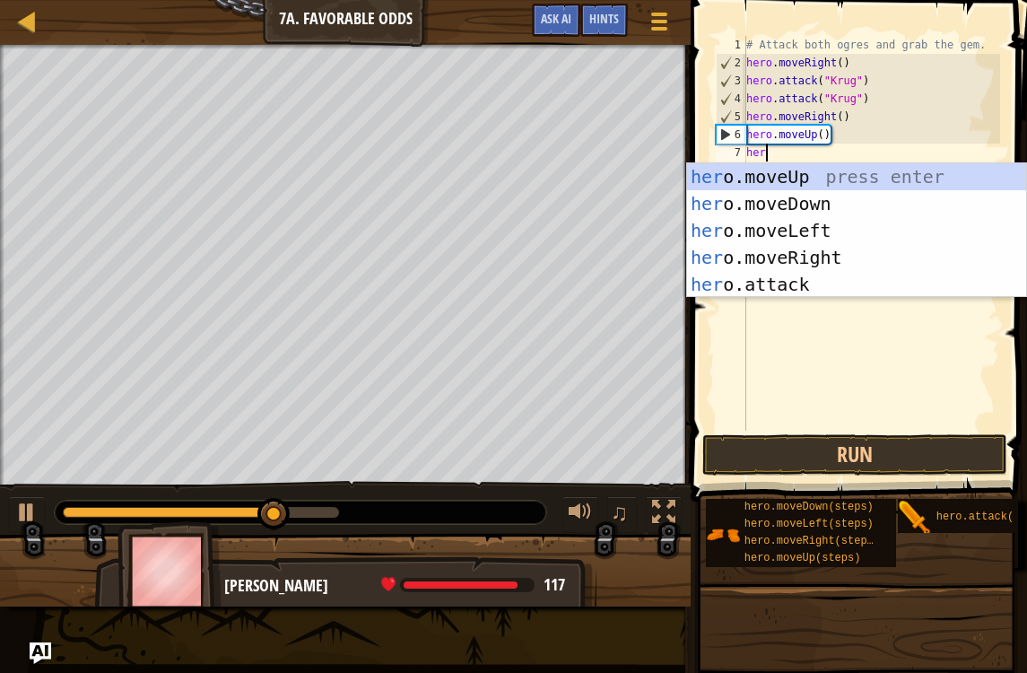
scroll to position [9, 1]
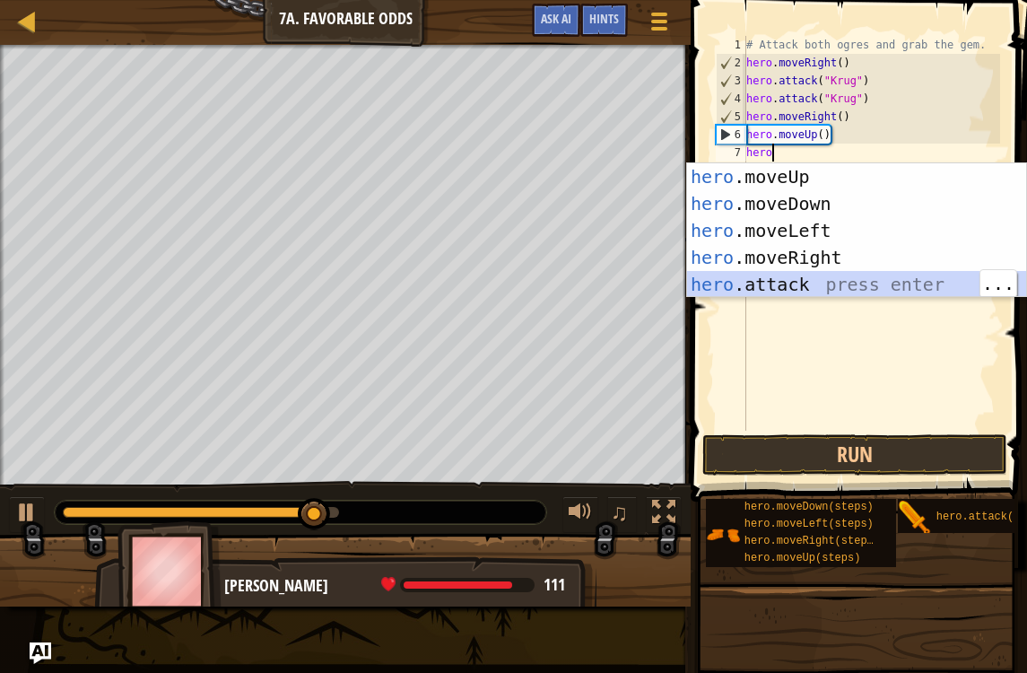
click at [833, 278] on div "hero .moveUp press enter hero .moveDown press enter hero .moveLeft press enter …" at bounding box center [856, 257] width 339 height 188
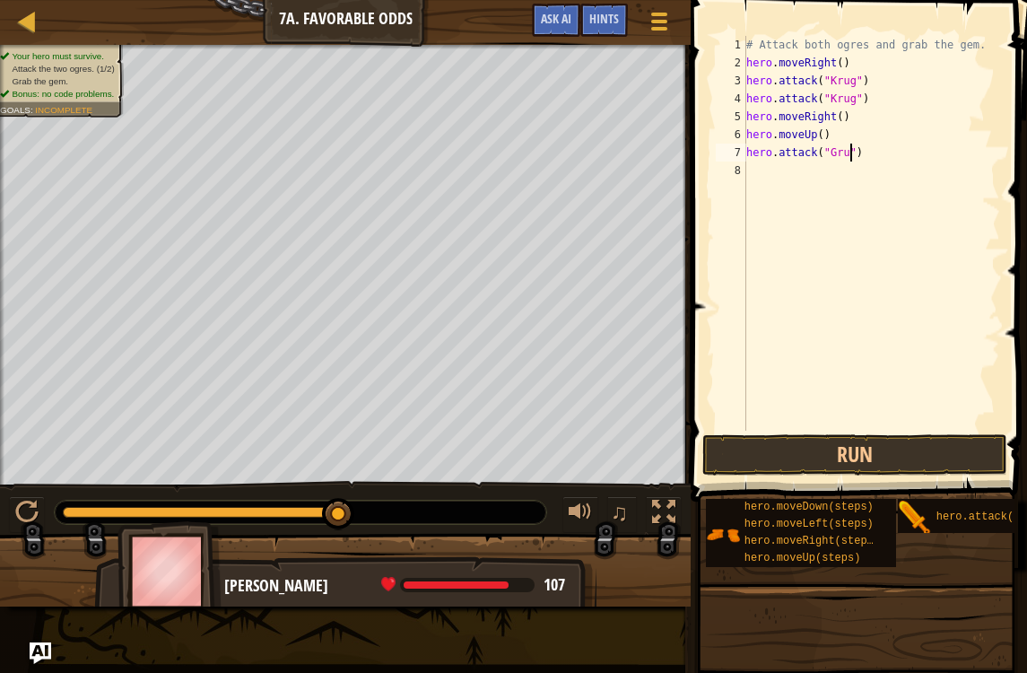
type textarea "hero.attack("Grump")"
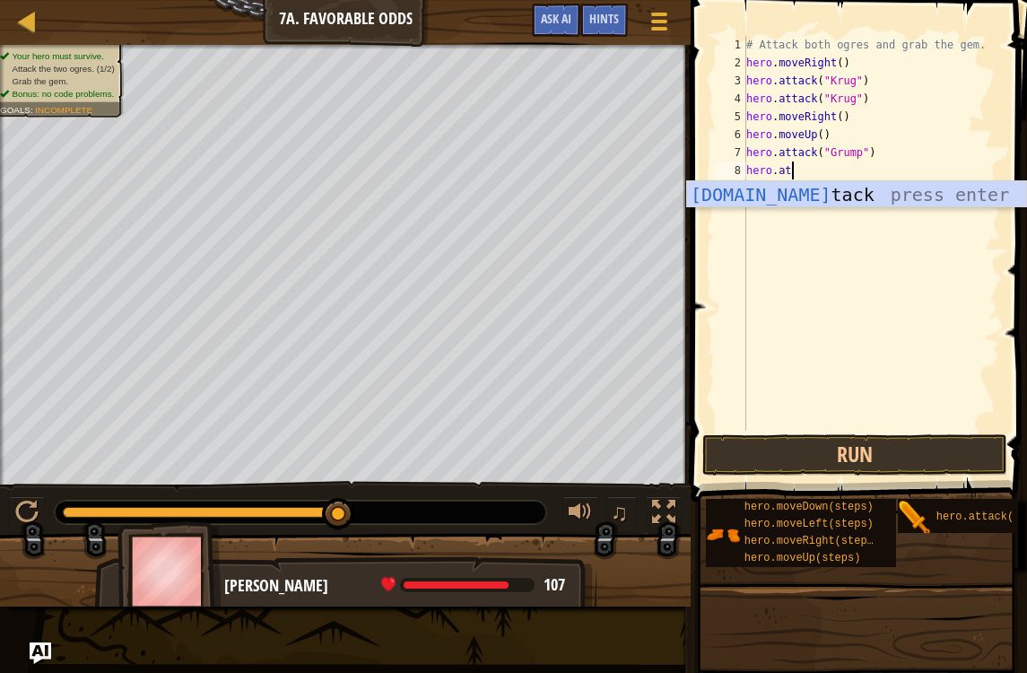
scroll to position [9, 4]
click at [834, 188] on div "hero.att ack press enter" at bounding box center [856, 221] width 339 height 81
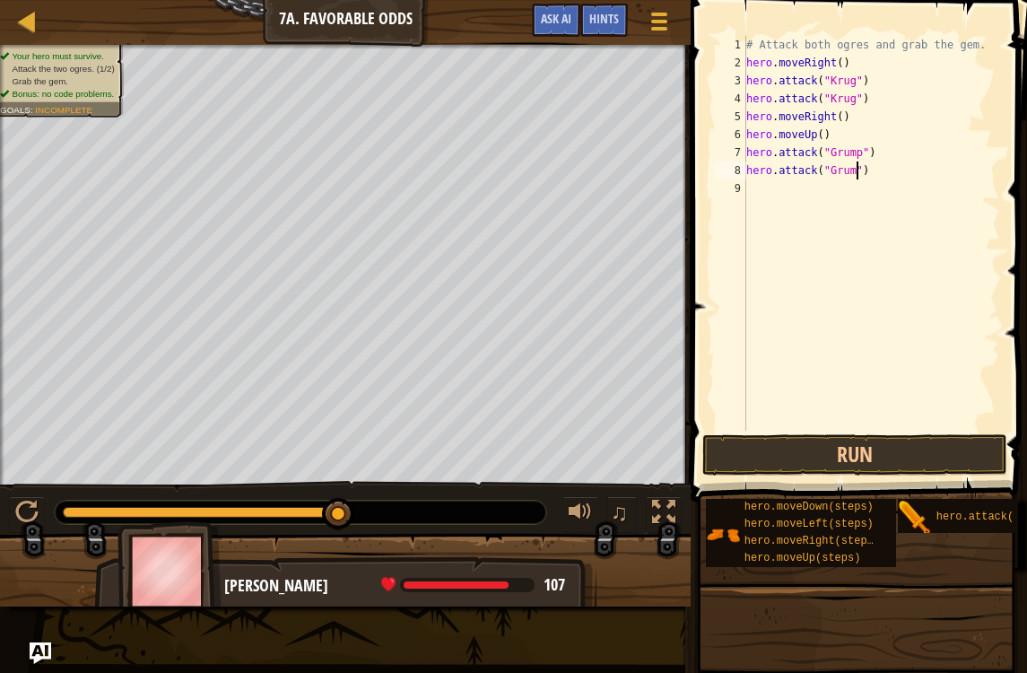
type textarea "hero.attack("Grump")"
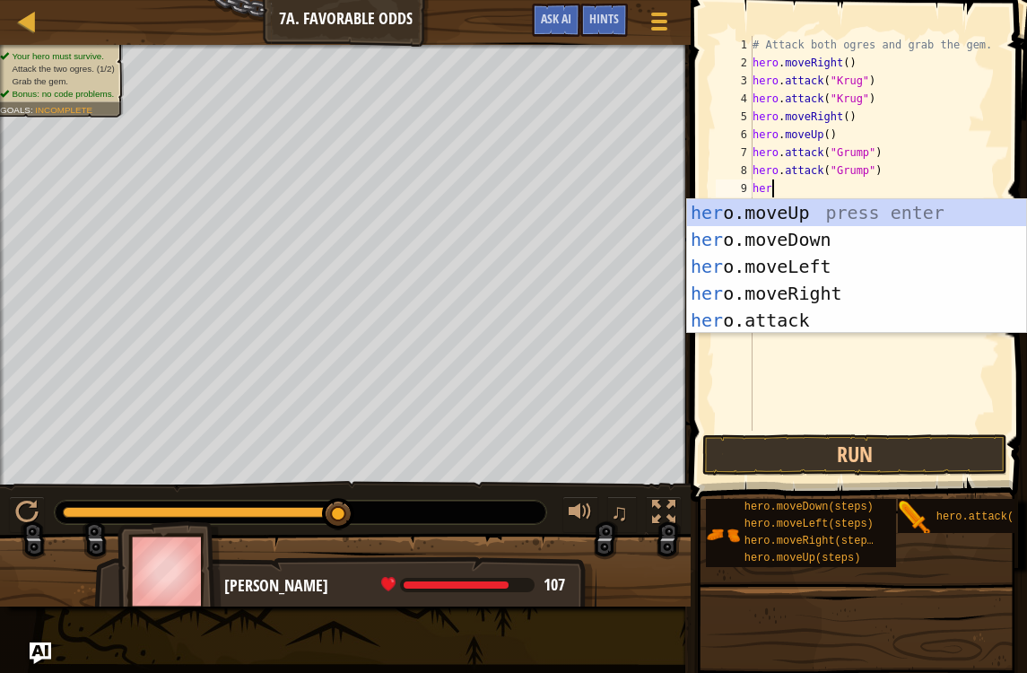
scroll to position [9, 1]
type textarea "hero"
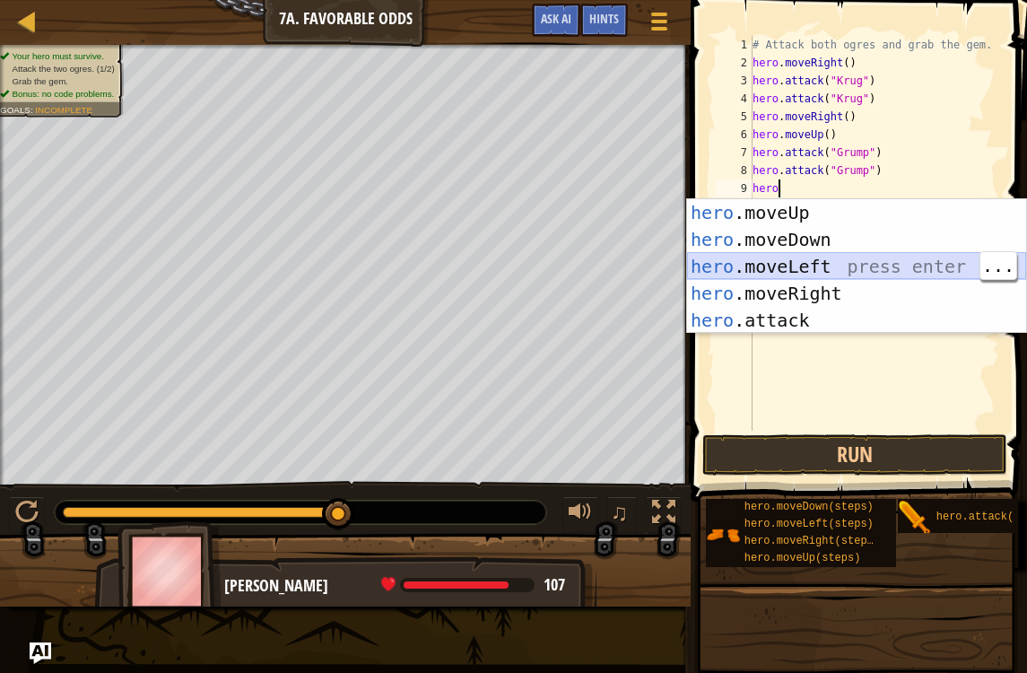
click at [856, 255] on div "hero .moveUp press enter hero .moveDown press enter hero .moveLeft press enter …" at bounding box center [856, 293] width 339 height 188
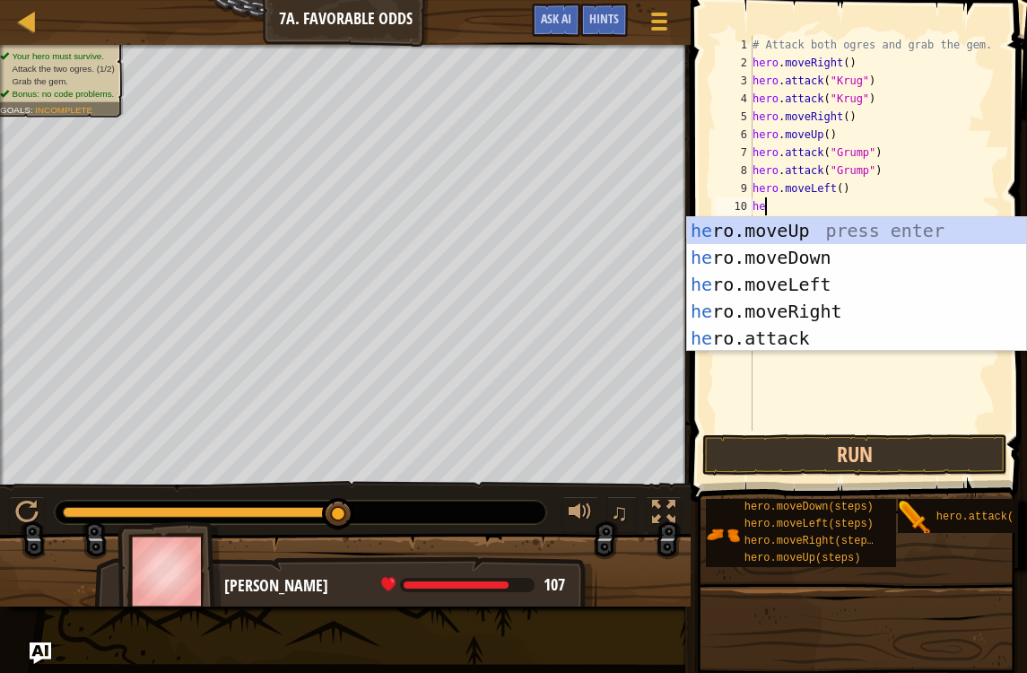
type textarea "her"
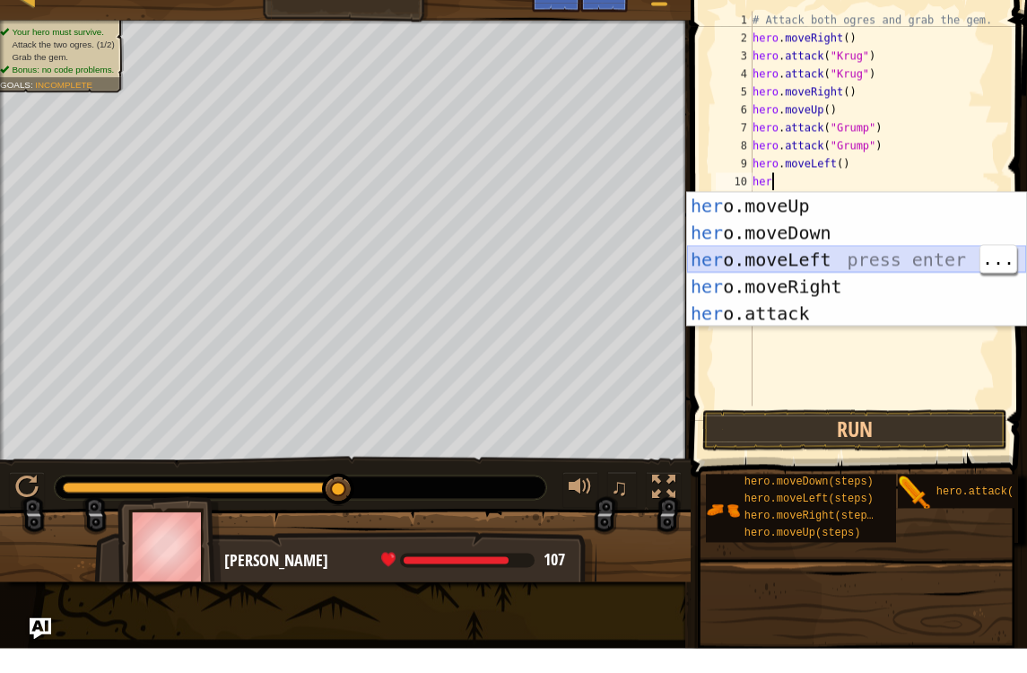
click at [921, 246] on div "her o.moveUp press enter her o.moveDown press enter her o.moveLeft press enter …" at bounding box center [856, 311] width 339 height 188
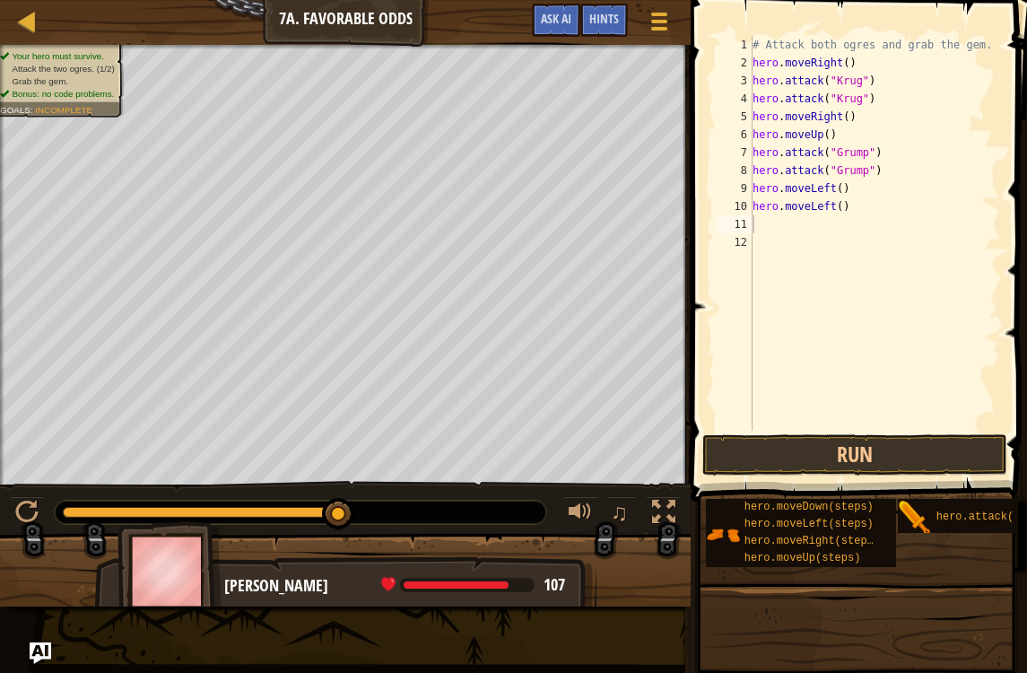
click at [919, 455] on button "Run" at bounding box center [855, 454] width 305 height 41
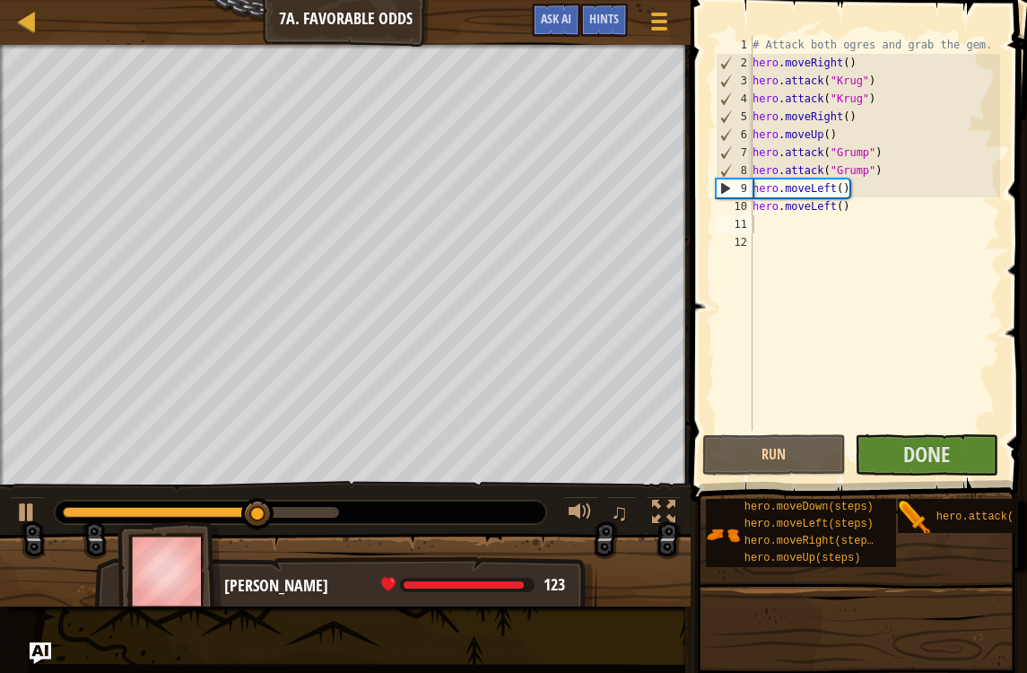
click at [949, 442] on span "Done" at bounding box center [927, 454] width 47 height 29
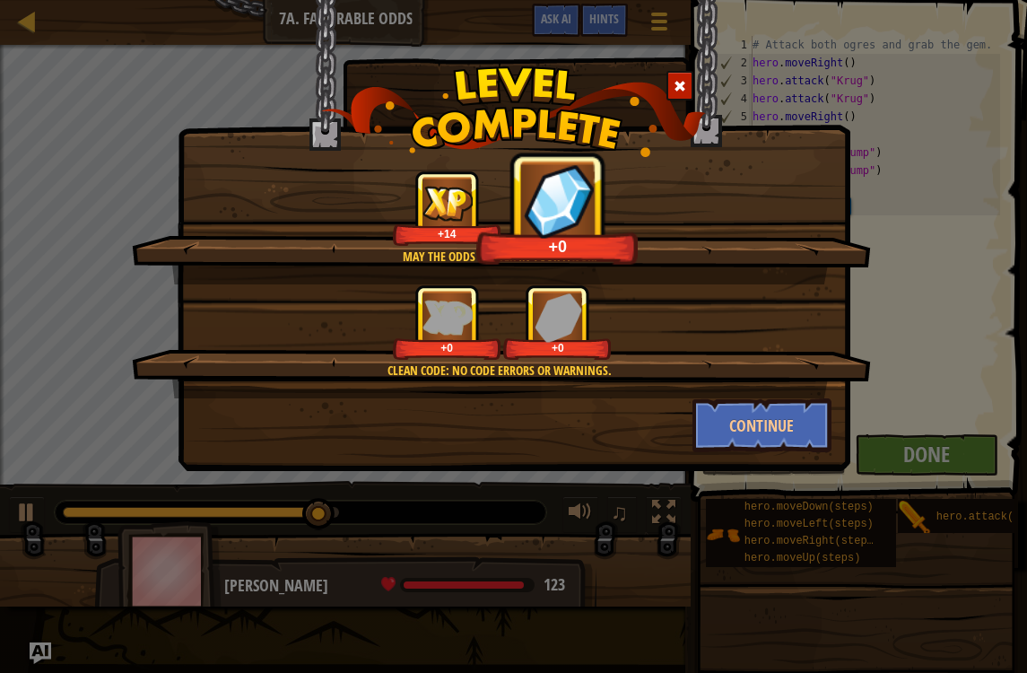
click at [783, 425] on button "Continue" at bounding box center [762, 425] width 139 height 54
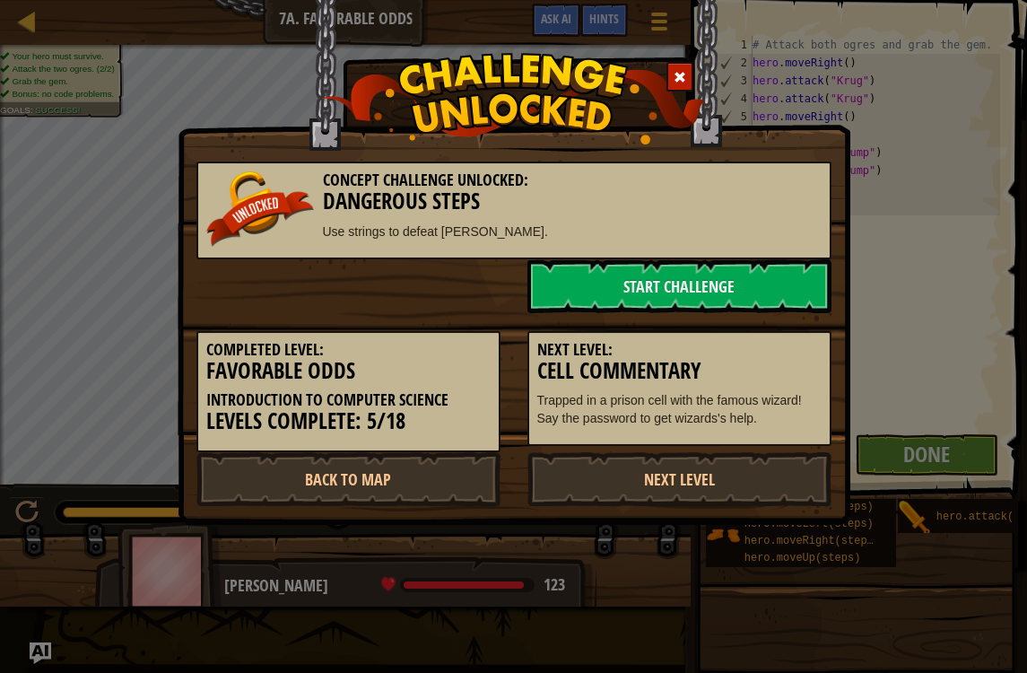
click at [754, 290] on link "Start Challenge" at bounding box center [680, 286] width 304 height 54
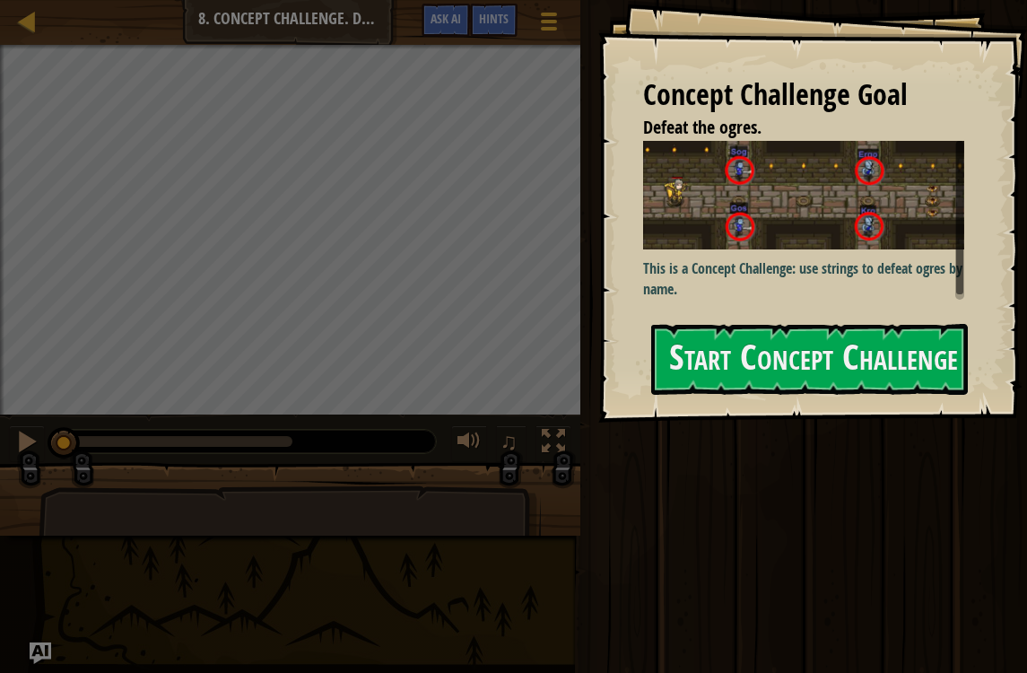
click at [868, 392] on button "Start Concept Challenge" at bounding box center [809, 359] width 317 height 71
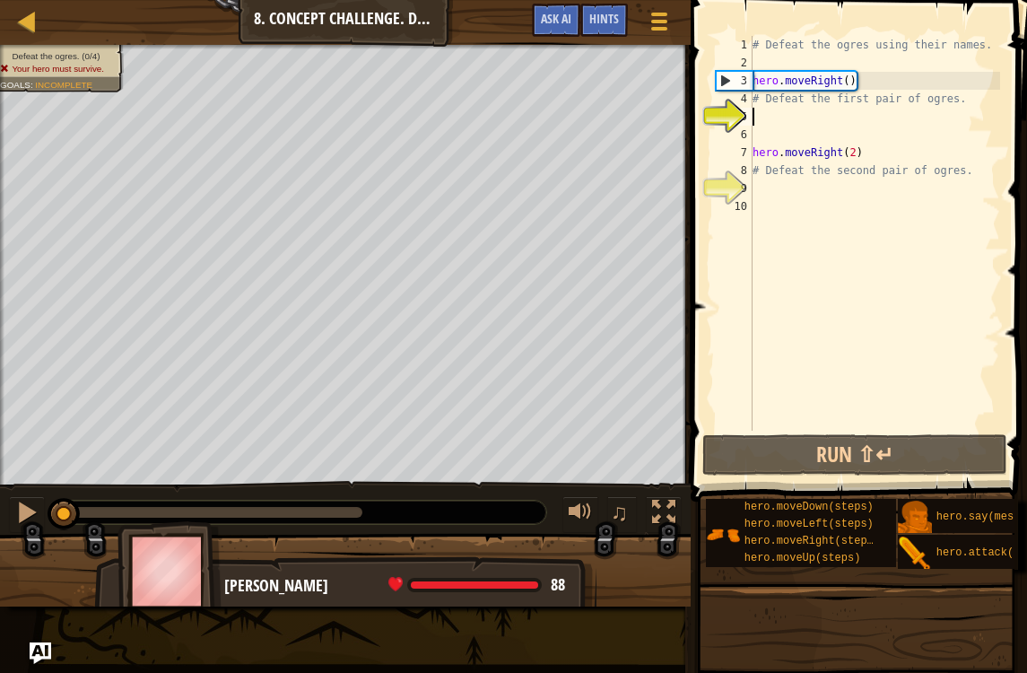
click at [24, 22] on div at bounding box center [27, 21] width 22 height 22
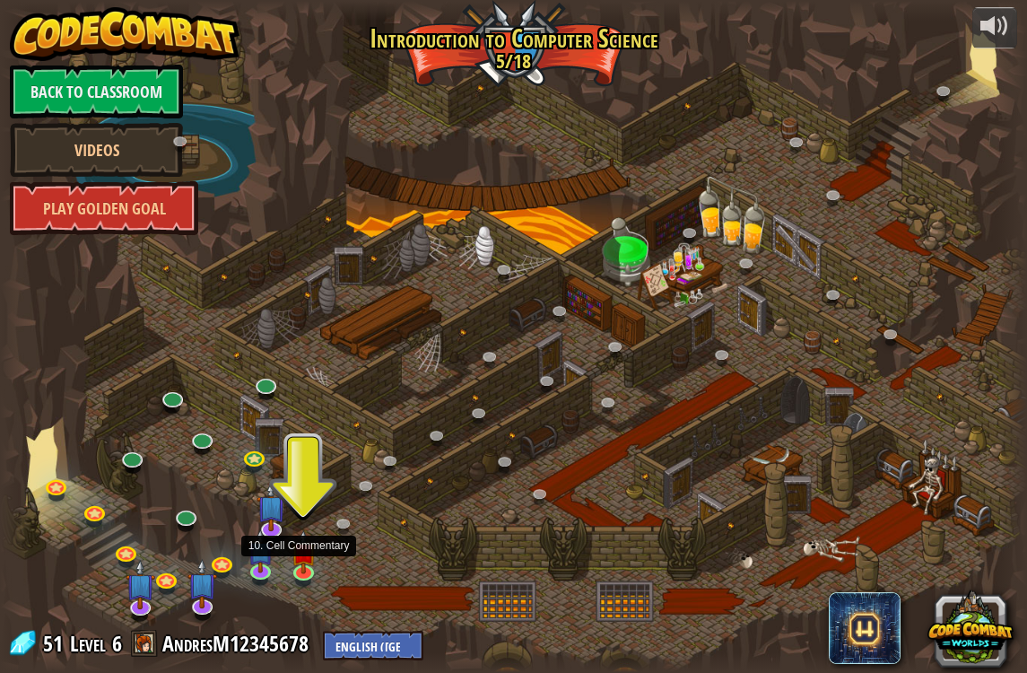
click at [310, 555] on img at bounding box center [304, 552] width 26 height 44
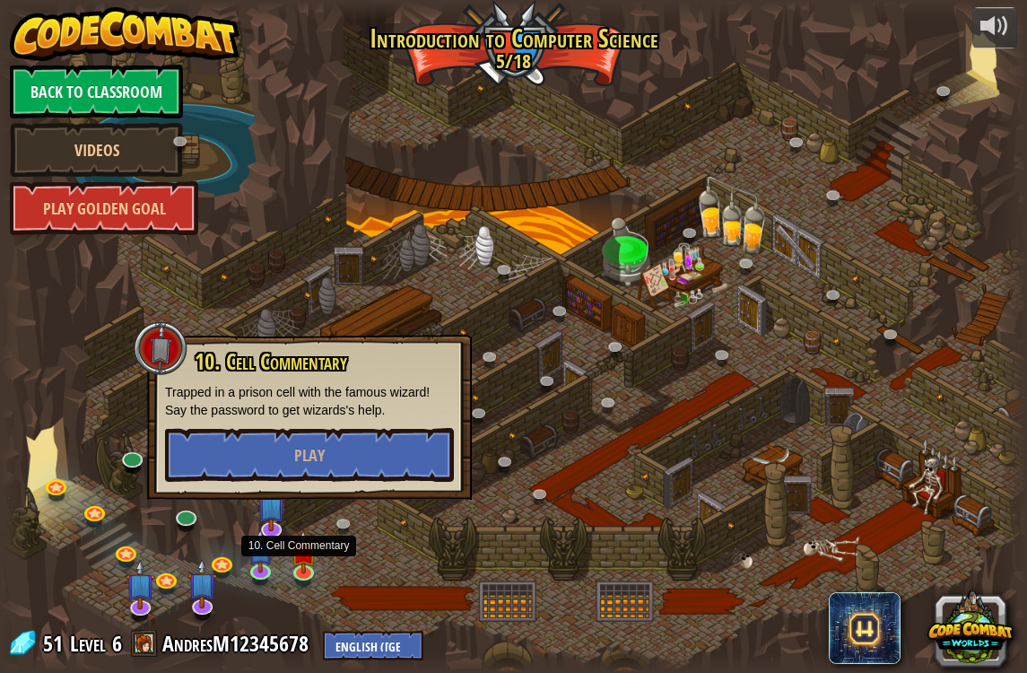
click at [354, 465] on button "Play" at bounding box center [309, 455] width 289 height 54
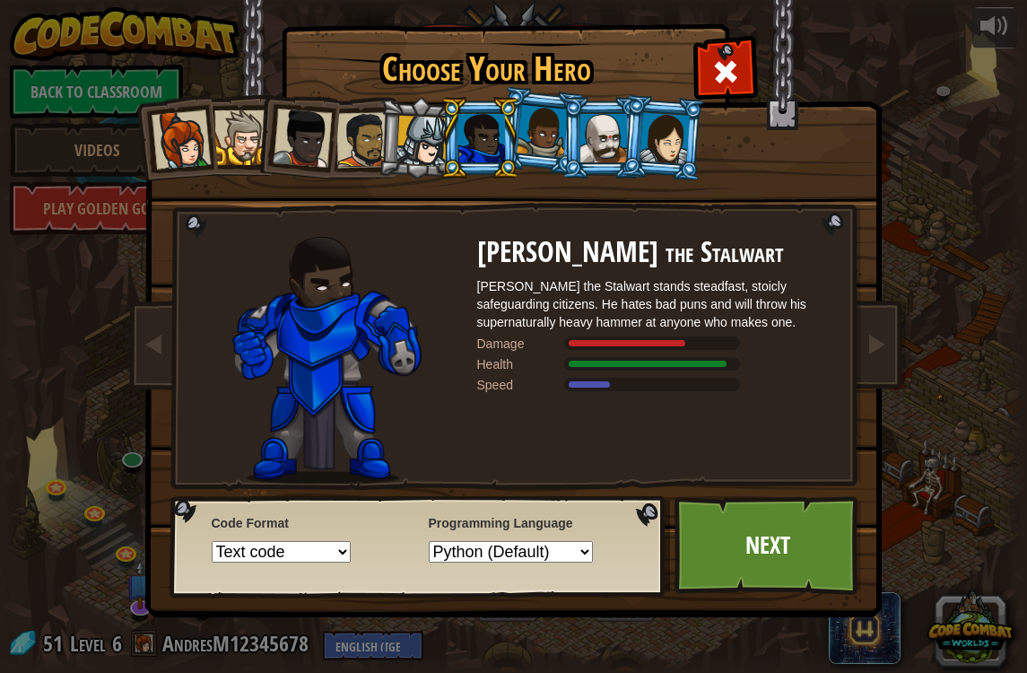
click at [770, 563] on link "Next" at bounding box center [769, 545] width 188 height 99
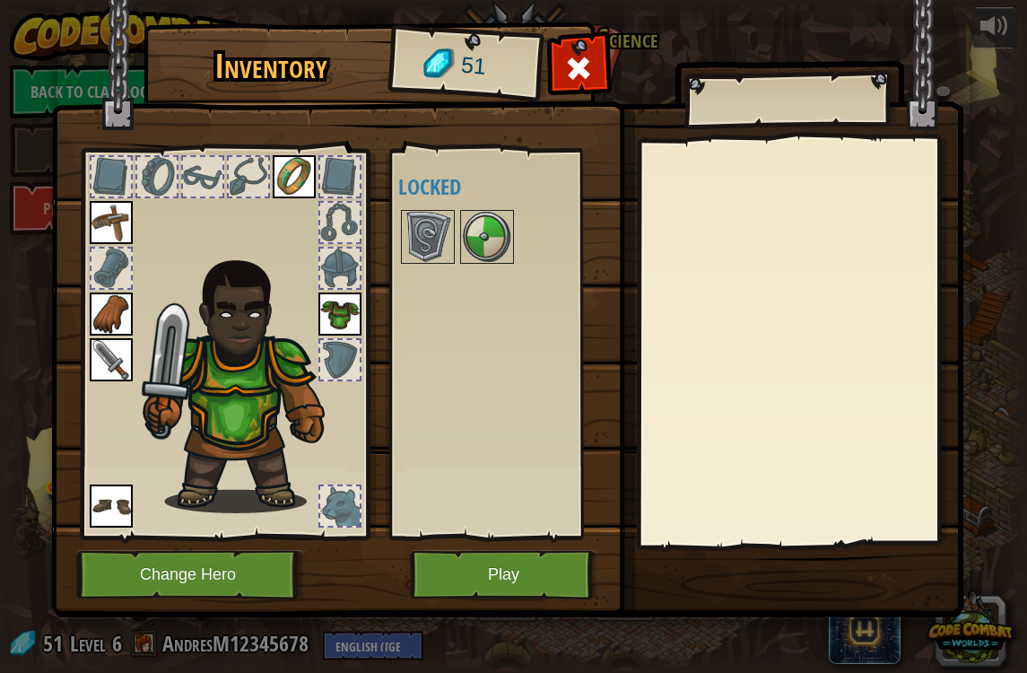
click at [412, 240] on img at bounding box center [428, 237] width 50 height 50
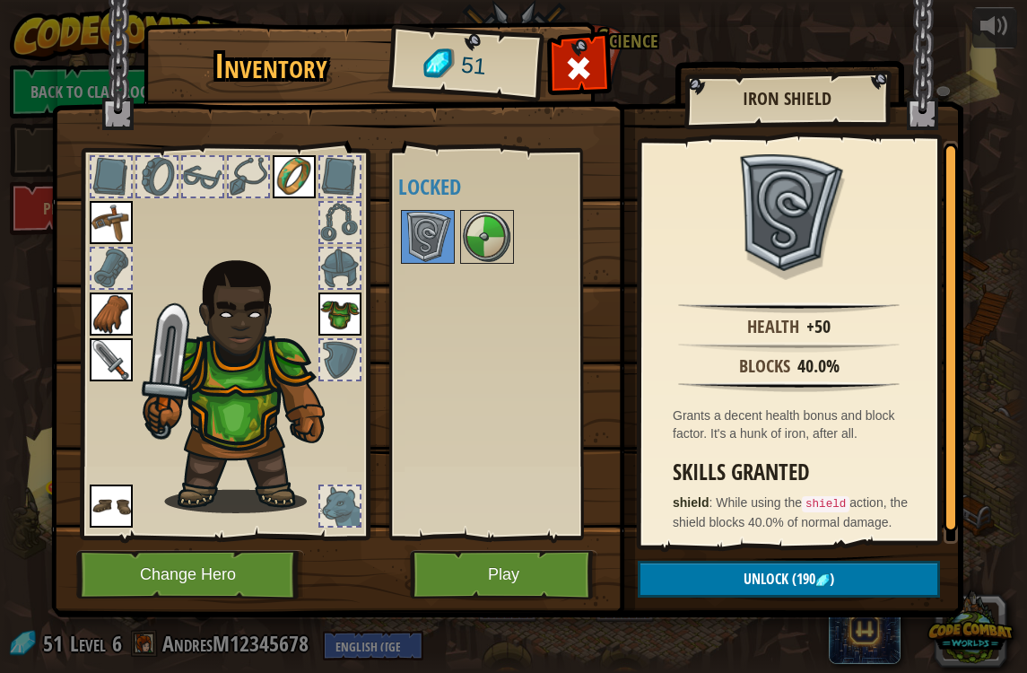
click at [489, 233] on img at bounding box center [487, 237] width 50 height 50
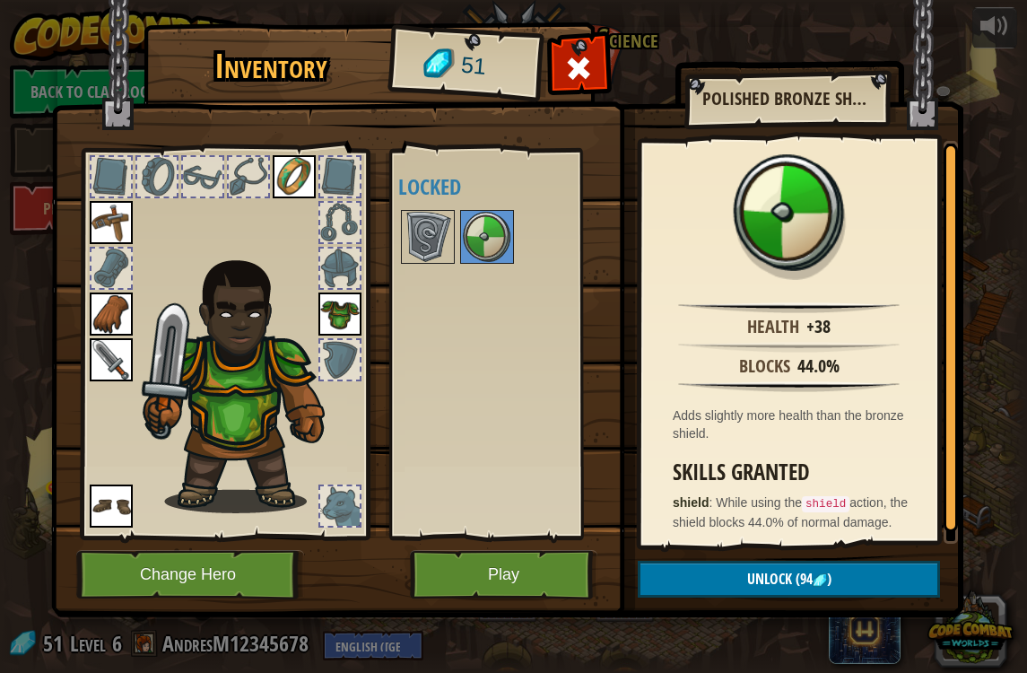
click at [437, 228] on img at bounding box center [428, 237] width 50 height 50
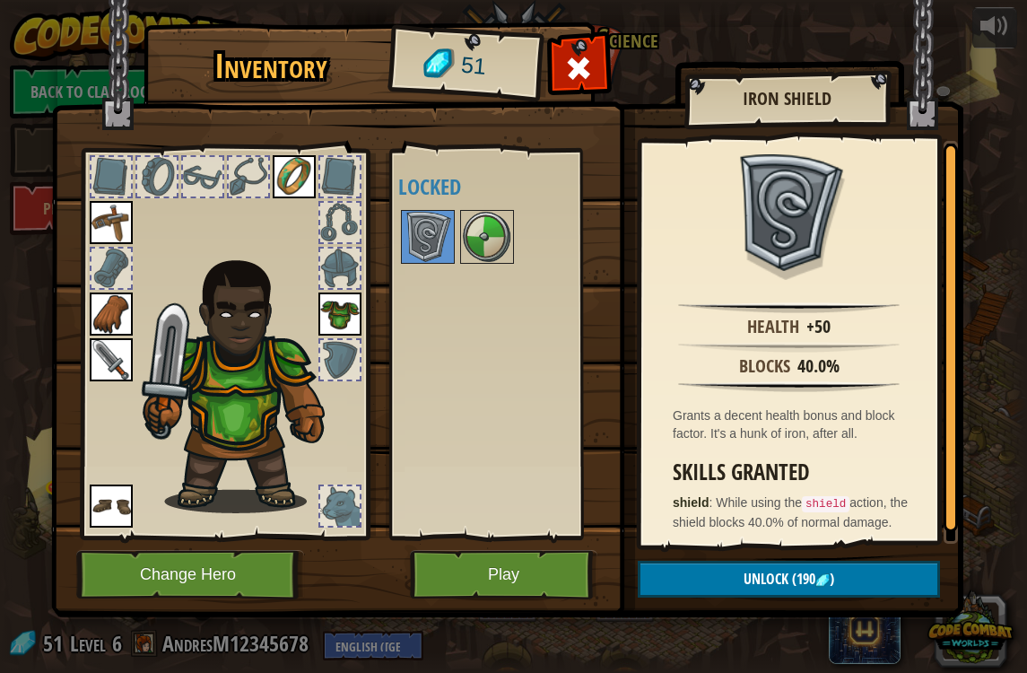
click at [504, 586] on button "Play" at bounding box center [504, 574] width 188 height 49
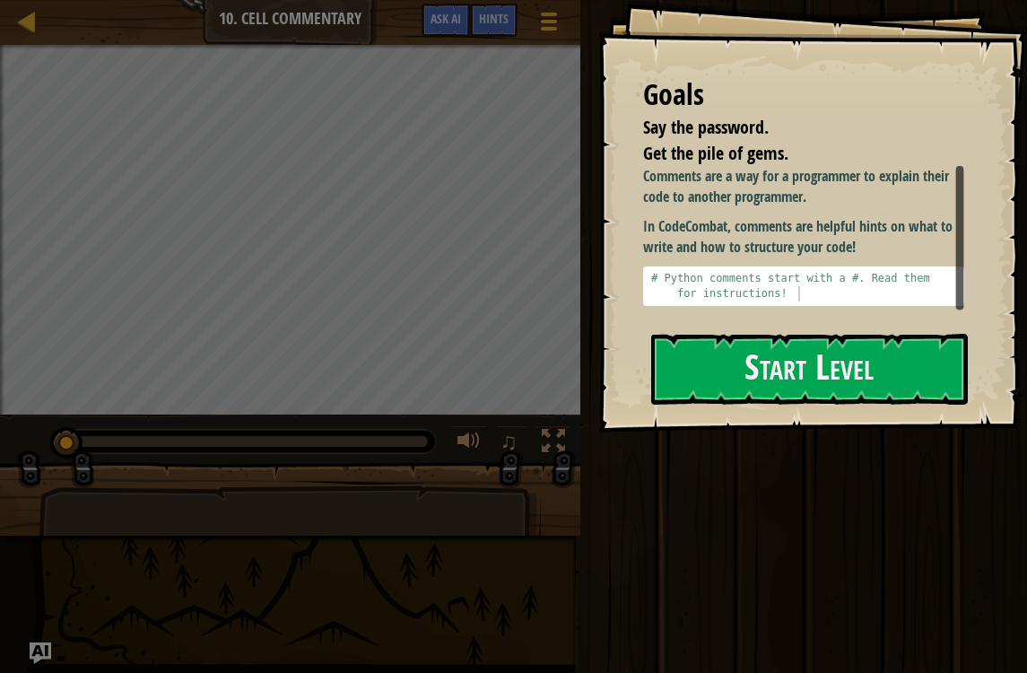
click at [868, 338] on button "Start Level" at bounding box center [809, 369] width 317 height 71
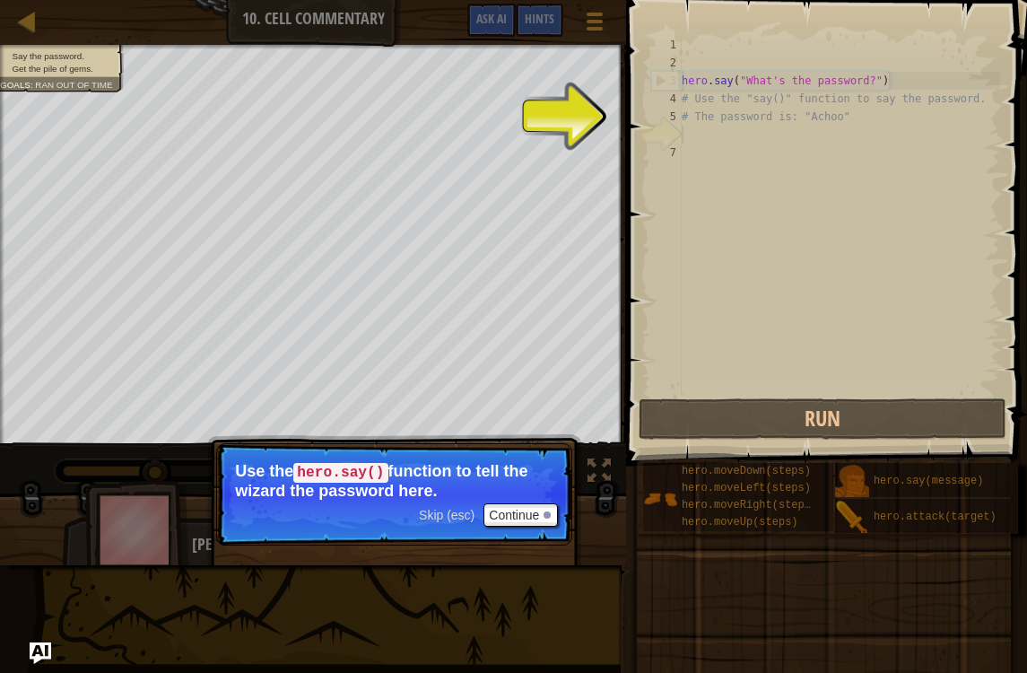
click at [551, 511] on div at bounding box center [547, 514] width 7 height 7
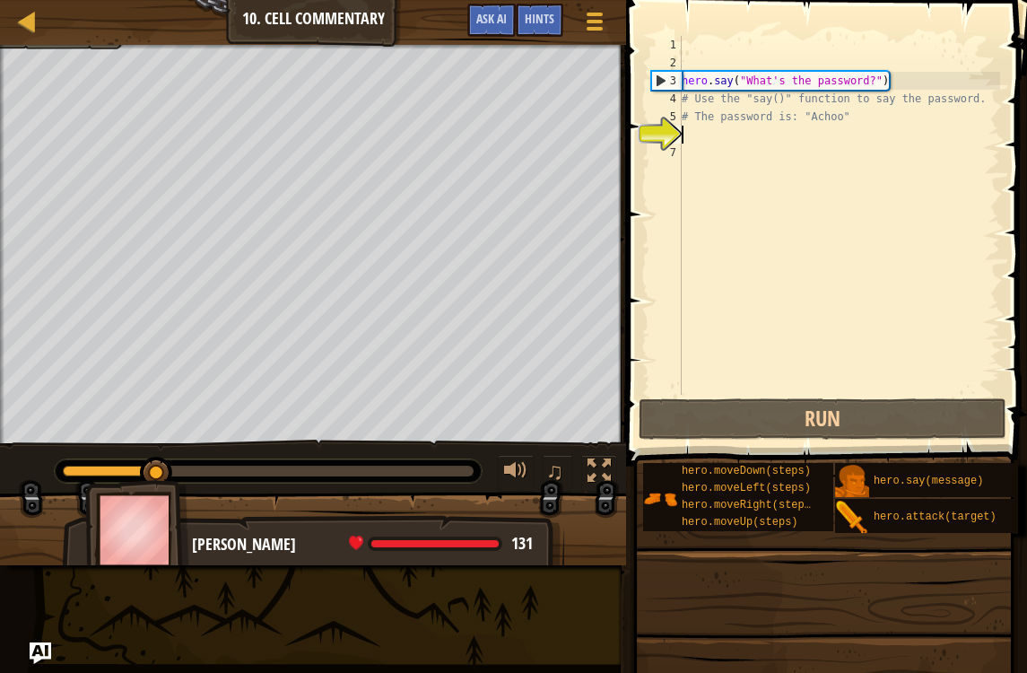
scroll to position [9, 0]
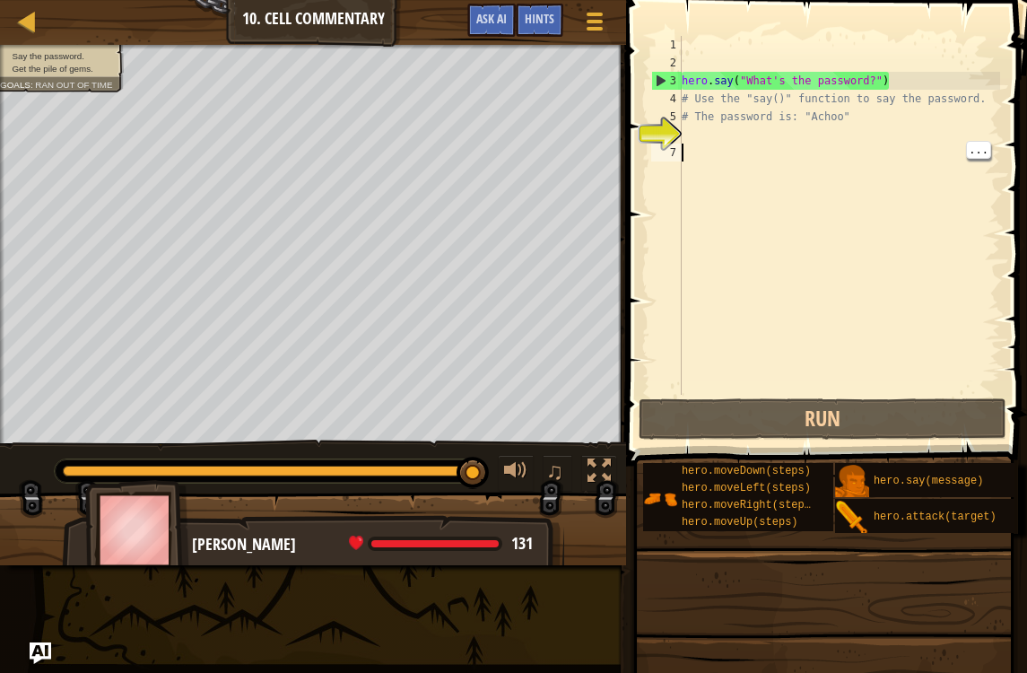
click at [939, 422] on button "Run" at bounding box center [823, 418] width 368 height 41
type textarea "# The password is: "Achoo""
click at [773, 122] on div "hero . say ( "What's the password?" ) # Use the "say()" function to say the pas…" at bounding box center [839, 233] width 322 height 395
click at [739, 131] on div "hero . say ( "What's the password?" ) # Use the "say()" function to say the pas…" at bounding box center [839, 233] width 322 height 395
type textarea "# The password is: "Achoo""
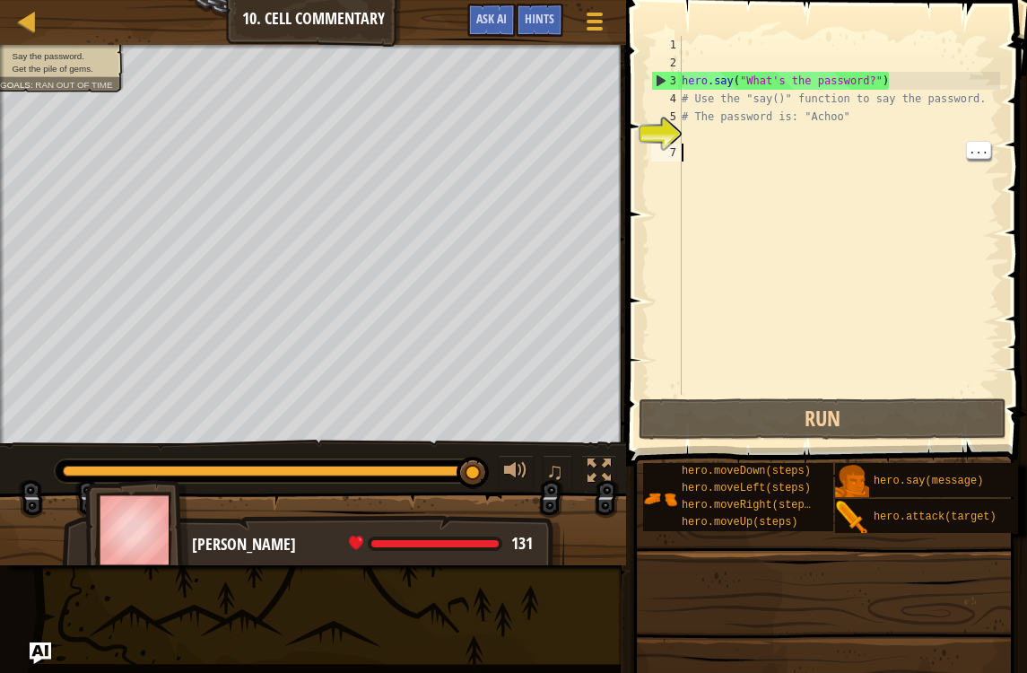
click at [850, 144] on div "hero . say ( "What's the password?" ) # Use the "say()" function to say the pas…" at bounding box center [839, 233] width 322 height 395
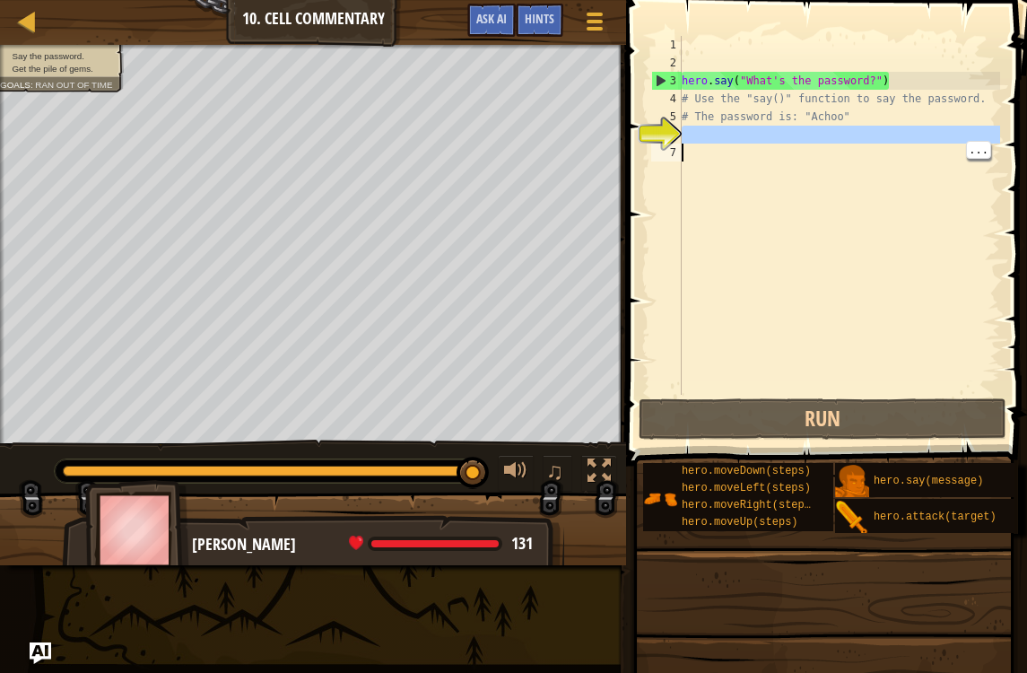
type textarea "# The password is: "Achoo""
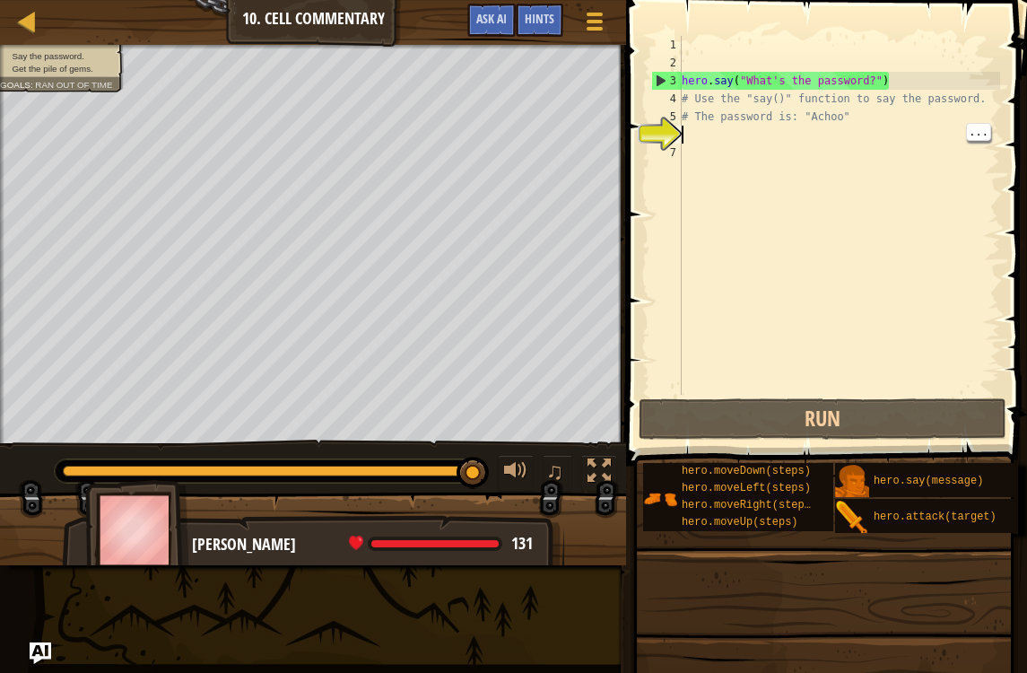
click at [733, 131] on div "hero . say ( "What's the password?" ) # Use the "say()" function to say the pas…" at bounding box center [839, 233] width 322 height 395
type textarea "# The password is: "Achoo""
click at [918, 116] on div "hero . say ( "What's the password?" ) # Use the "say()" function to say the pas…" at bounding box center [839, 233] width 322 height 395
click at [734, 131] on div "hero . say ( "What's the password?" ) # Use the "say()" function to say the pas…" at bounding box center [839, 233] width 322 height 395
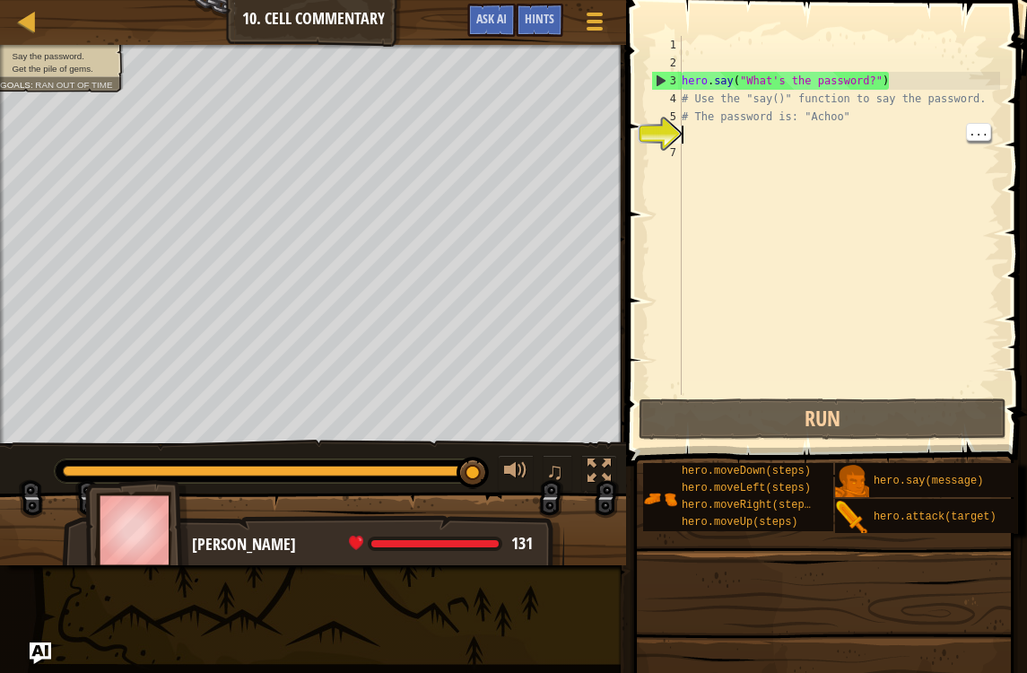
type textarea "# The password is: "Achoo""
click at [868, 125] on div "hero . say ( "What's the password?" ) # Use the "say()" function to say the pas…" at bounding box center [839, 233] width 322 height 395
click at [843, 132] on div "hero . say ( "What's the password?" ) # Use the "say()" function to say the pas…" at bounding box center [839, 233] width 322 height 395
type textarea "# The password is: "Achoo""
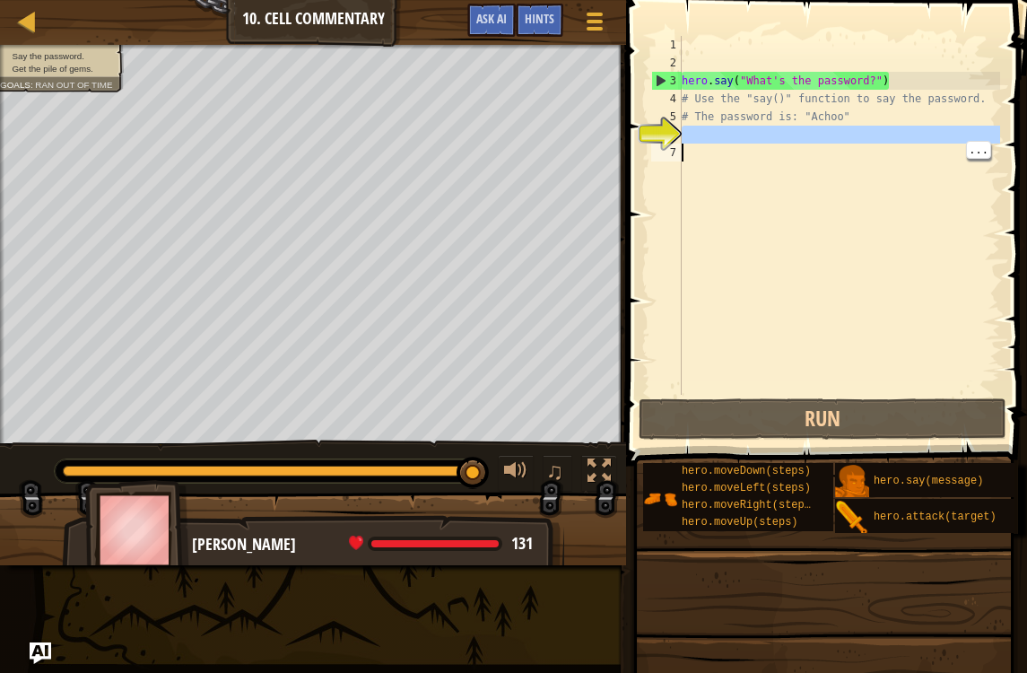
type textarea "# The password is: "Achoo""
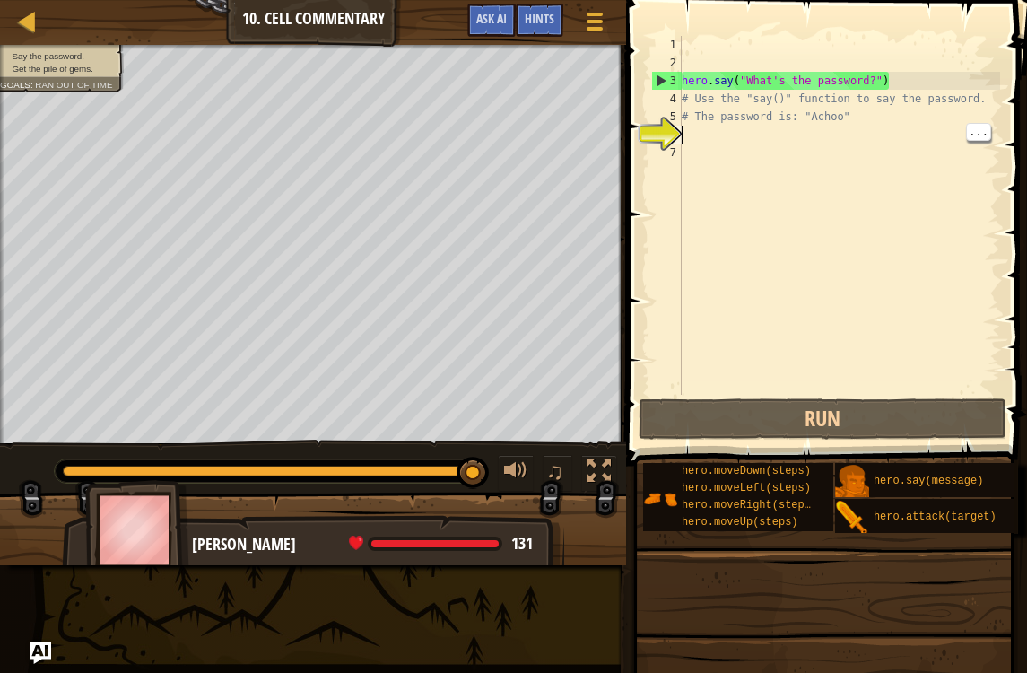
click at [812, 133] on div "hero . say ( "What's the password?" ) # Use the "say()" function to say the pas…" at bounding box center [839, 233] width 322 height 395
click at [790, 131] on div "hero . say ( "What's the password?" ) # Use the "say()" function to say the pas…" at bounding box center [839, 233] width 322 height 395
click at [701, 129] on div "hero . say ( "What's the password?" ) # Use the "say()" function to say the pas…" at bounding box center [839, 233] width 322 height 395
click at [687, 134] on div "hero . say ( "What's the password?" ) # Use the "say()" function to say the pas…" at bounding box center [839, 233] width 322 height 395
click at [779, 224] on div "hero . say ( "What's the password?" ) # Use the "say()" function to say the pas…" at bounding box center [839, 233] width 322 height 395
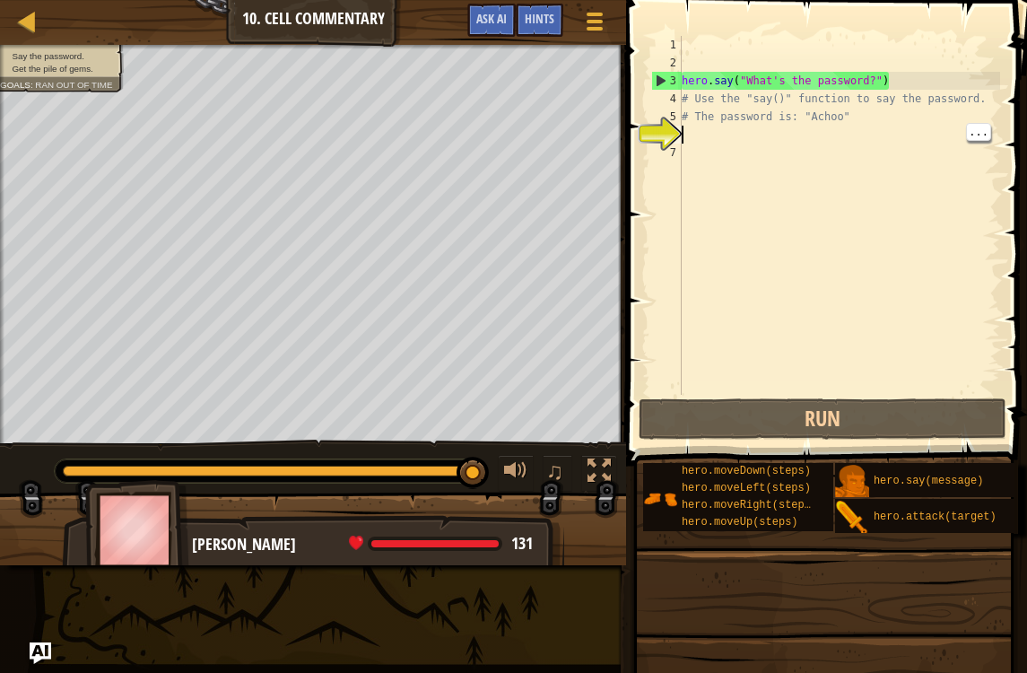
click at [924, 127] on div "hero . say ( "What's the password?" ) # Use the "say()" function to say the pas…" at bounding box center [839, 233] width 322 height 395
click at [895, 82] on div "hero . say ( "What's the password?" ) # Use the "say()" function to say the pas…" at bounding box center [839, 233] width 322 height 395
type textarea "# The password is: "Achoo""
click at [860, 137] on div "hero . say ( "What's the password?" ) # Use the "say()" function to say the pas…" at bounding box center [839, 233] width 322 height 395
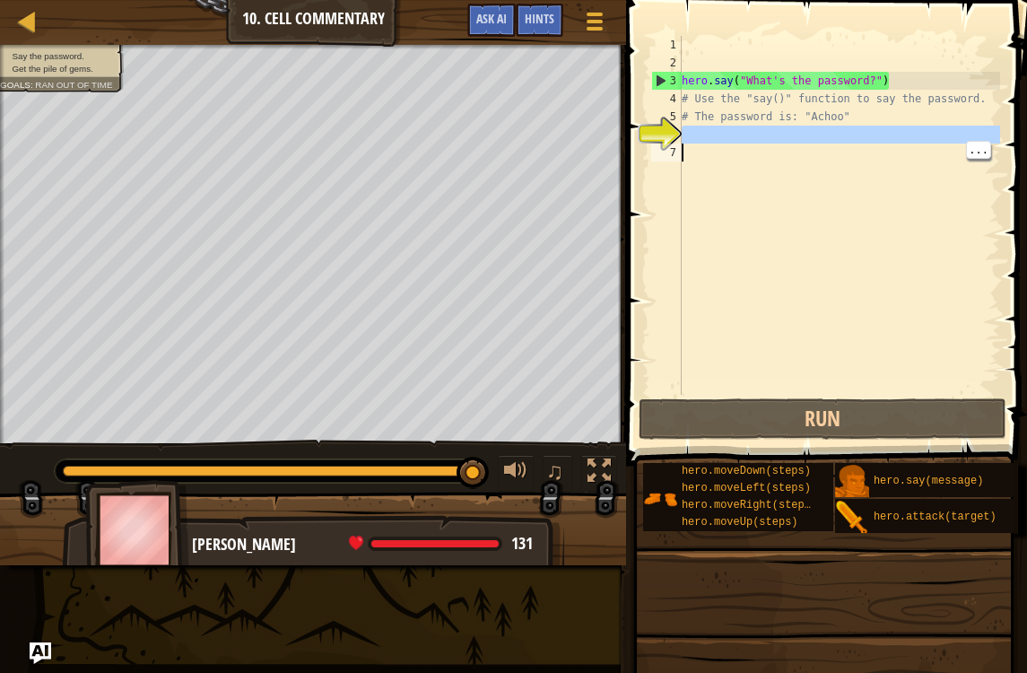
click at [876, 127] on div "hero . say ( "What's the password?" ) # Use the "say()" function to say the pas…" at bounding box center [839, 233] width 322 height 395
type textarea "# The password is: "Achoo""
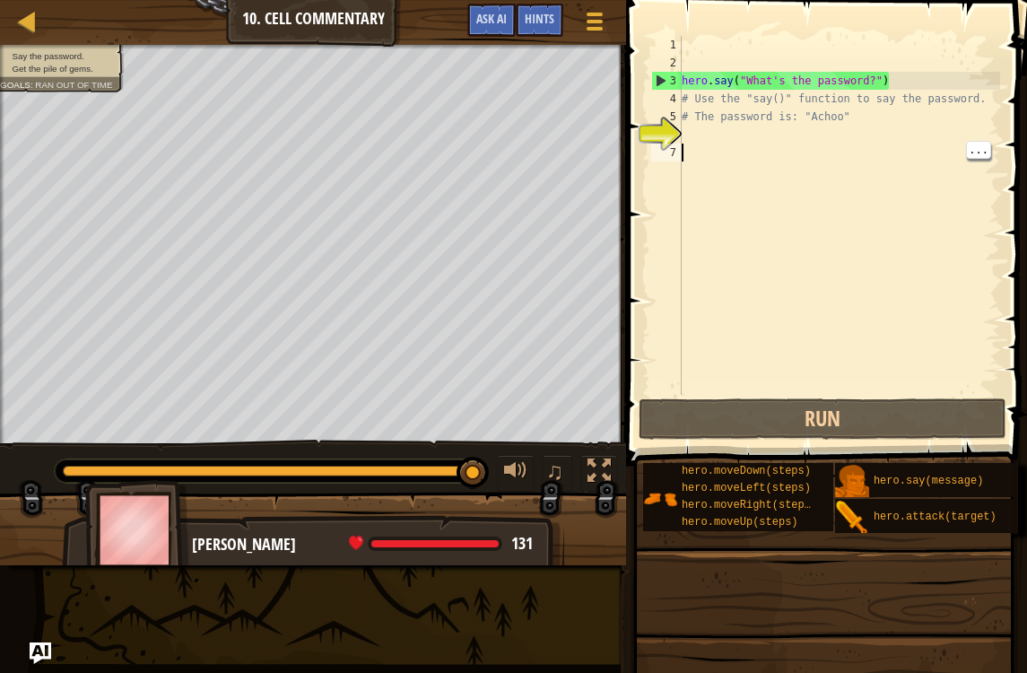
click at [901, 165] on div "hero . say ( "What's the password?" ) # Use the "say()" function to say the pas…" at bounding box center [839, 233] width 322 height 395
click at [887, 134] on div "hero . say ( "What's the password?" ) # Use the "say()" function to say the pas…" at bounding box center [839, 233] width 322 height 395
click at [907, 210] on div "hero . say ( "What's the password?" ) # Use the "say()" function to say the pas…" at bounding box center [839, 233] width 322 height 395
click at [857, 135] on div "hero . say ( "What's the password?" ) # Use the "say()" function to say the pas…" at bounding box center [839, 233] width 322 height 395
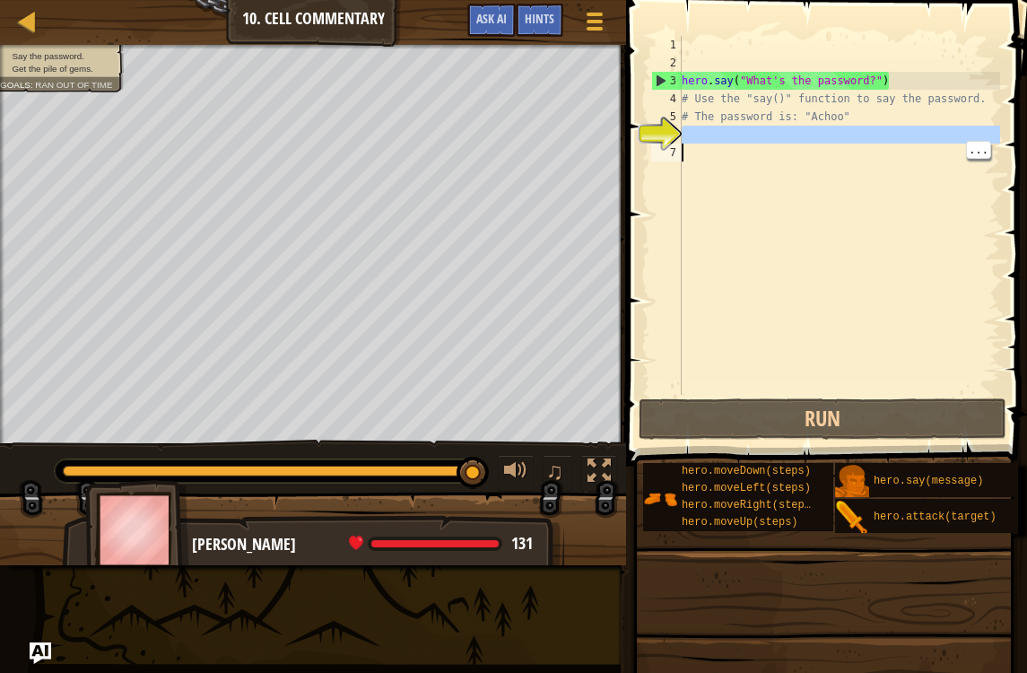
click at [889, 251] on div "hero . say ( "What's the password?" ) # Use the "say()" function to say the pas…" at bounding box center [839, 233] width 322 height 395
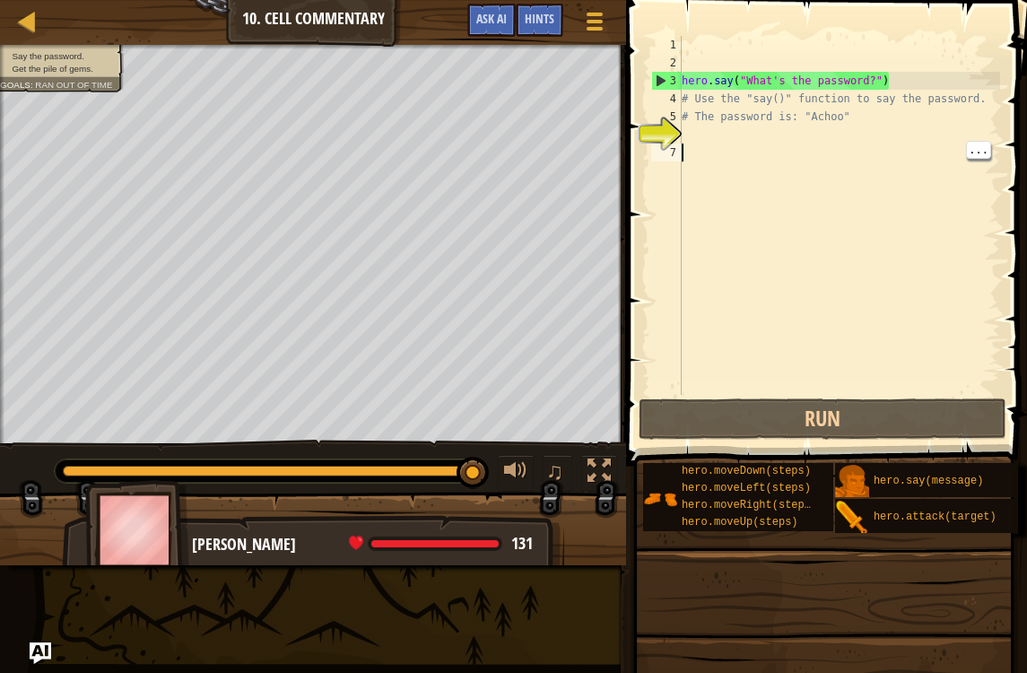
click at [882, 221] on div "hero . say ( "What's the password?" ) # Use the "say()" function to say the pas…" at bounding box center [839, 233] width 322 height 395
type textarea "# The password is: "Achoo""
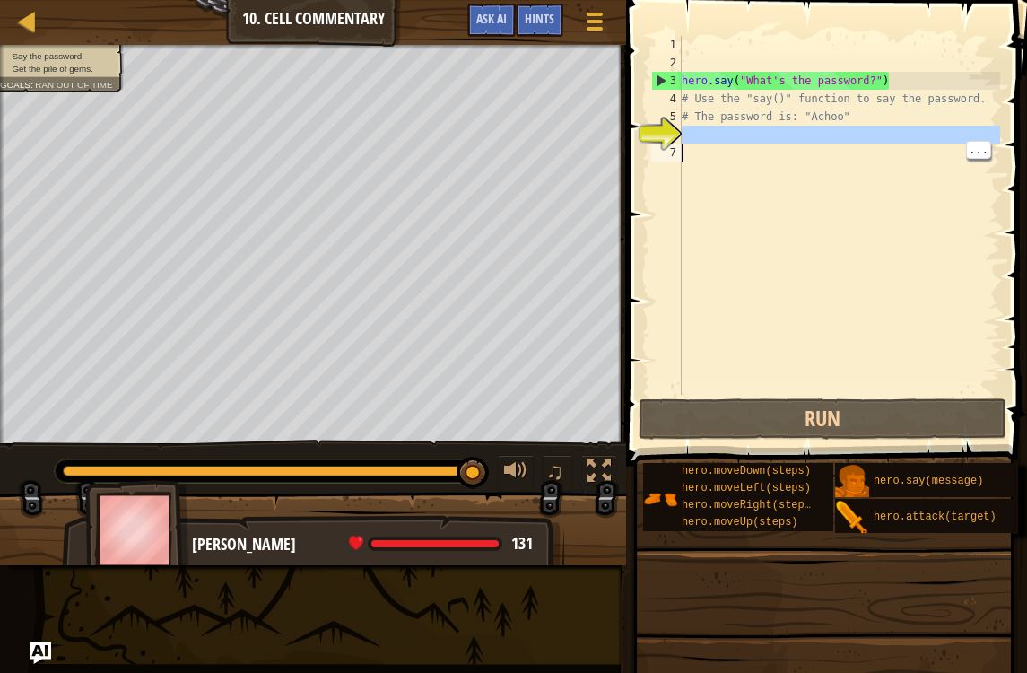
click at [866, 401] on button "Run" at bounding box center [823, 418] width 368 height 41
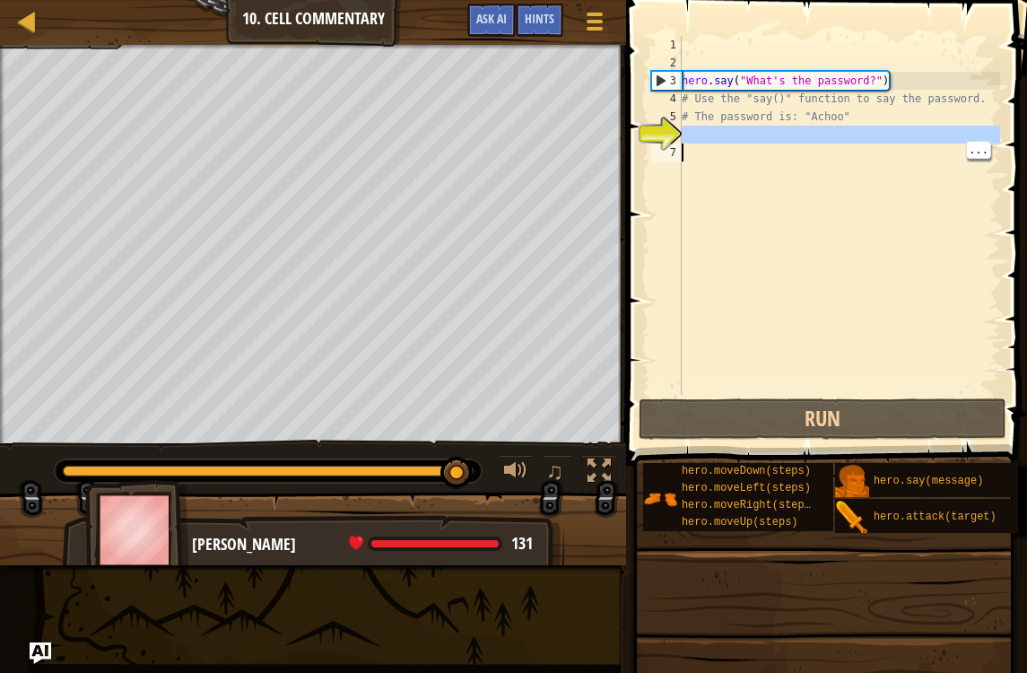
click at [843, 128] on div "hero . say ( "What's the password?" ) # Use the "say()" function to say the pas…" at bounding box center [839, 233] width 322 height 395
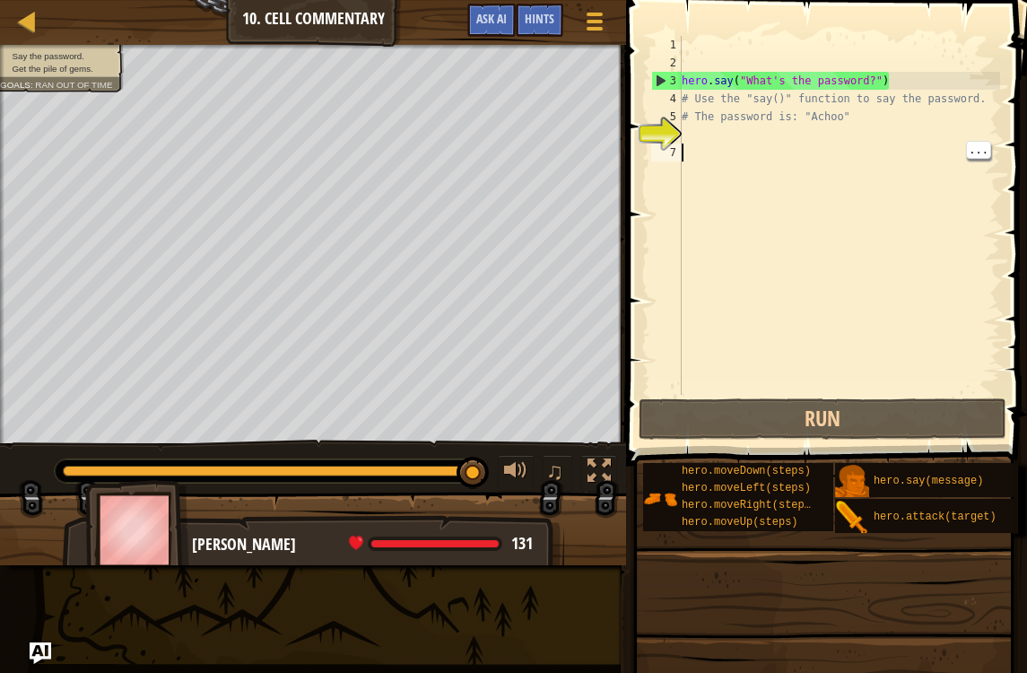
click at [851, 145] on div "hero . say ( "What's the password?" ) # Use the "say()" function to say the pas…" at bounding box center [839, 233] width 322 height 395
type textarea "# The password is: "Achoo""
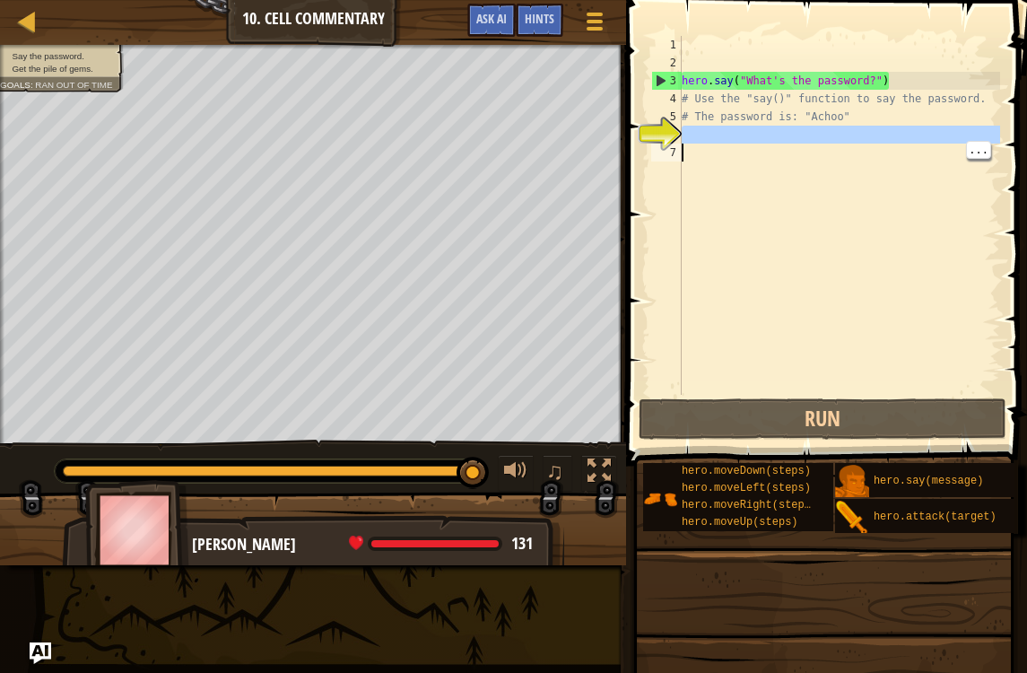
type textarea "# The password is: "Achoo""
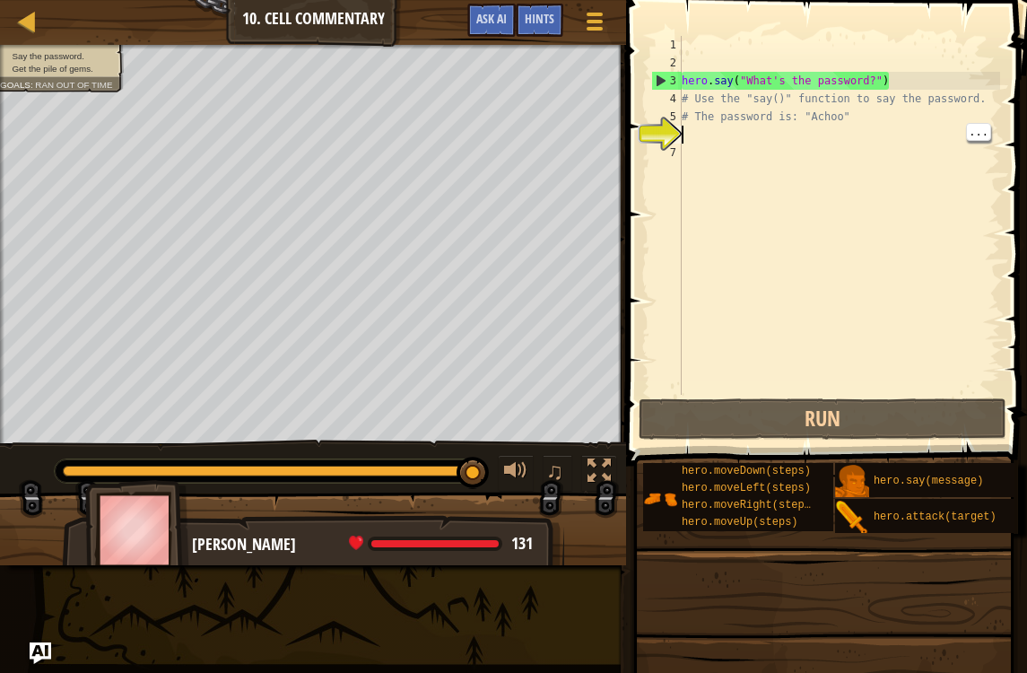
click at [836, 140] on div "hero . say ( "What's the password?" ) # Use the "say()" function to say the pas…" at bounding box center [839, 233] width 322 height 395
click at [790, 139] on div "hero . say ( "What's the password?" ) # Use the "say()" function to say the pas…" at bounding box center [839, 233] width 322 height 395
click at [677, 130] on div "6" at bounding box center [666, 135] width 31 height 18
click at [832, 146] on div "hero . say ( "What's the password?" ) # Use the "say()" function to say the pas…" at bounding box center [839, 233] width 322 height 395
click at [740, 132] on div "hero . say ( "What's the password?" ) # Use the "say()" function to say the pas…" at bounding box center [839, 233] width 322 height 395
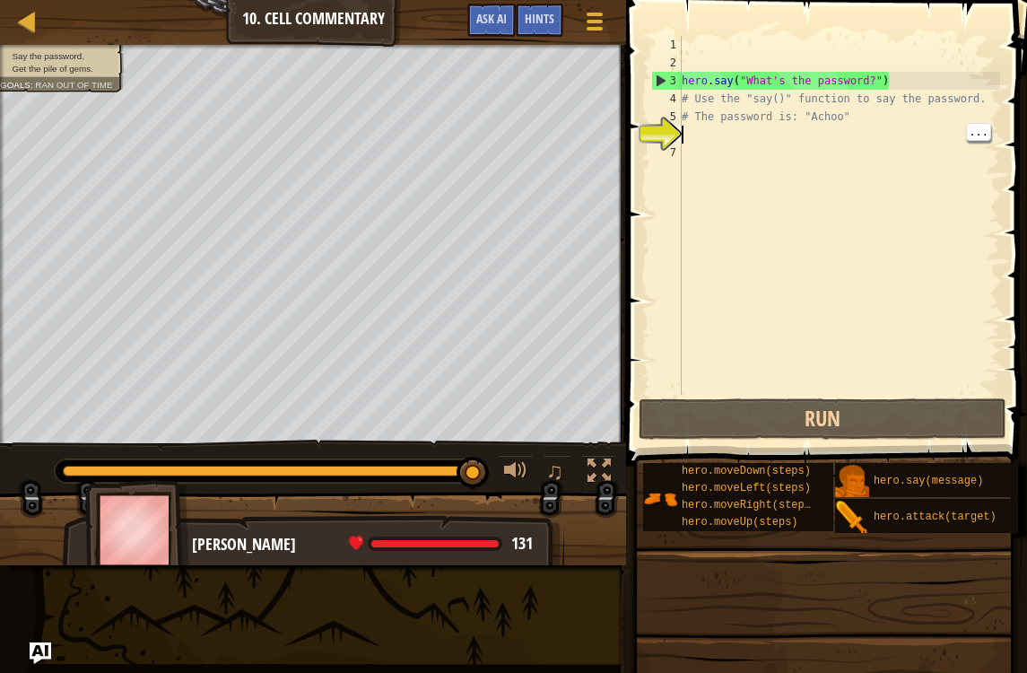
click at [734, 132] on div "hero . say ( "What's the password?" ) # Use the "say()" function to say the pas…" at bounding box center [839, 233] width 322 height 395
click at [703, 132] on div "hero . say ( "What's the password?" ) # Use the "say()" function to say the pas…" at bounding box center [839, 233] width 322 height 395
click at [694, 145] on div "hero . say ( "What's the password?" ) # Use the "say()" function to say the pas…" at bounding box center [839, 233] width 322 height 395
click at [764, 144] on div "hero . say ( "What's the password?" ) # Use the "say()" function to say the pas…" at bounding box center [839, 233] width 322 height 395
click at [811, 135] on div "hero . say ( "What's the password?" ) # Use the "say()" function to say the pas…" at bounding box center [839, 233] width 322 height 395
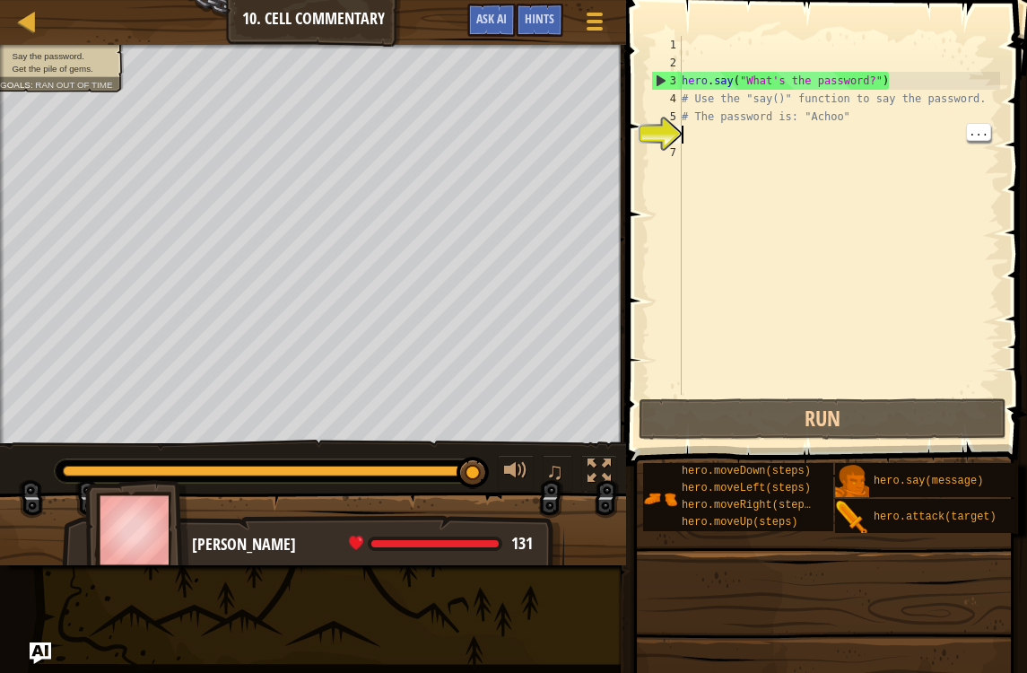
click at [898, 137] on div "hero . say ( "What's the password?" ) # Use the "say()" function to say the pas…" at bounding box center [839, 233] width 322 height 395
click at [694, 128] on div "hero . say ( "What's the password?" ) # Use the "say()" function to say the pas…" at bounding box center [839, 233] width 322 height 395
